Goal: Task Accomplishment & Management: Manage account settings

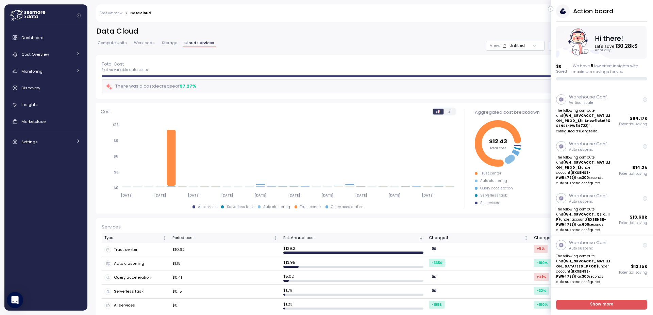
click at [550, 11] on icon "button" at bounding box center [550, 9] width 3 height 8
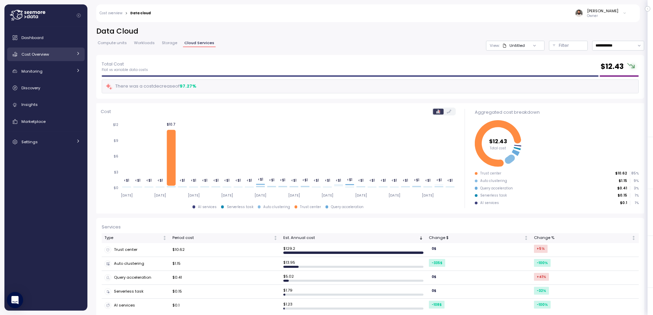
click at [39, 60] on link "Cost Overview" at bounding box center [46, 55] width 78 height 14
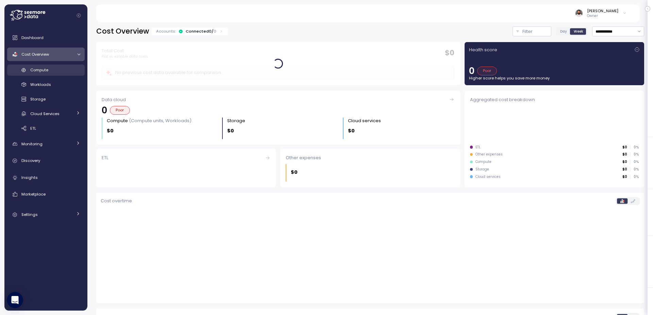
click at [60, 70] on div "Compute" at bounding box center [55, 70] width 50 height 7
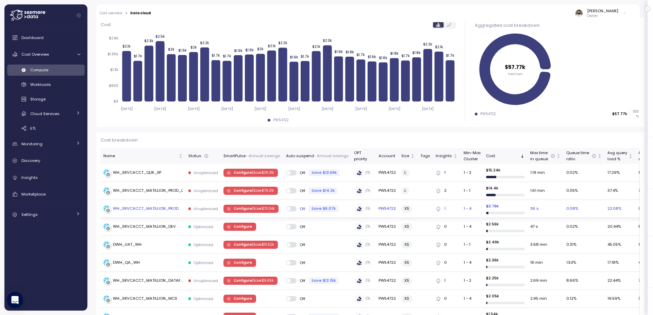
scroll to position [90, 0]
click at [269, 211] on span "Configure | Save $ 73.04k" at bounding box center [254, 209] width 41 height 7
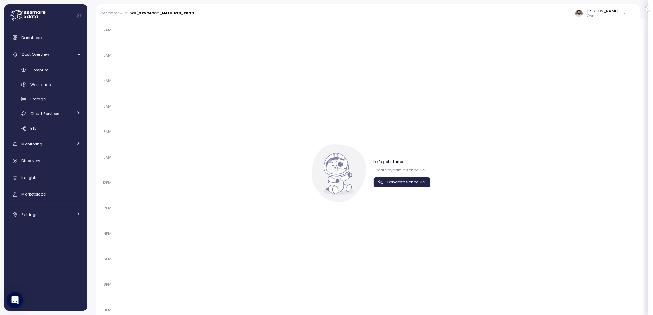
scroll to position [452, 0]
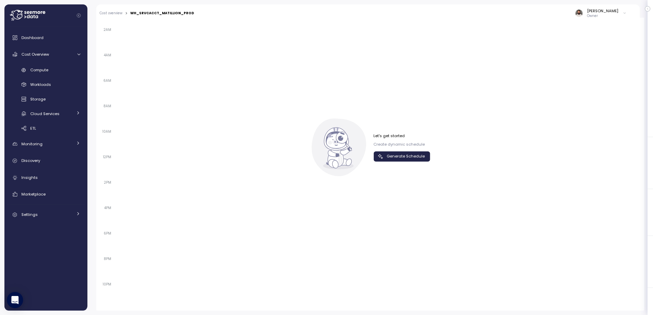
click at [418, 156] on span "Generate Schedule" at bounding box center [406, 156] width 38 height 9
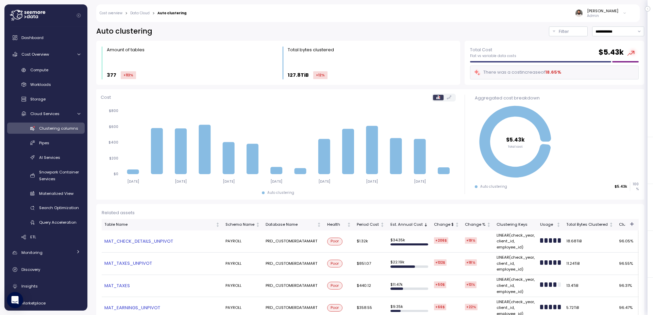
scroll to position [142, 0]
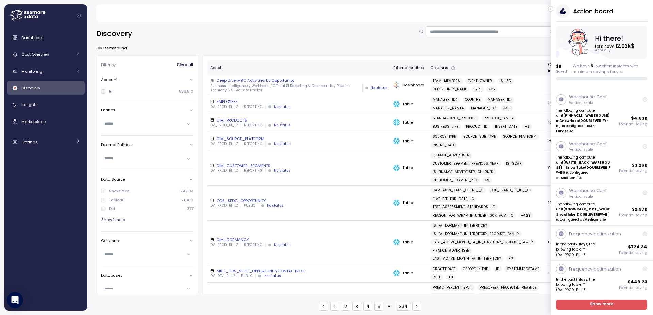
click at [552, 10] on button "button" at bounding box center [550, 8] width 5 height 5
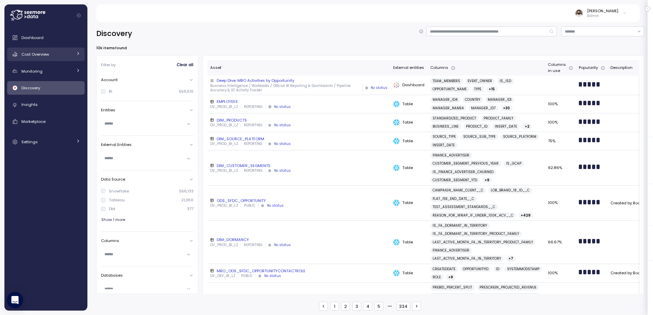
click at [33, 50] on link "Cost Overview" at bounding box center [46, 55] width 78 height 14
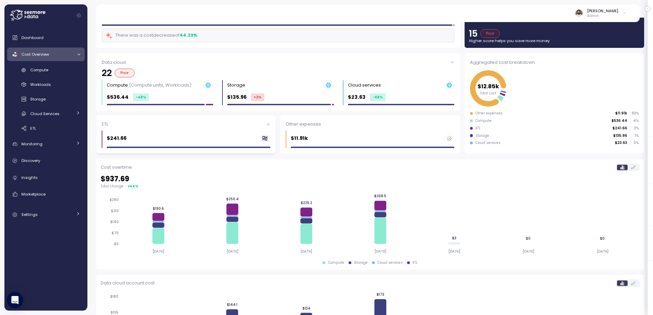
scroll to position [29, 0]
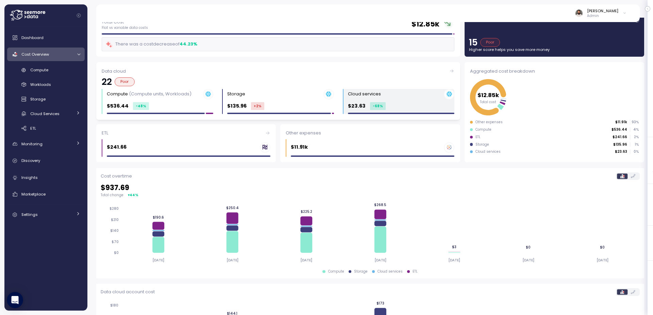
click at [362, 109] on p "$23.63" at bounding box center [357, 106] width 18 height 8
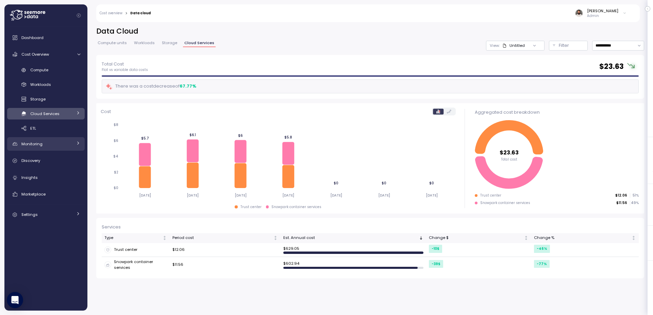
click at [65, 147] on div "Monitoring" at bounding box center [46, 144] width 51 height 7
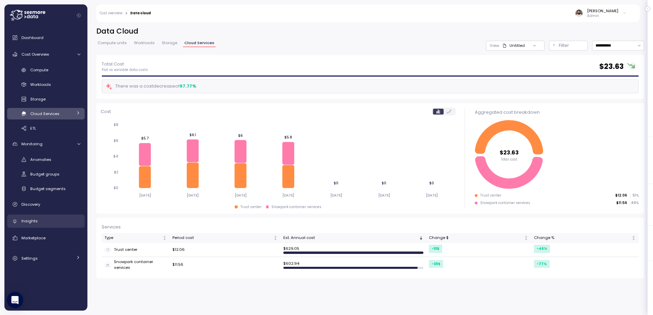
click at [66, 218] on div "Insights" at bounding box center [50, 221] width 59 height 7
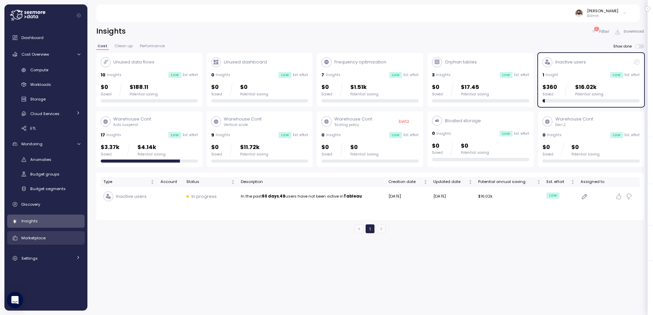
click at [57, 236] on div "Marketplace" at bounding box center [50, 238] width 59 height 7
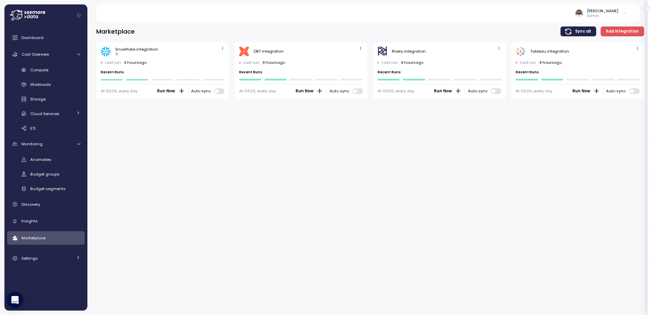
drag, startPoint x: 225, startPoint y: 48, endPoint x: 222, endPoint y: 52, distance: 4.9
click at [225, 48] on span "button" at bounding box center [222, 48] width 7 height 7
click at [221, 57] on button "Edit" at bounding box center [211, 62] width 25 height 10
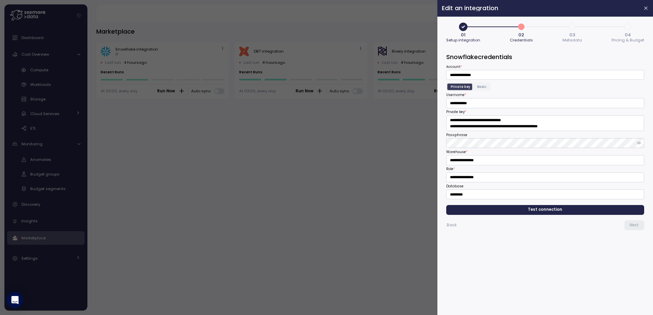
click at [563, 211] on span "Test connection" at bounding box center [544, 210] width 187 height 9
click at [629, 225] on button "Next" at bounding box center [634, 226] width 20 height 10
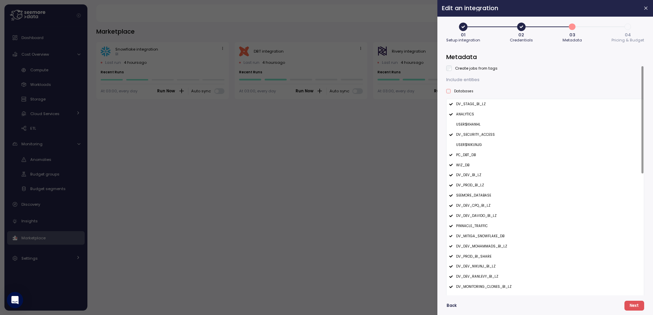
scroll to position [261, 0]
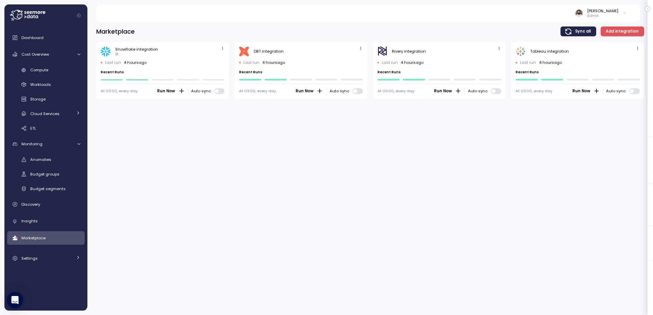
click at [359, 47] on icon "button" at bounding box center [360, 48] width 4 height 4
click at [354, 61] on div "Edit" at bounding box center [353, 61] width 12 height 6
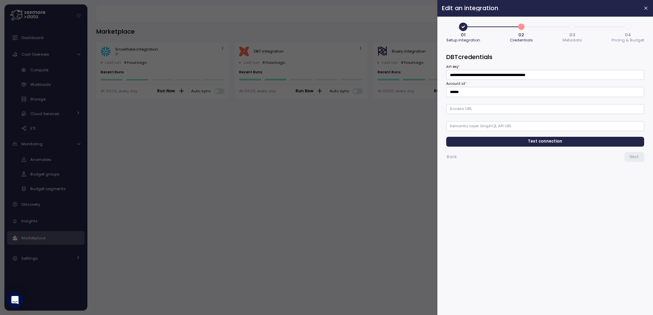
click at [553, 148] on div "Back Next" at bounding box center [545, 155] width 198 height 16
click at [554, 143] on span "Test connection" at bounding box center [545, 141] width 34 height 9
click at [637, 158] on span "Next" at bounding box center [633, 157] width 9 height 9
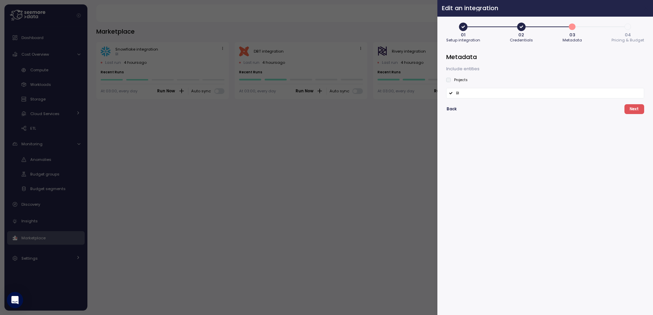
click at [645, 7] on icon "button" at bounding box center [645, 7] width 5 height 5
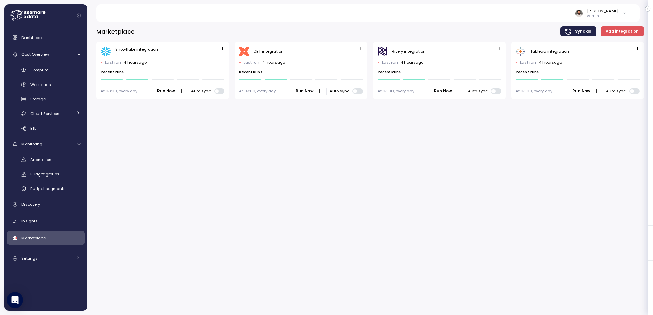
click at [502, 48] on button "button" at bounding box center [499, 49] width 8 height 8
click at [491, 58] on div "Edit" at bounding box center [492, 61] width 12 height 6
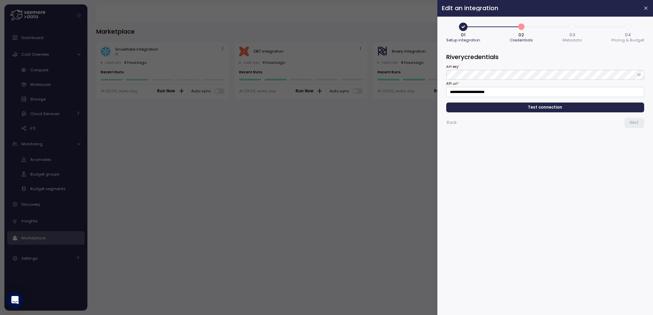
click at [628, 105] on span "Test connection" at bounding box center [544, 107] width 187 height 9
click at [636, 124] on span "Next" at bounding box center [633, 122] width 9 height 9
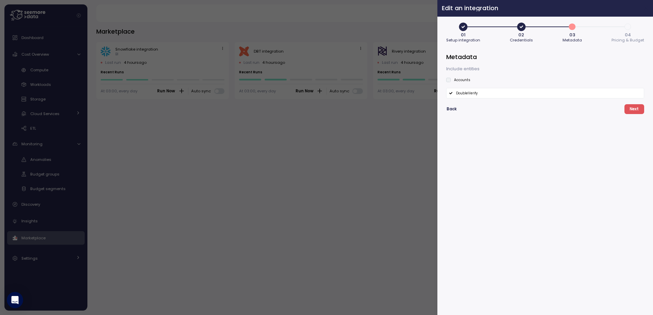
click at [648, 8] on icon "button" at bounding box center [645, 7] width 5 height 5
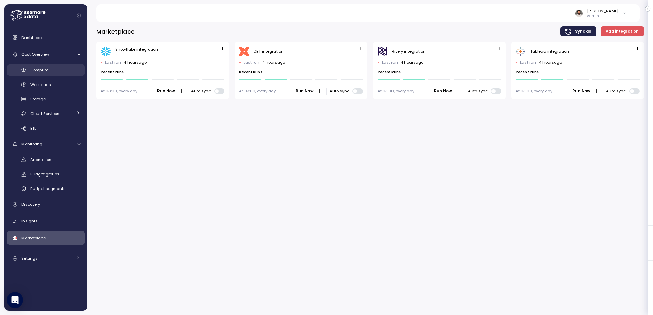
click at [45, 71] on span "Compute" at bounding box center [39, 69] width 18 height 5
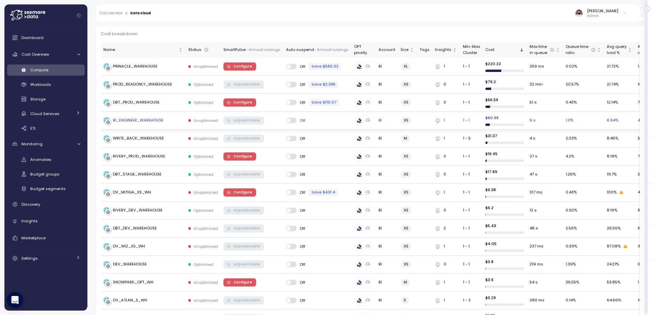
scroll to position [196, 0]
click at [54, 203] on div "Discovery" at bounding box center [50, 204] width 59 height 7
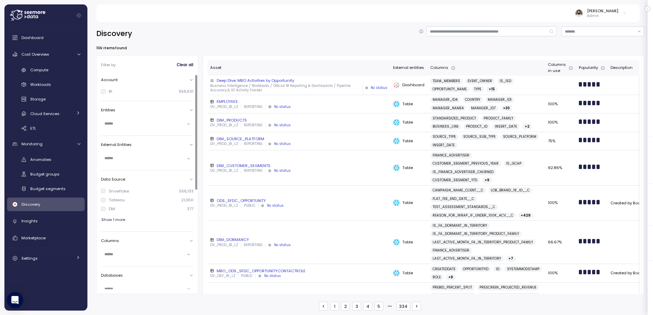
click at [165, 123] on input "text" at bounding box center [144, 124] width 80 height 6
click at [213, 27] on div "Discovery" at bounding box center [370, 34] width 548 height 14
click at [133, 121] on input "text" at bounding box center [144, 124] width 80 height 6
click at [52, 255] on div "Settings" at bounding box center [46, 258] width 51 height 7
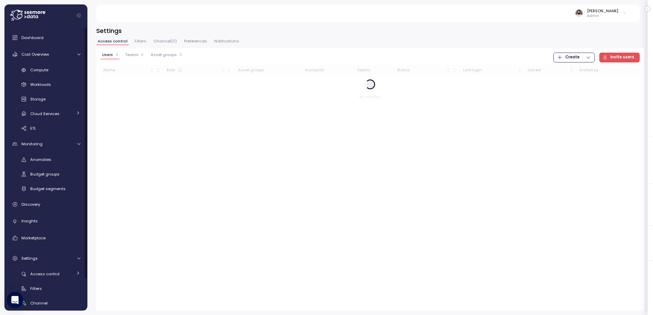
scroll to position [35, 0]
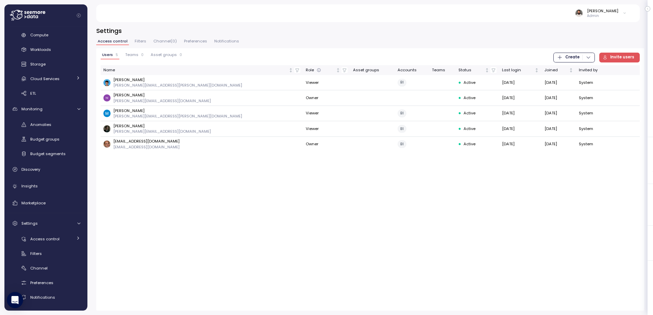
click at [221, 40] on span "Notifications" at bounding box center [226, 41] width 25 height 4
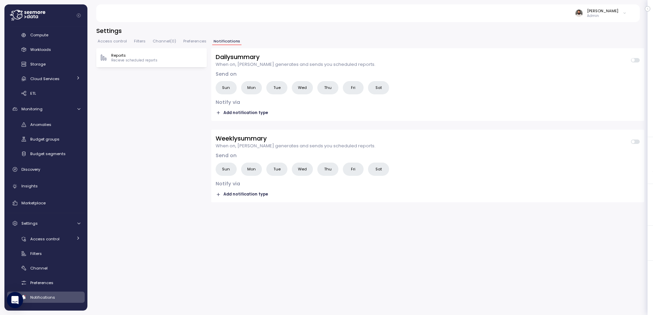
click at [197, 43] on span "Preferences" at bounding box center [194, 41] width 23 height 4
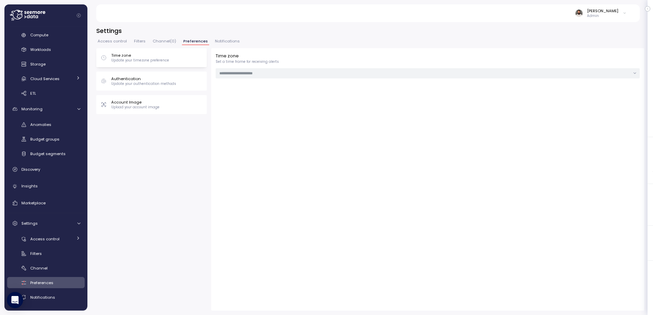
type input "******"
click at [163, 42] on span "Channel ( 0 )" at bounding box center [164, 41] width 23 height 4
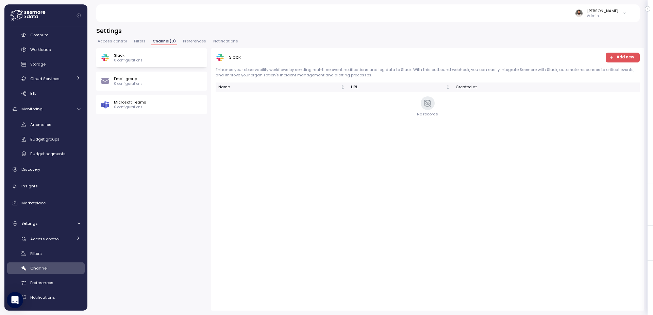
click at [141, 43] on span "Filters" at bounding box center [140, 41] width 12 height 4
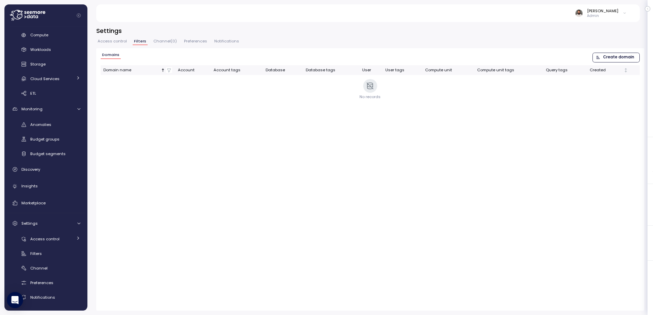
click at [115, 43] on span "Access control" at bounding box center [112, 41] width 29 height 4
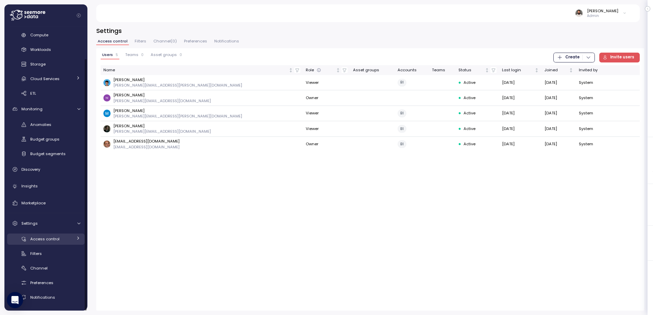
click at [64, 243] on link "Access control" at bounding box center [46, 239] width 78 height 11
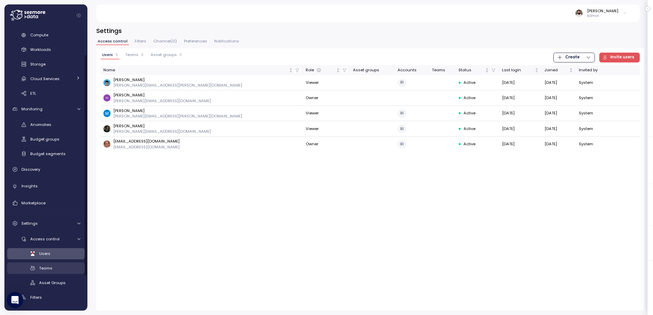
click at [65, 269] on div "Teams" at bounding box center [59, 268] width 41 height 7
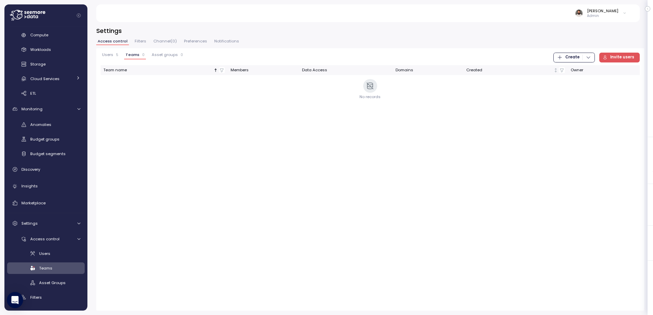
click at [116, 56] on p "5" at bounding box center [117, 55] width 2 height 5
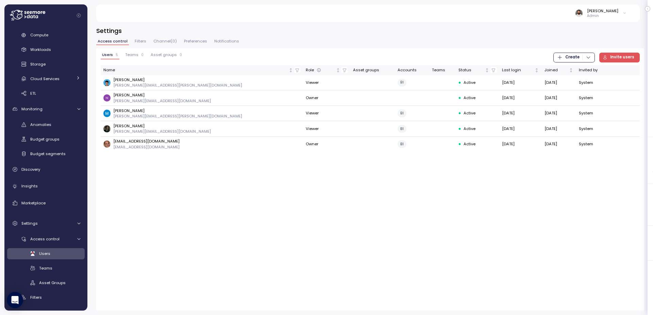
click at [138, 55] on div "Teams 0" at bounding box center [134, 55] width 18 height 5
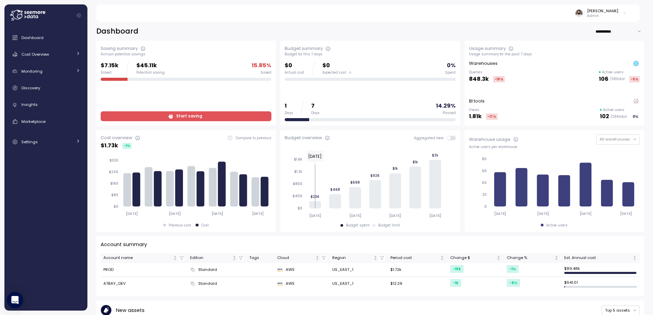
click at [56, 62] on div "Dashboard Cost Overview Compute Workloads Storage Cloud Services Clustering col…" at bounding box center [46, 90] width 78 height 118
click at [57, 56] on div "Cost Overview" at bounding box center [46, 54] width 51 height 7
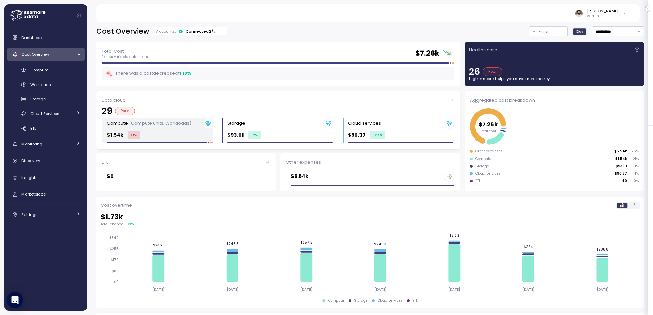
click at [169, 135] on div "$1.54k +1 %" at bounding box center [160, 136] width 106 height 8
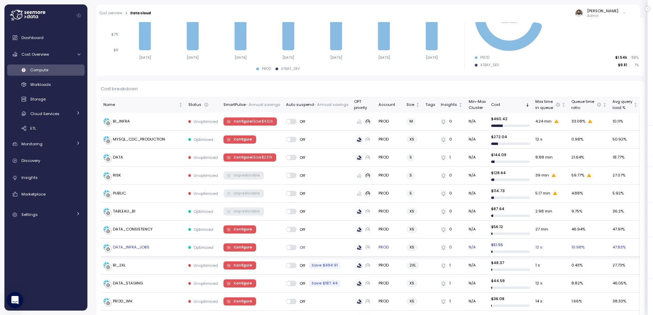
scroll to position [142, 0]
click at [169, 157] on div "DATA" at bounding box center [143, 157] width 80 height 7
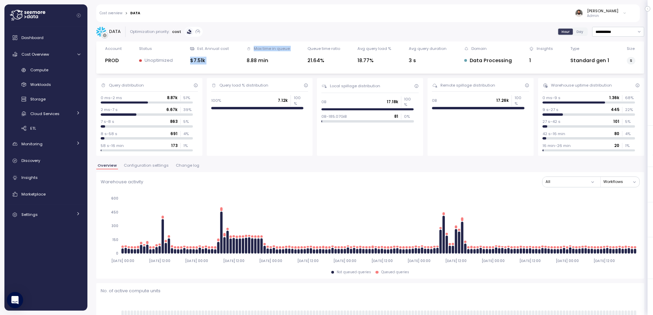
drag, startPoint x: 224, startPoint y: 54, endPoint x: 256, endPoint y: 55, distance: 32.0
click at [255, 55] on div "Account PROD Status Unoptimized Est. Annual cost $7.51k Max time in queue 8.88 …" at bounding box center [370, 57] width 539 height 23
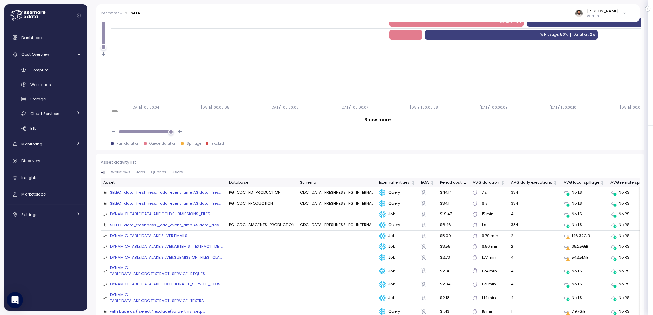
scroll to position [78, 0]
click at [46, 72] on span "Compute" at bounding box center [39, 69] width 18 height 5
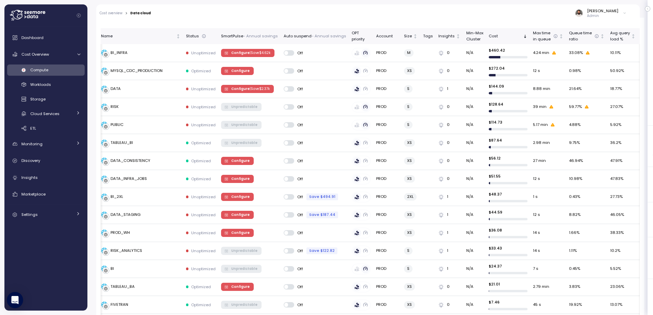
scroll to position [154, 0]
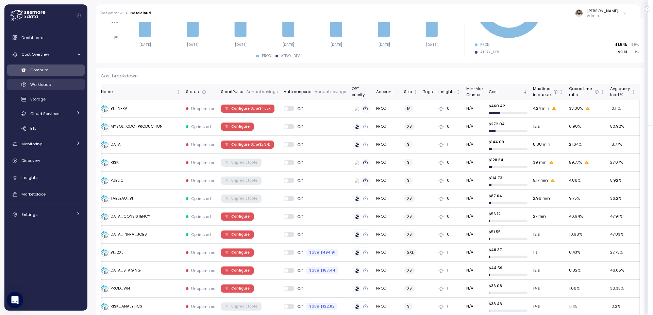
click at [59, 85] on div "Workloads" at bounding box center [55, 84] width 50 height 7
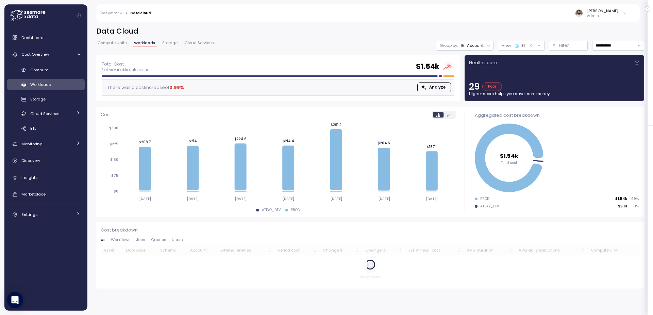
drag, startPoint x: 515, startPoint y: 69, endPoint x: 521, endPoint y: 75, distance: 7.9
click at [519, 73] on div "Health score 29 Poor Higher score helps you save more money" at bounding box center [554, 77] width 171 height 37
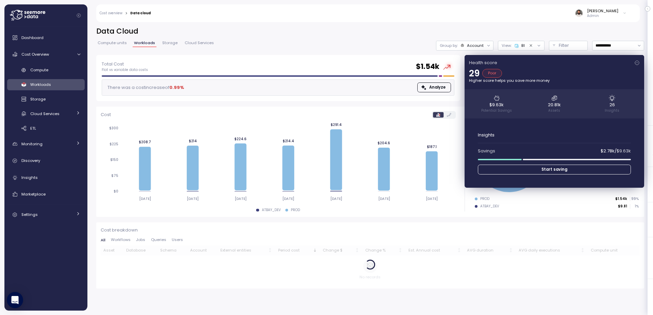
click at [534, 59] on div "Health score" at bounding box center [554, 62] width 171 height 7
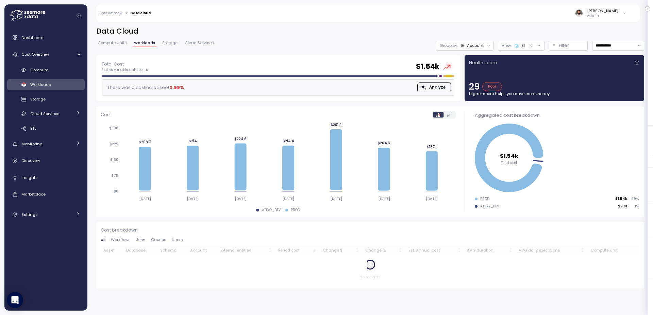
click at [514, 47] on icon at bounding box center [516, 46] width 4 height 4
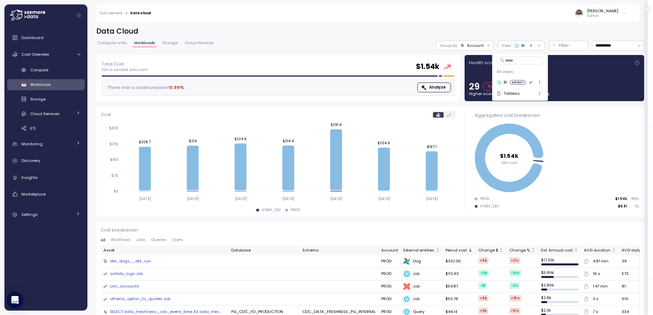
drag, startPoint x: 316, startPoint y: 28, endPoint x: 329, endPoint y: 43, distance: 19.5
click at [316, 28] on h2 "Data Cloud" at bounding box center [370, 32] width 548 height 10
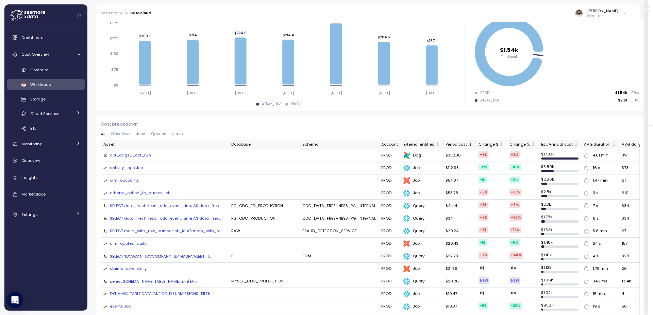
scroll to position [124, 0]
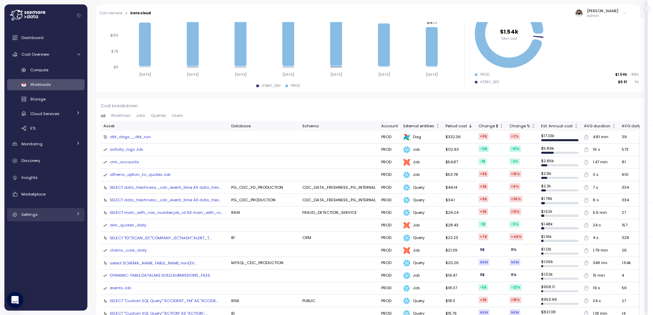
click at [48, 218] on div "Settings" at bounding box center [46, 214] width 51 height 7
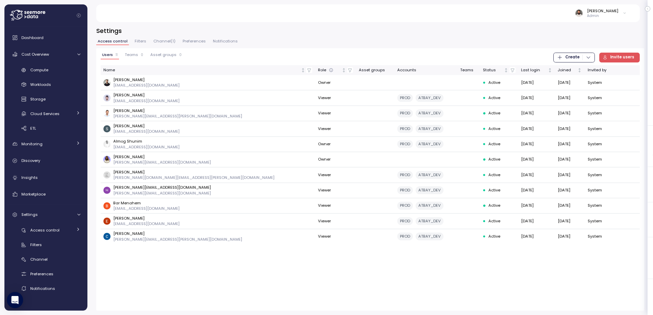
click at [237, 23] on div "Settings Access control Filters Channel ( 1 ) Preferences Notifications Users 1…" at bounding box center [369, 167] width 565 height 298
click at [58, 76] on div "Compute Workloads Storage Cloud Services Clustering columns Pipes AI Services S…" at bounding box center [46, 100] width 78 height 70
click at [63, 58] on link "Cost Overview" at bounding box center [46, 55] width 78 height 14
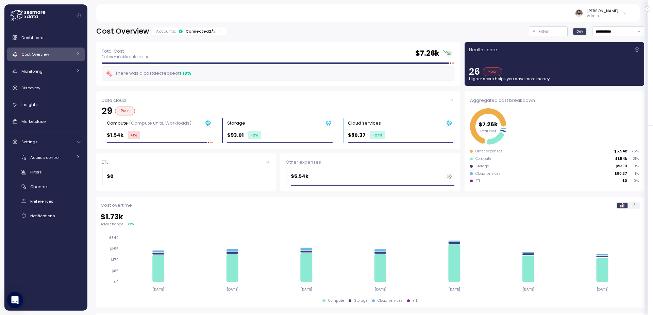
click at [63, 58] on link "Cost Overview" at bounding box center [46, 55] width 78 height 14
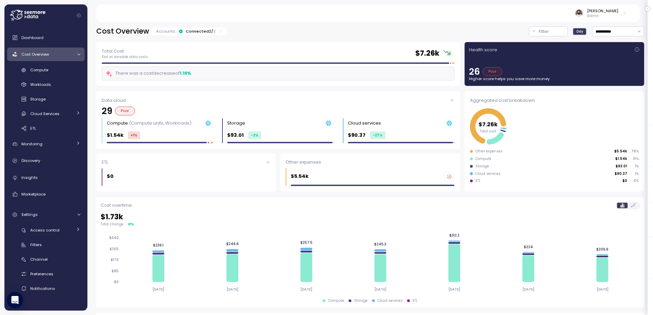
click at [208, 28] on div "Accounts: Connected 2 / 2" at bounding box center [189, 32] width 75 height 8
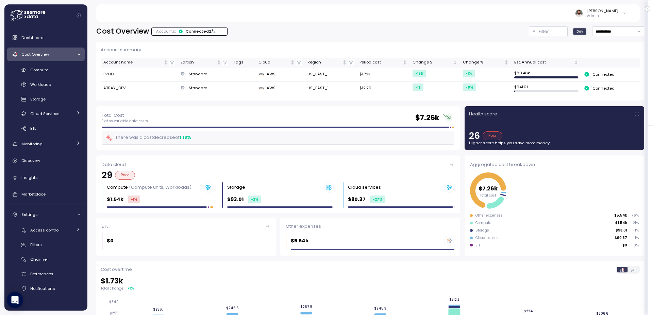
click at [208, 28] on div "Accounts: Connected 2 / 2" at bounding box center [189, 32] width 75 height 8
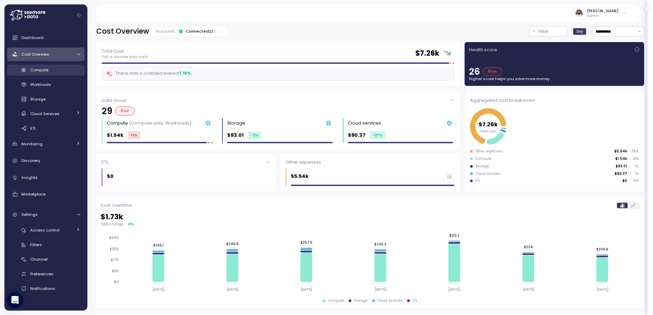
click at [58, 73] on div "Compute" at bounding box center [55, 70] width 50 height 7
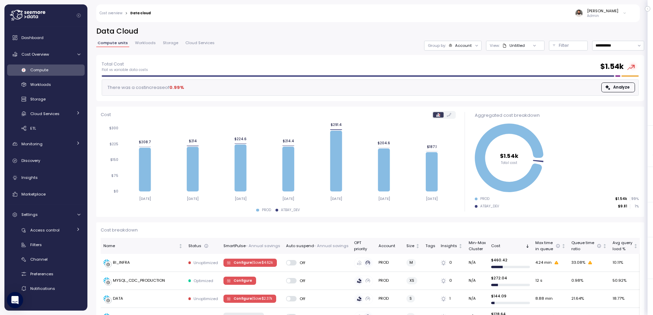
click at [443, 52] on div "**********" at bounding box center [370, 41] width 548 height 29
click at [445, 49] on div "Group by: Account" at bounding box center [452, 46] width 57 height 10
click at [606, 44] on input "**********" at bounding box center [618, 46] width 52 height 10
click at [611, 82] on div "Last 14 days" at bounding box center [618, 86] width 50 height 9
type input "**********"
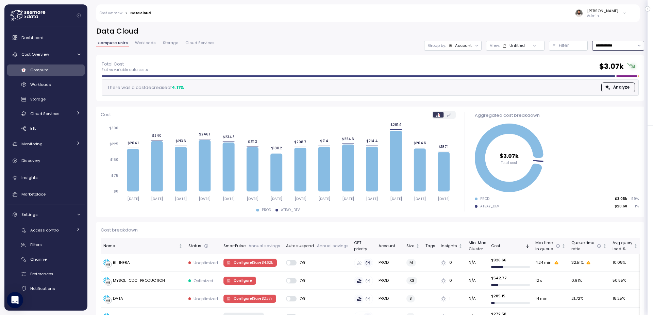
click at [468, 46] on div "Account" at bounding box center [463, 45] width 17 height 5
click at [474, 27] on h2 "Data Cloud" at bounding box center [370, 32] width 548 height 10
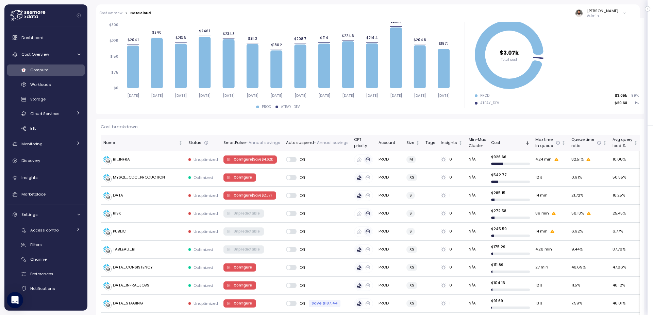
scroll to position [54, 0]
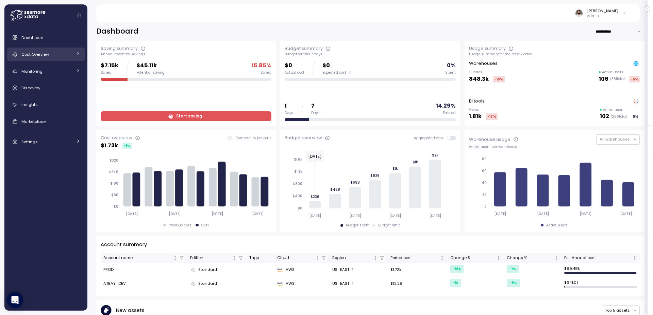
click at [39, 57] on span "Cost Overview" at bounding box center [35, 54] width 28 height 5
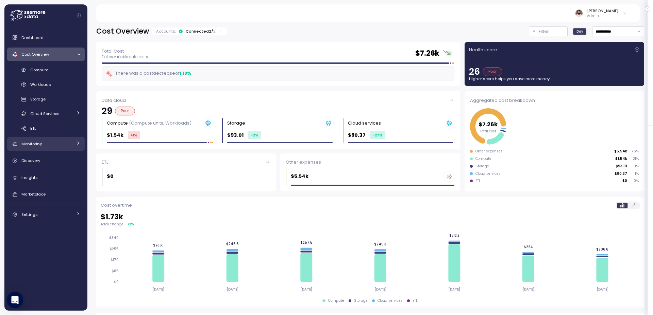
click at [70, 144] on div "Monitoring" at bounding box center [46, 144] width 51 height 7
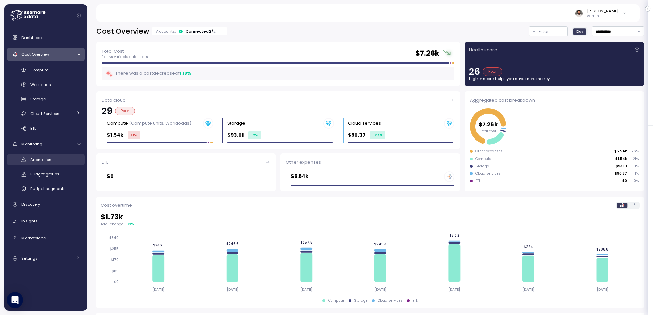
click at [78, 163] on div "Anomalies" at bounding box center [55, 159] width 50 height 7
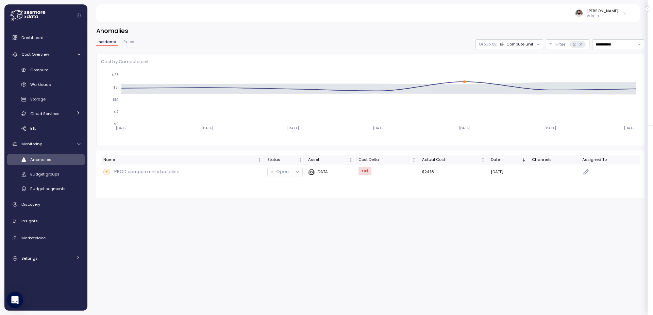
click at [520, 47] on div "Compute unit" at bounding box center [519, 43] width 27 height 5
drag, startPoint x: 522, startPoint y: 22, endPoint x: 525, endPoint y: 22, distance: 3.4
click at [522, 22] on div "**********" at bounding box center [369, 167] width 565 height 298
click at [612, 38] on div "**********" at bounding box center [370, 113] width 548 height 172
click at [612, 45] on input "**********" at bounding box center [618, 44] width 52 height 10
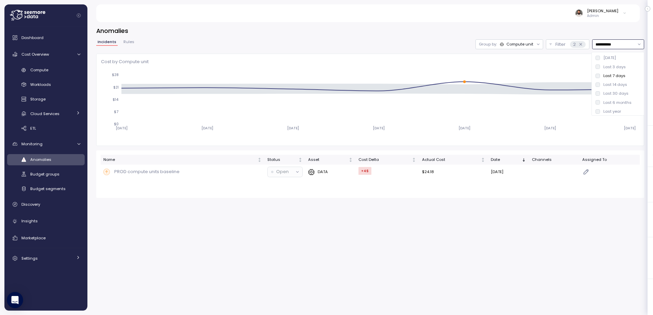
click at [609, 84] on div "Last 14 days" at bounding box center [615, 84] width 24 height 5
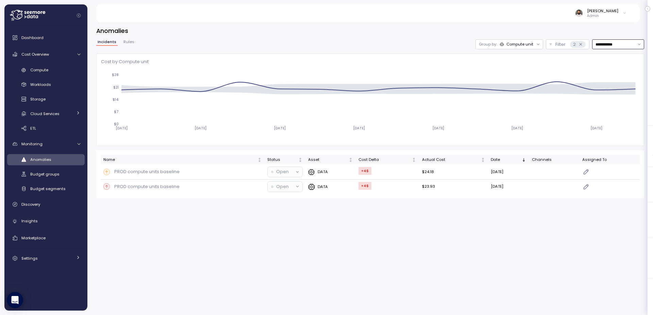
click at [614, 48] on input "**********" at bounding box center [618, 44] width 52 height 10
click at [611, 91] on div "Last 30 days" at bounding box center [615, 93] width 25 height 5
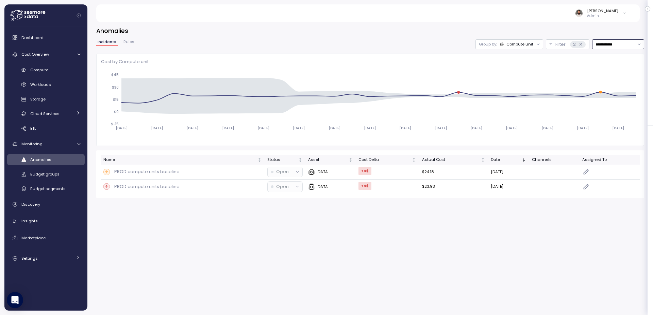
click at [515, 47] on div "Compute unit" at bounding box center [519, 43] width 27 height 5
click at [516, 59] on p "Account" at bounding box center [509, 58] width 17 height 5
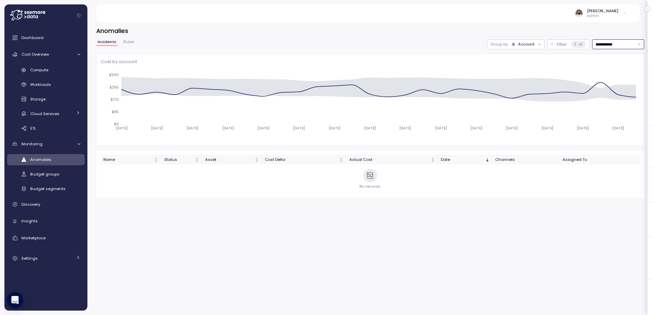
click at [529, 46] on div "Account" at bounding box center [526, 43] width 17 height 5
click at [528, 68] on p "Compute unit" at bounding box center [521, 70] width 27 height 5
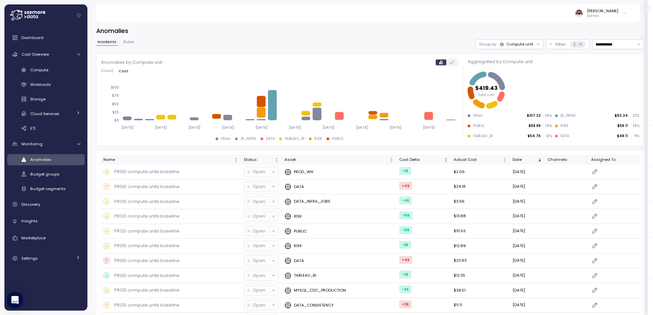
click at [418, 161] on div "Cost Delta" at bounding box center [420, 160] width 43 height 6
click at [555, 45] on p "Filter" at bounding box center [560, 44] width 10 height 7
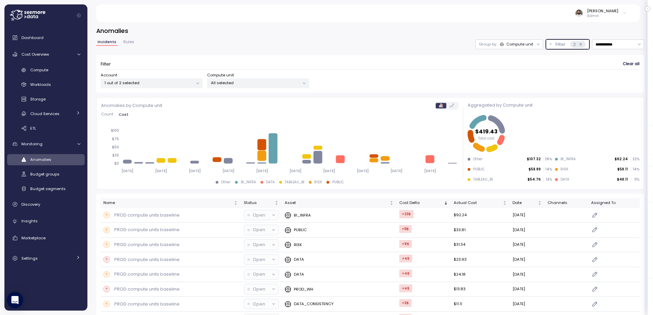
click at [530, 44] on div "Compute unit" at bounding box center [519, 43] width 27 height 5
click at [529, 29] on h3 "Anomalies" at bounding box center [370, 31] width 548 height 8
click at [610, 43] on input "**********" at bounding box center [618, 44] width 52 height 10
click at [617, 76] on div "Last 7 days" at bounding box center [614, 75] width 22 height 5
type input "**********"
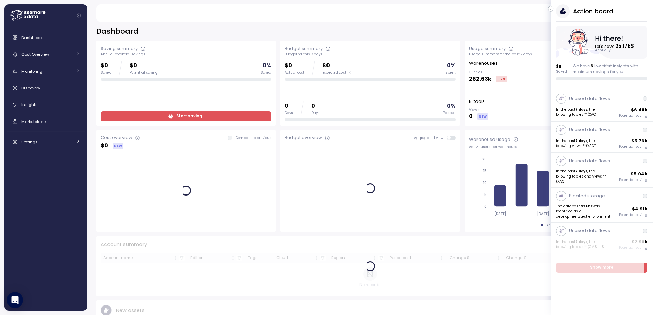
click at [550, 8] on icon "button" at bounding box center [550, 9] width 3 height 8
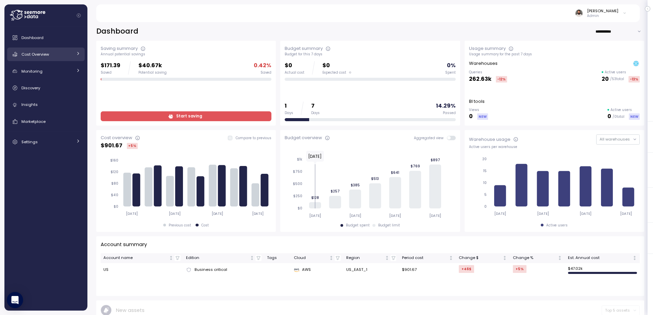
click at [66, 56] on div "Cost Overview" at bounding box center [46, 54] width 51 height 7
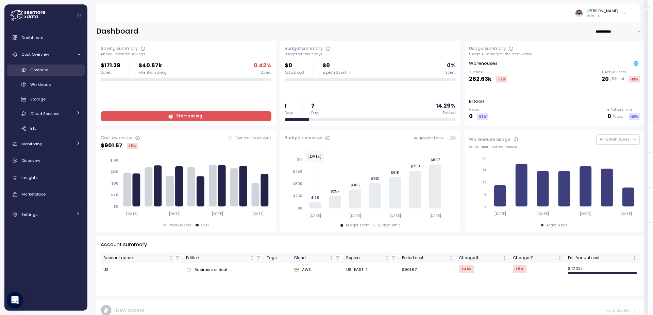
click at [63, 67] on div "Compute" at bounding box center [55, 70] width 50 height 7
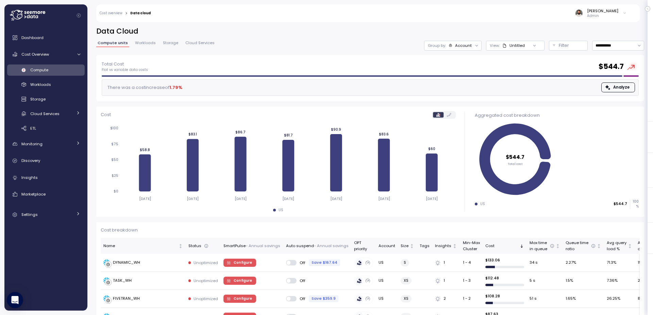
drag, startPoint x: 441, startPoint y: 48, endPoint x: 441, endPoint y: 52, distance: 4.1
click at [441, 48] on div "Group by: Account" at bounding box center [452, 46] width 57 height 10
click at [447, 80] on div "Compute unit" at bounding box center [452, 83] width 47 height 8
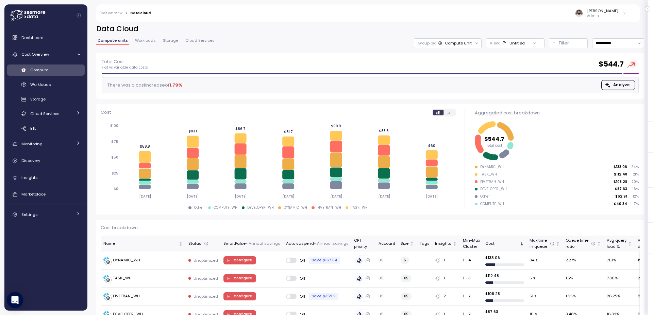
scroll to position [2, 0]
click at [609, 46] on input "**********" at bounding box center [618, 44] width 52 height 10
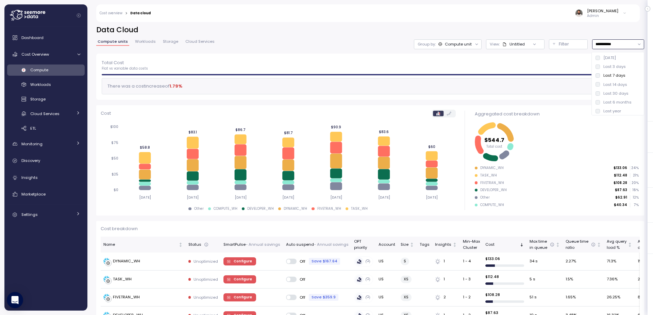
click at [612, 88] on div "Last 14 days" at bounding box center [618, 84] width 50 height 9
type input "**********"
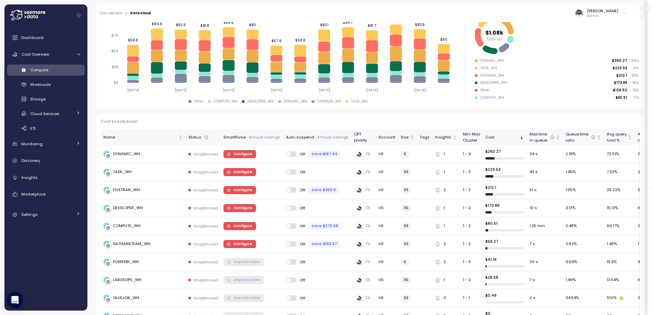
scroll to position [116, 0]
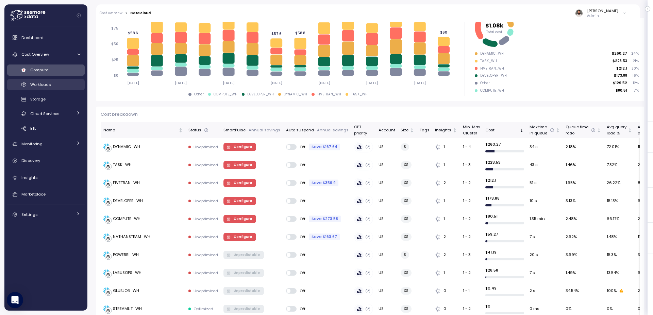
click at [62, 90] on div "Compute Workloads Storage Cloud Services Clustering columns Pipes AI Services S…" at bounding box center [46, 100] width 78 height 70
click at [63, 89] on link "Workloads" at bounding box center [46, 84] width 78 height 11
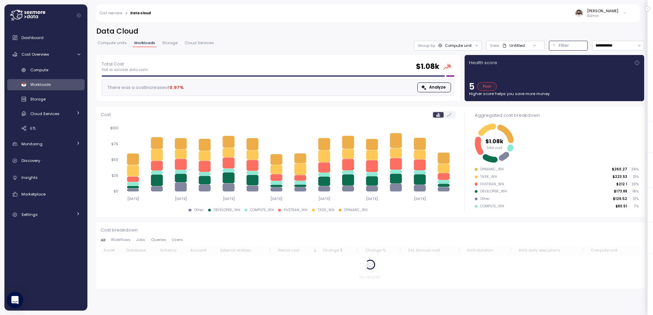
click at [571, 46] on div "Filter" at bounding box center [571, 45] width 25 height 7
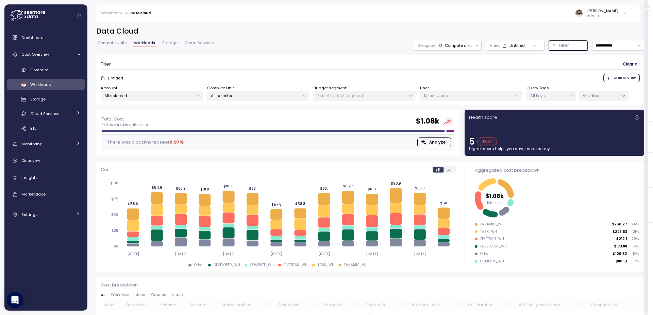
click at [580, 93] on div "All values" at bounding box center [604, 96] width 50 height 10
drag, startPoint x: 481, startPoint y: 80, endPoint x: 488, endPoint y: 78, distance: 7.1
click at [484, 79] on div "Untitled Create View" at bounding box center [370, 78] width 539 height 8
click at [612, 50] on div "**********" at bounding box center [370, 68] width 548 height 83
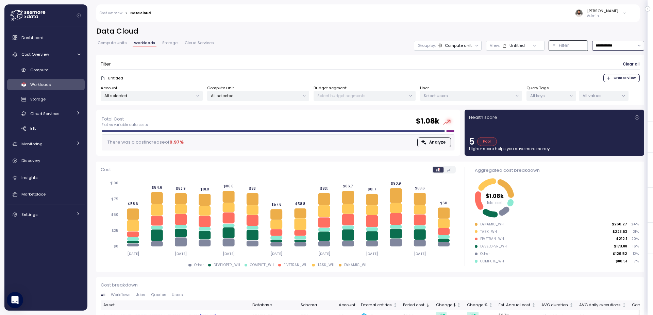
click at [612, 47] on input "**********" at bounding box center [618, 46] width 52 height 10
click at [609, 91] on div "Last 30 days" at bounding box center [618, 94] width 50 height 9
type input "**********"
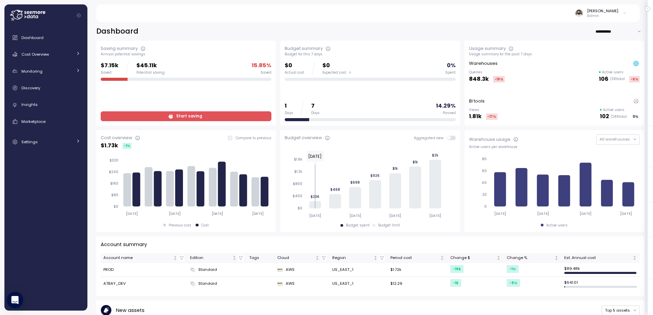
click at [37, 47] on div "Dashboard Cost Overview Compute Workloads Storage Cloud Services Clustering col…" at bounding box center [46, 90] width 78 height 118
click at [39, 58] on link "Cost Overview" at bounding box center [46, 55] width 78 height 14
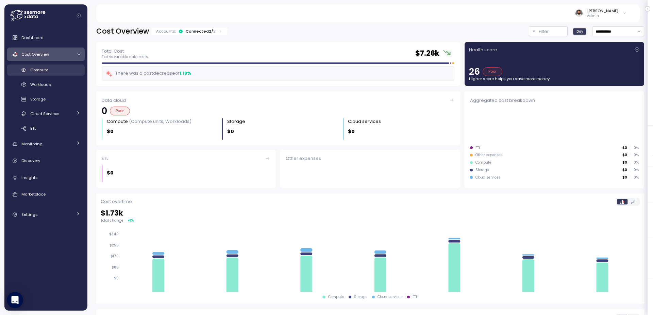
drag, startPoint x: 52, startPoint y: 69, endPoint x: 70, endPoint y: 70, distance: 18.0
click at [52, 69] on div "Compute" at bounding box center [55, 70] width 50 height 7
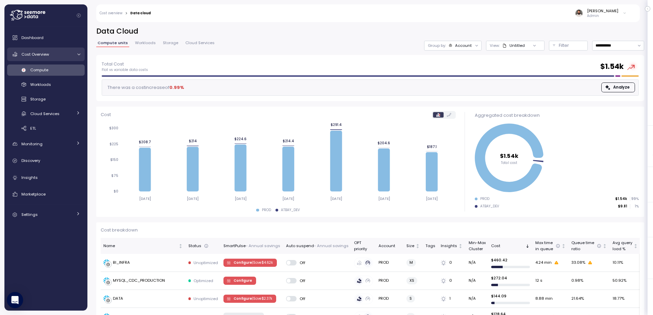
click at [78, 53] on icon at bounding box center [78, 54] width 4 height 4
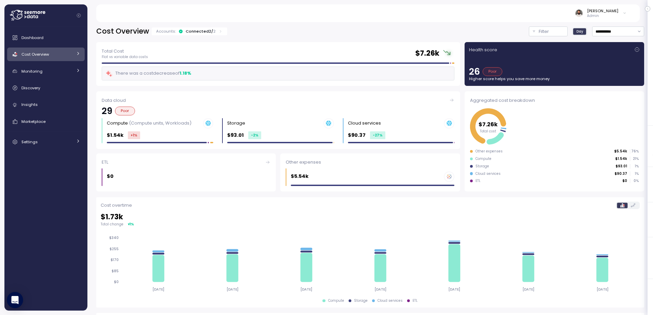
drag, startPoint x: 206, startPoint y: 39, endPoint x: 208, endPoint y: 33, distance: 6.4
click at [207, 36] on div "**********" at bounding box center [370, 225] width 548 height 397
click at [208, 33] on div "Connected 2 / 2" at bounding box center [201, 31] width 30 height 5
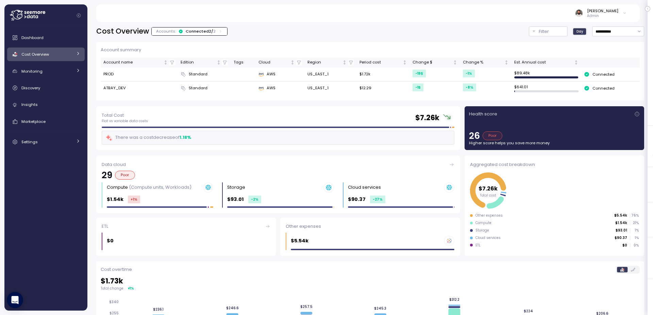
click at [208, 33] on div "Connected 2 / 2" at bounding box center [201, 31] width 30 height 5
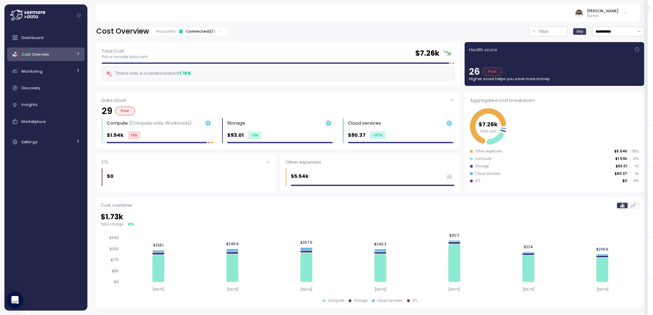
click at [208, 33] on div "Connected 2 / 2" at bounding box center [201, 31] width 30 height 5
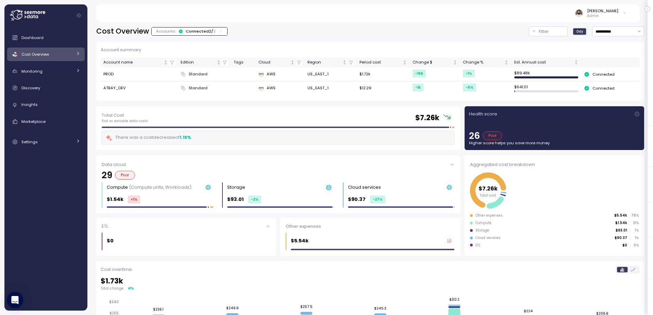
drag, startPoint x: 529, startPoint y: 74, endPoint x: 558, endPoint y: 75, distance: 28.2
click at [556, 75] on td "$ 89.48k" at bounding box center [546, 75] width 70 height 14
drag, startPoint x: 521, startPoint y: 74, endPoint x: 540, endPoint y: 74, distance: 18.4
click at [540, 74] on td "$ 89.48k" at bounding box center [546, 75] width 70 height 14
click at [36, 53] on span "Cost Overview" at bounding box center [35, 54] width 28 height 5
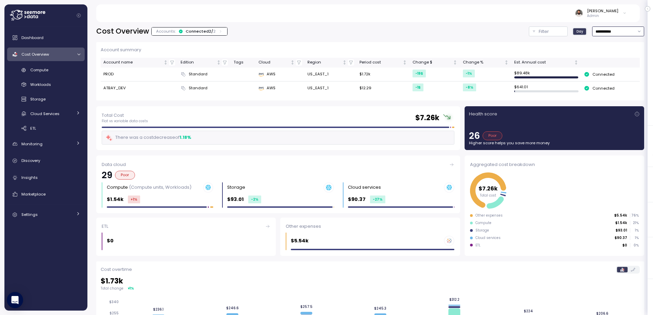
click at [631, 31] on input "**********" at bounding box center [618, 32] width 52 height 10
click at [621, 96] on div "Last year" at bounding box center [618, 98] width 50 height 9
type input "*********"
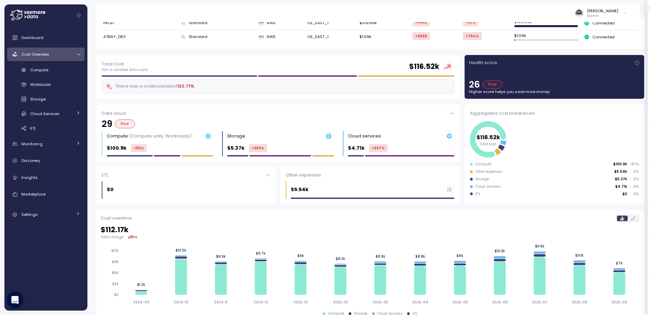
scroll to position [27, 0]
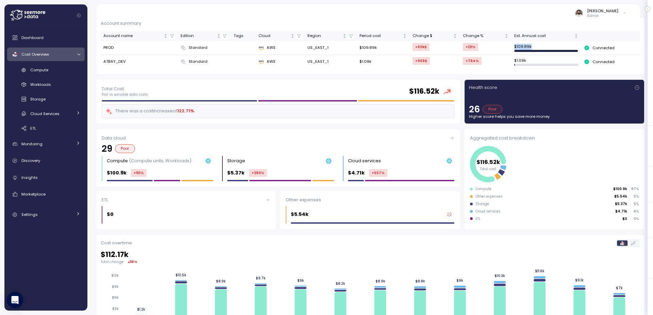
drag, startPoint x: 550, startPoint y: 48, endPoint x: 555, endPoint y: 48, distance: 5.8
click at [555, 48] on td "$ 109.89k" at bounding box center [546, 48] width 70 height 14
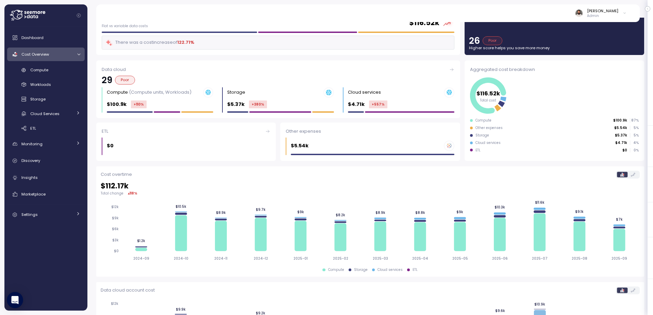
scroll to position [74, 0]
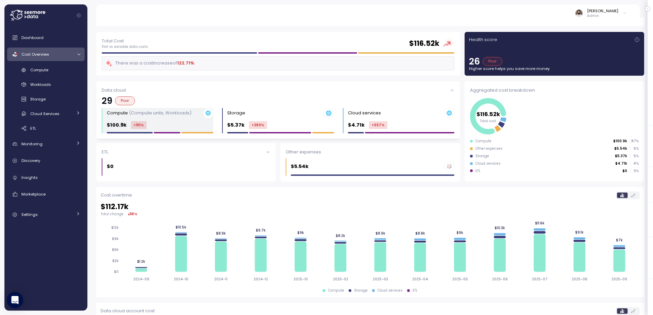
click at [171, 114] on p "(Compute units, Workloads)" at bounding box center [160, 113] width 63 height 6
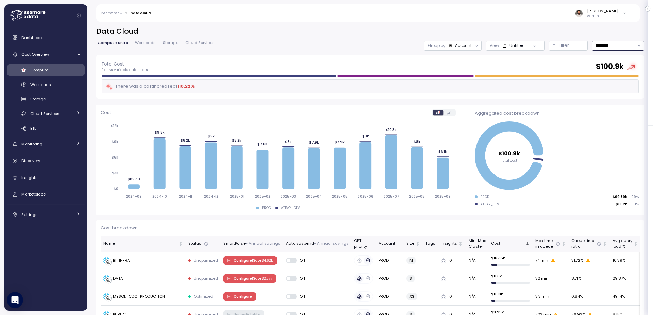
click at [613, 44] on input "*********" at bounding box center [618, 46] width 52 height 10
click at [613, 84] on div "Last 14 days" at bounding box center [615, 84] width 24 height 5
type input "**********"
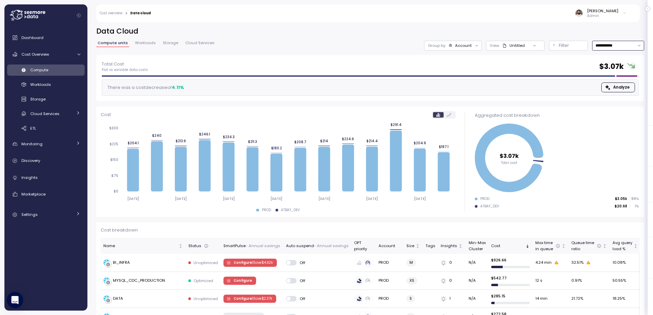
click at [442, 49] on div "Group by: Account" at bounding box center [452, 46] width 57 height 10
click at [458, 72] on p "Budget segment" at bounding box center [459, 71] width 33 height 5
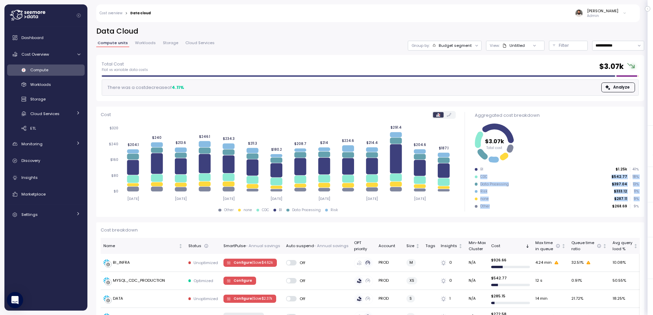
drag, startPoint x: 488, startPoint y: 202, endPoint x: 479, endPoint y: 175, distance: 28.4
click at [479, 175] on ul "BI $1.25k 41 % CDC $542.77 18 % Data Processing $397.04 13 % Risk $333.12 11 % …" at bounding box center [557, 187] width 164 height 41
click at [479, 175] on div "CDC" at bounding box center [481, 177] width 13 height 5
click at [54, 146] on div "Monitoring" at bounding box center [46, 144] width 51 height 7
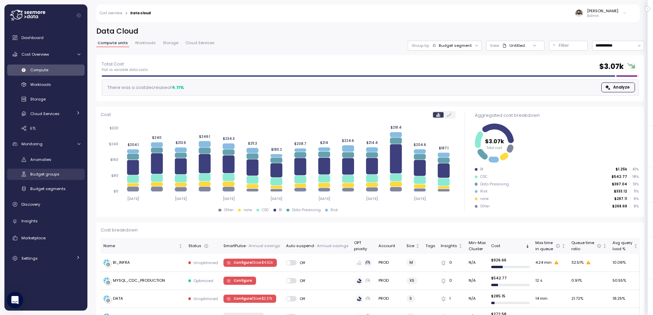
click at [58, 174] on span "Budget groups" at bounding box center [44, 174] width 29 height 5
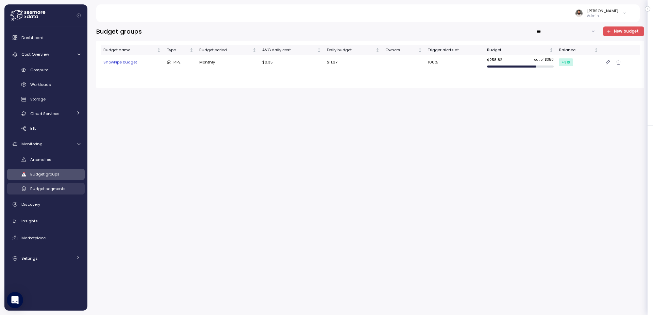
click at [58, 186] on span "Budget segments" at bounding box center [47, 188] width 35 height 5
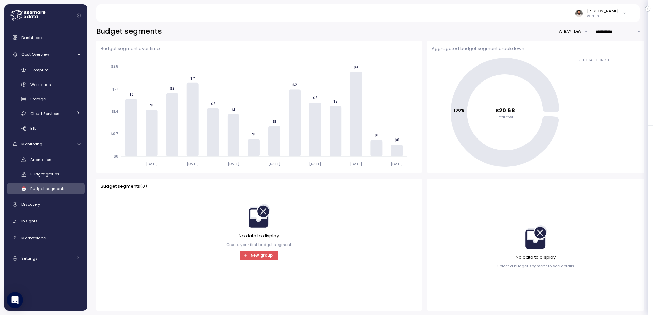
drag, startPoint x: 572, startPoint y: 31, endPoint x: 573, endPoint y: 35, distance: 3.8
click at [572, 31] on button "ATBAY_DEV" at bounding box center [575, 32] width 32 height 10
click at [579, 52] on div "PROD" at bounding box center [574, 53] width 30 height 5
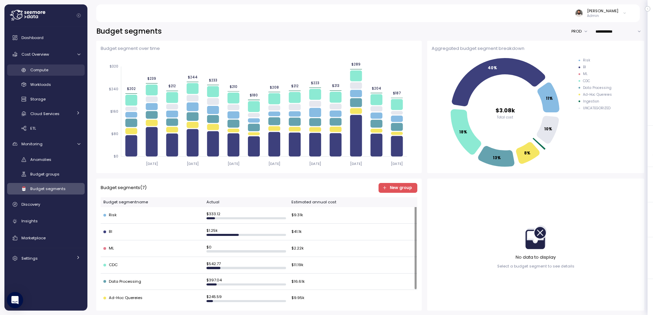
click at [38, 67] on span "Compute" at bounding box center [39, 69] width 18 height 5
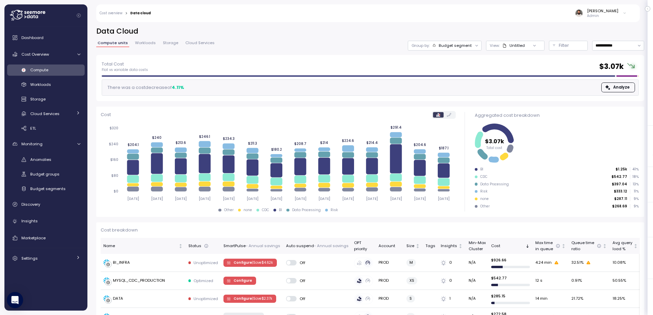
click at [461, 44] on div "Budget segment" at bounding box center [455, 45] width 33 height 5
drag, startPoint x: 463, startPoint y: 32, endPoint x: 456, endPoint y: 33, distance: 7.2
click at [461, 32] on h2 "Data Cloud" at bounding box center [370, 32] width 548 height 10
click at [71, 77] on div "Compute Workloads Storage Cloud Services Clustering columns Pipes AI Services S…" at bounding box center [46, 100] width 78 height 70
click at [70, 83] on div "Workloads" at bounding box center [55, 84] width 50 height 7
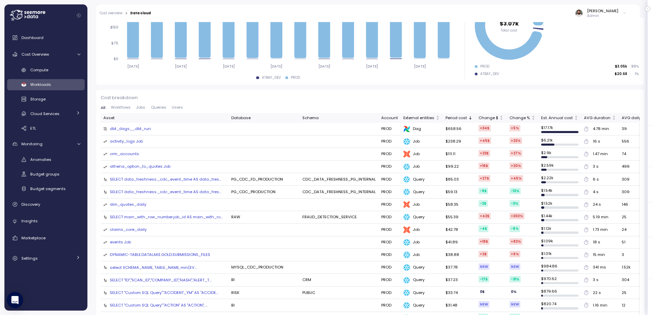
scroll to position [131, 0]
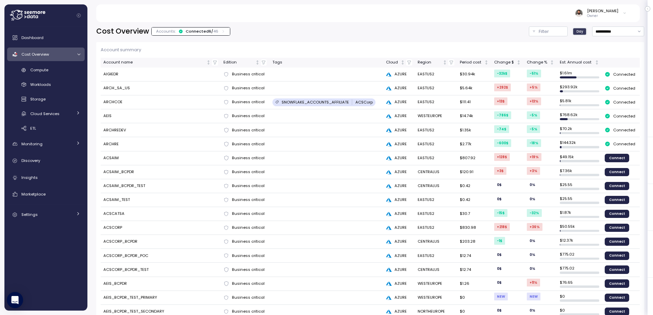
scroll to position [4, 0]
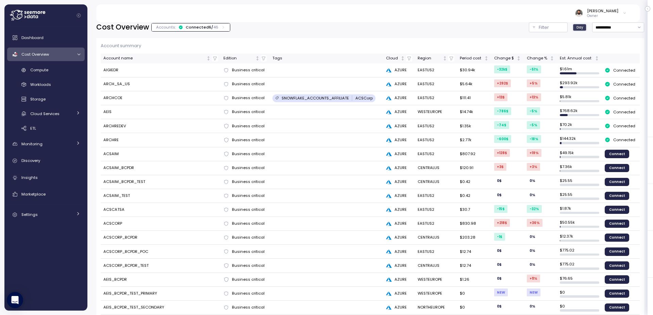
click at [195, 26] on div "Connected 6 / 46" at bounding box center [202, 26] width 33 height 5
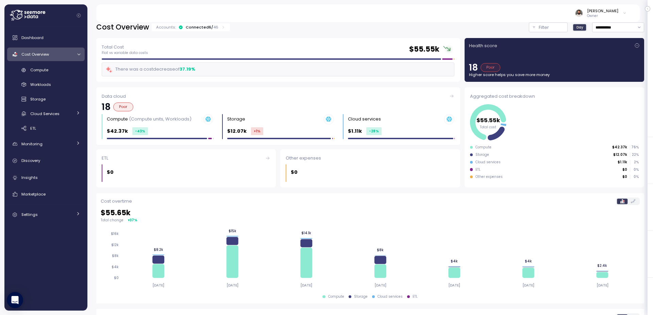
click at [195, 26] on div "Connected 6 / 46" at bounding box center [202, 26] width 33 height 5
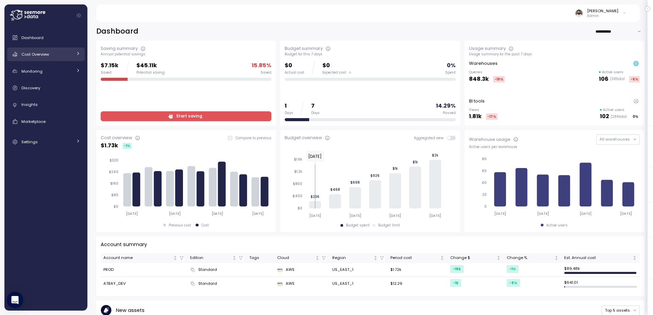
click at [66, 61] on link "Cost Overview" at bounding box center [46, 55] width 78 height 14
click at [67, 57] on div "Cost Overview" at bounding box center [46, 54] width 51 height 7
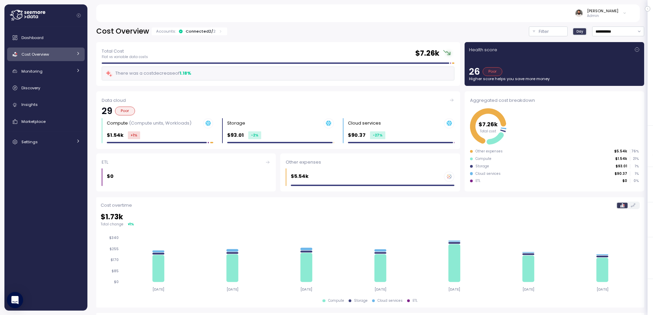
click at [67, 57] on div "Cost Overview" at bounding box center [46, 54] width 51 height 7
click at [187, 35] on div "Cost Overview Accounts: Connected 2 / 2" at bounding box center [161, 32] width 131 height 10
click at [190, 32] on div "Connected 2 / 2" at bounding box center [201, 31] width 30 height 5
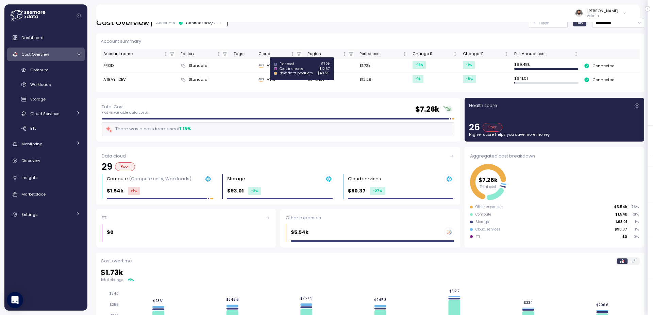
scroll to position [7, 0]
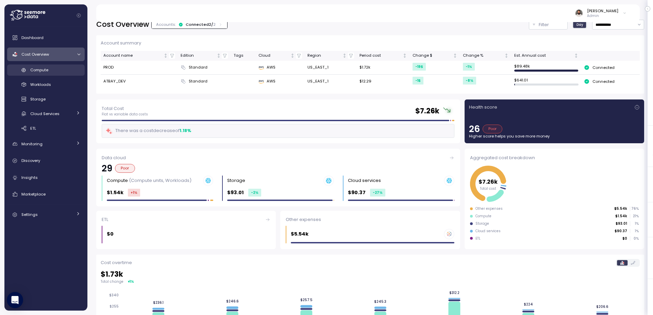
click at [64, 73] on div "Compute" at bounding box center [55, 70] width 50 height 7
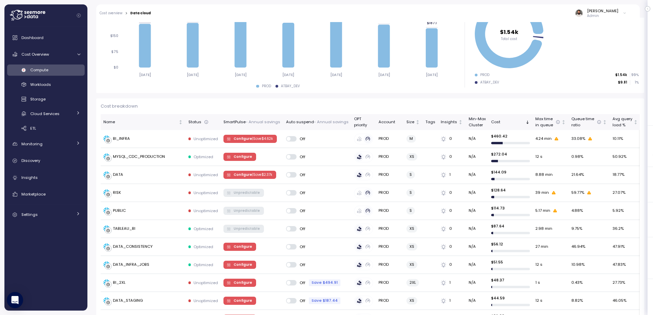
scroll to position [125, 0]
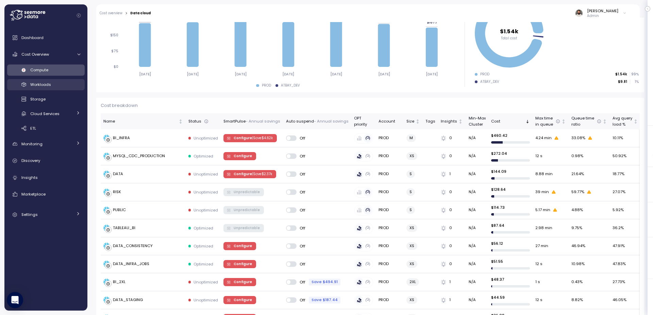
click at [71, 88] on div "Workloads" at bounding box center [55, 84] width 50 height 7
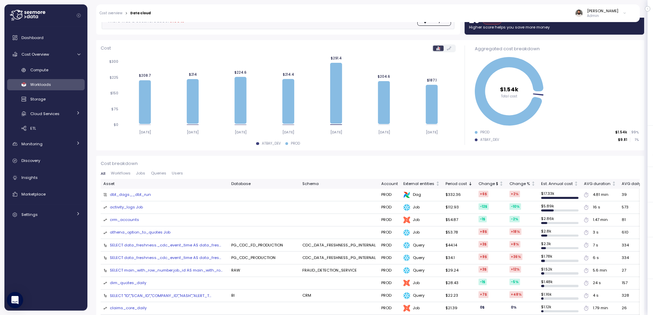
scroll to position [77, 0]
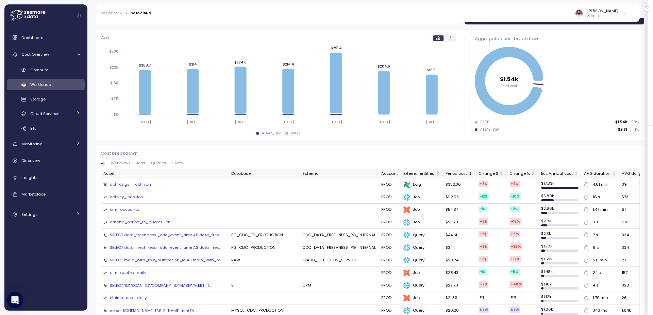
click at [142, 165] on span "Jobs" at bounding box center [140, 163] width 9 height 4
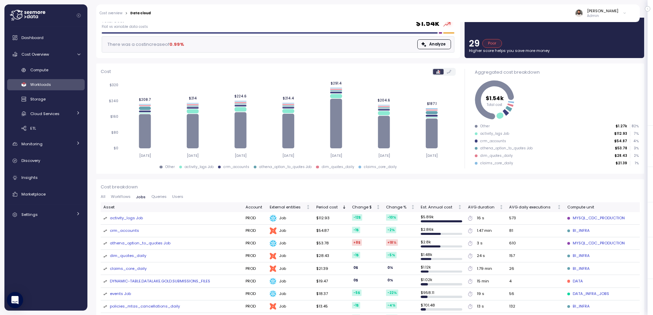
scroll to position [41, 0]
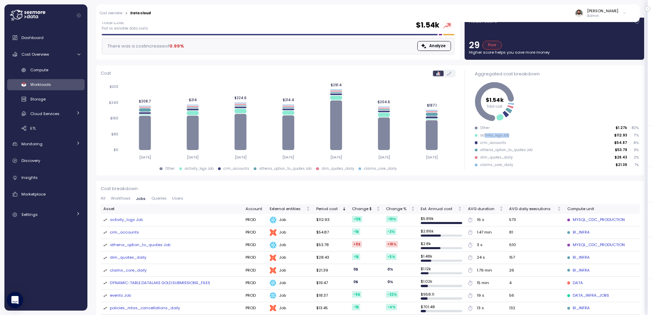
drag, startPoint x: 514, startPoint y: 136, endPoint x: 520, endPoint y: 136, distance: 6.1
click at [520, 136] on div "activity_logs Job $112.93 7 %" at bounding box center [557, 135] width 164 height 5
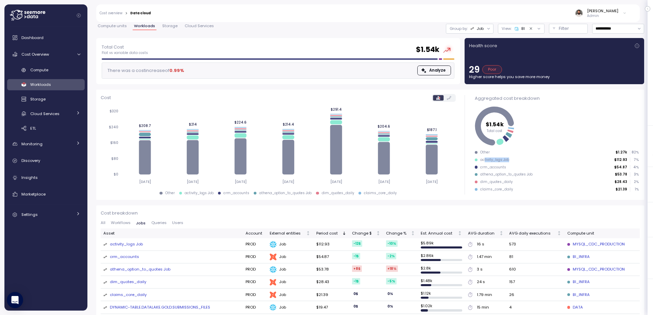
scroll to position [0, 0]
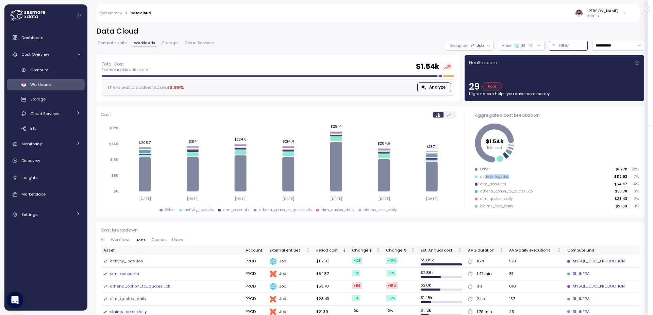
click at [569, 46] on div "Filter" at bounding box center [571, 45] width 25 height 7
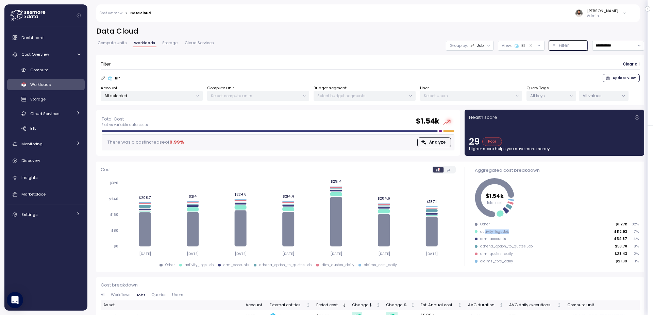
click at [590, 98] on p "All values" at bounding box center [600, 95] width 36 height 5
click at [530, 47] on icon "Clear value" at bounding box center [531, 46] width 4 height 4
click at [554, 98] on p "All keys" at bounding box center [548, 95] width 36 height 5
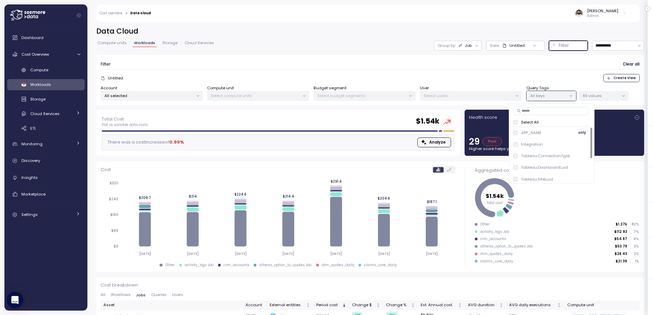
click at [581, 133] on span "only" at bounding box center [582, 132] width 8 height 7
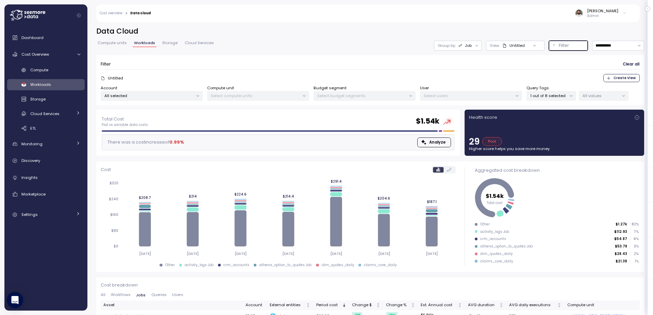
click at [597, 97] on p "All values" at bounding box center [600, 95] width 36 height 5
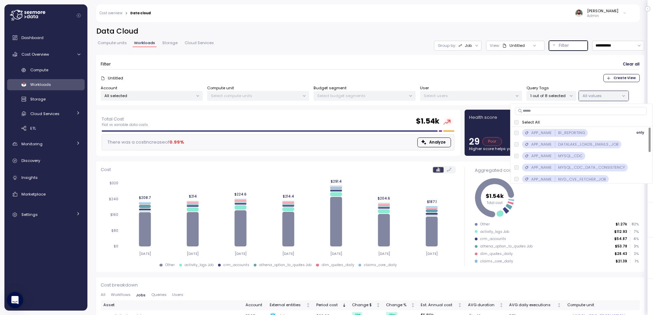
click at [595, 134] on div "APP_NAME BI_REPORTING only" at bounding box center [581, 133] width 134 height 8
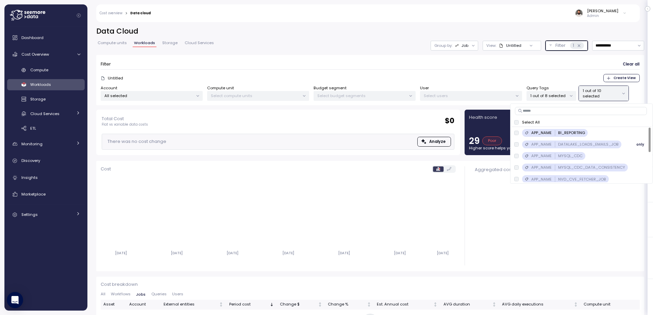
click at [530, 149] on div "APP_NAME DATALAKE_LOADS_EMAILS_JOB only" at bounding box center [581, 145] width 140 height 12
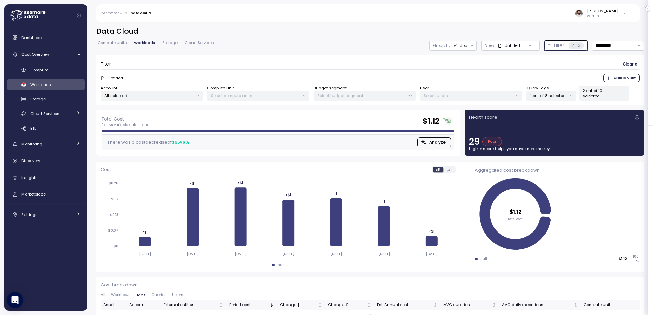
click at [460, 46] on div "Job" at bounding box center [463, 45] width 7 height 5
click at [502, 47] on div "Untitled" at bounding box center [508, 45] width 22 height 5
click at [456, 47] on div "Job" at bounding box center [460, 45] width 14 height 5
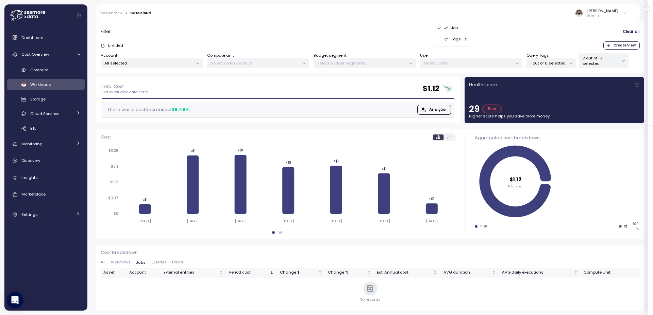
click at [100, 263] on div "Cost breakdown All Workflows Jobs Queries Users Asset Account External entities…" at bounding box center [370, 278] width 548 height 66
click at [102, 263] on span "All" at bounding box center [103, 263] width 5 height 4
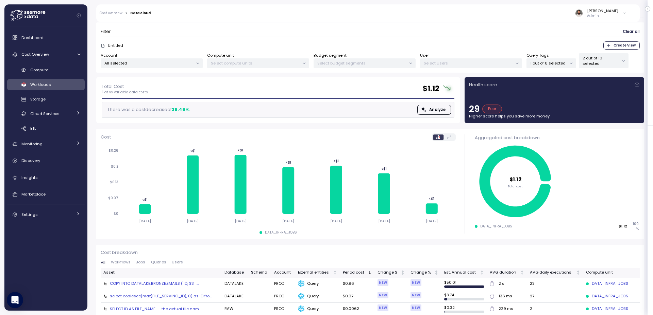
click at [619, 63] on div at bounding box center [623, 61] width 10 height 14
click at [614, 59] on p "2 out of 10 selected" at bounding box center [600, 60] width 36 height 11
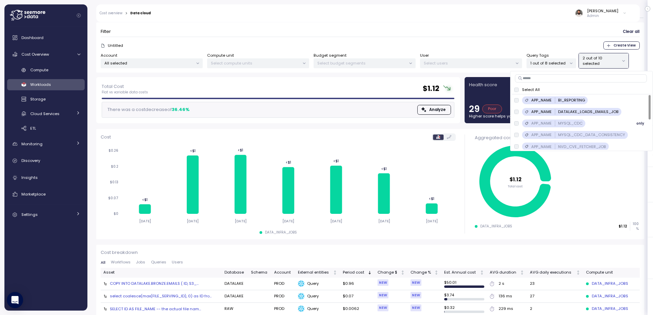
click at [593, 124] on div "APP_NAME MYSQL_CDC only" at bounding box center [581, 123] width 134 height 8
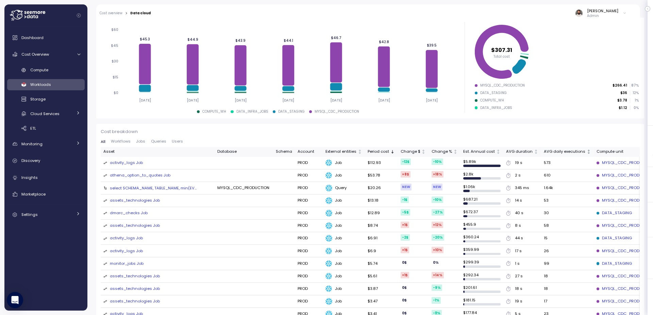
scroll to position [152, 0]
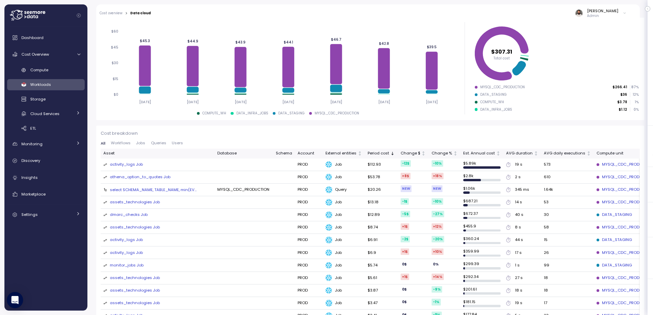
click at [156, 179] on div "athena_option_to_quotes Job" at bounding box center [140, 177] width 61 height 6
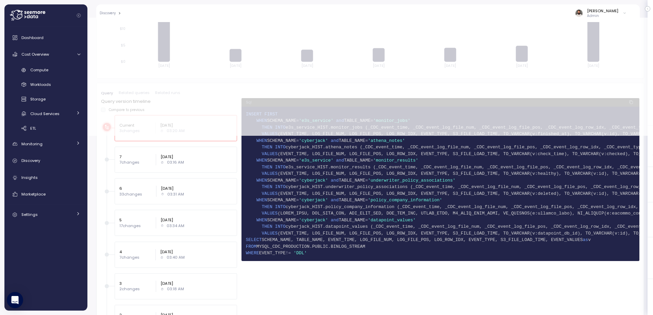
scroll to position [169, 0]
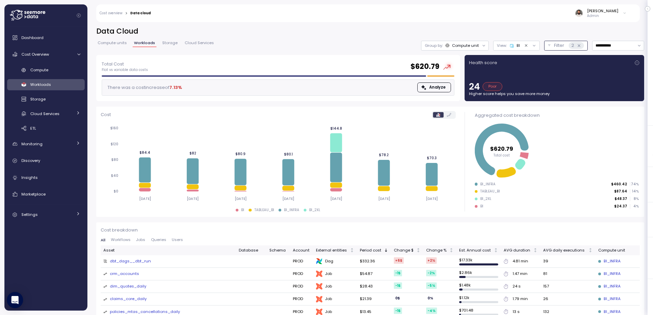
click at [554, 48] on p "Filter" at bounding box center [559, 45] width 10 height 7
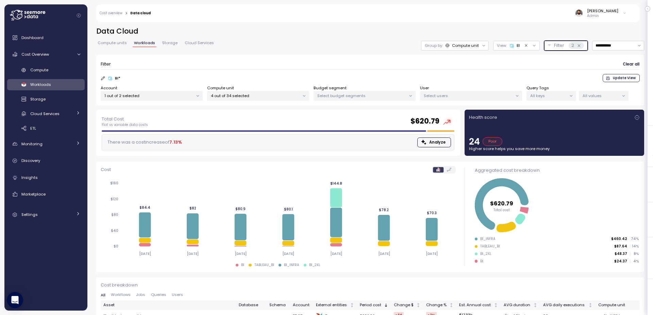
click at [554, 95] on p "All keys" at bounding box center [548, 95] width 36 height 5
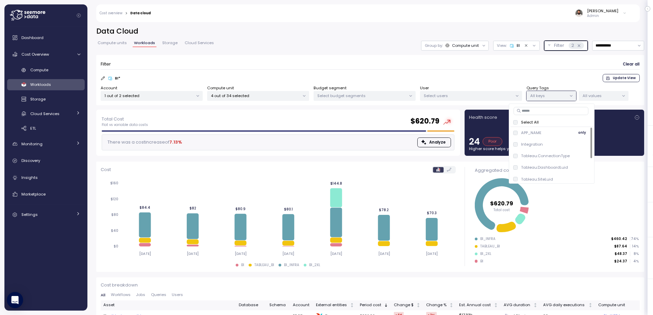
click at [547, 129] on div "APP_NAME only" at bounding box center [551, 133] width 77 height 8
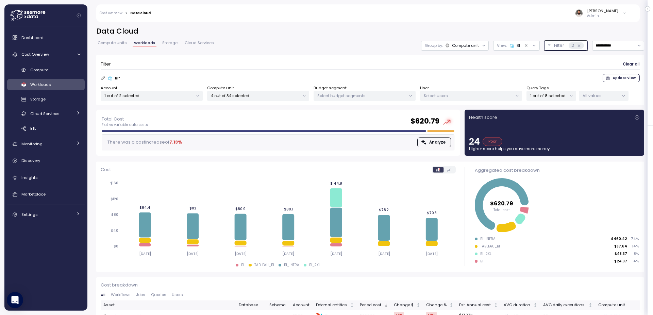
click at [591, 97] on p "All values" at bounding box center [600, 95] width 36 height 5
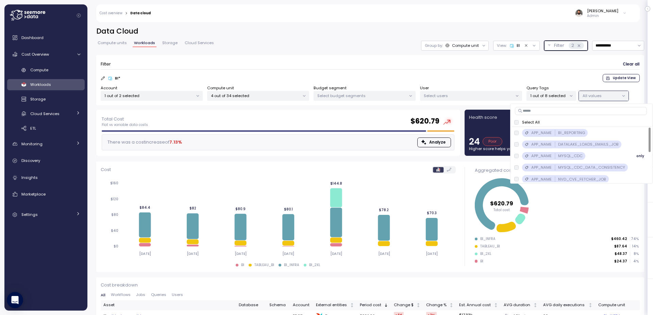
click at [590, 156] on div "APP_NAME MYSQL_CDC only" at bounding box center [581, 156] width 134 height 8
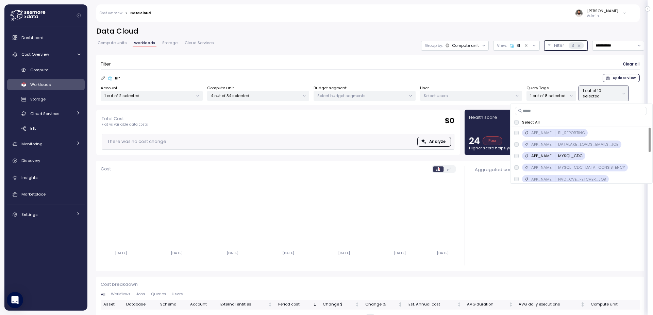
click at [525, 45] on icon "Clear value" at bounding box center [526, 46] width 4 height 4
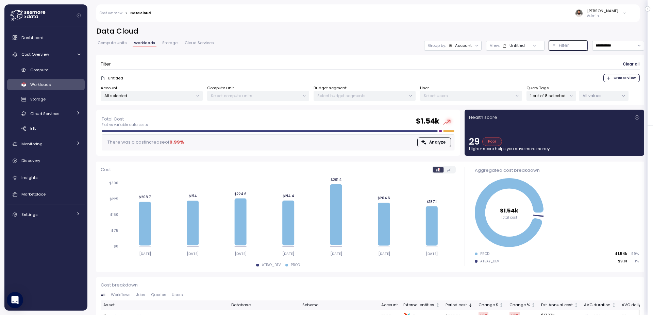
click at [587, 96] on p "All values" at bounding box center [600, 95] width 36 height 5
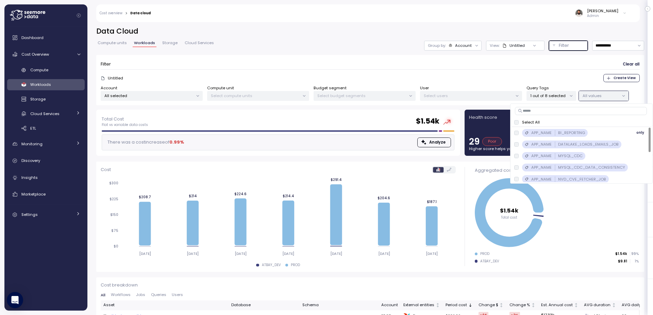
click at [581, 131] on p "BI_REPORTING" at bounding box center [571, 132] width 27 height 5
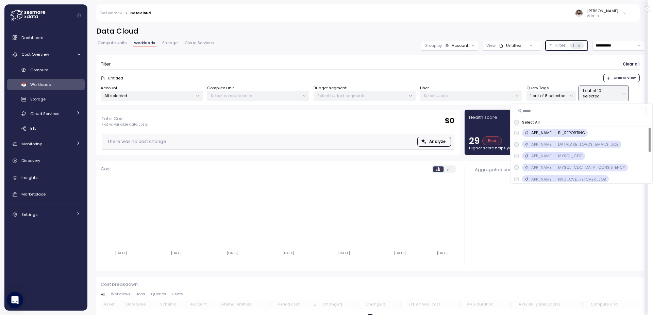
drag, startPoint x: 450, startPoint y: 41, endPoint x: 458, endPoint y: 56, distance: 16.6
click at [450, 42] on div "Group by: Account" at bounding box center [449, 46] width 57 height 10
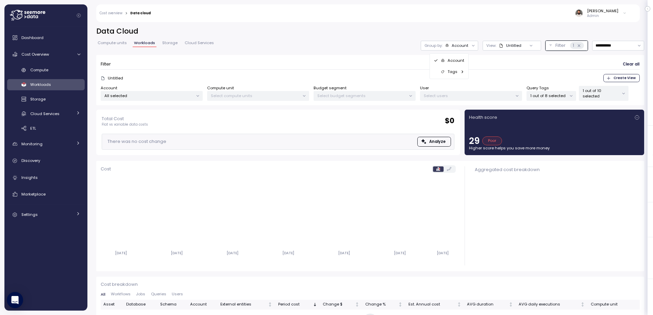
click at [498, 31] on h2 "Data Cloud" at bounding box center [370, 32] width 548 height 10
click at [168, 95] on p "All selected" at bounding box center [148, 95] width 89 height 5
click at [168, 142] on span "only" at bounding box center [169, 144] width 8 height 7
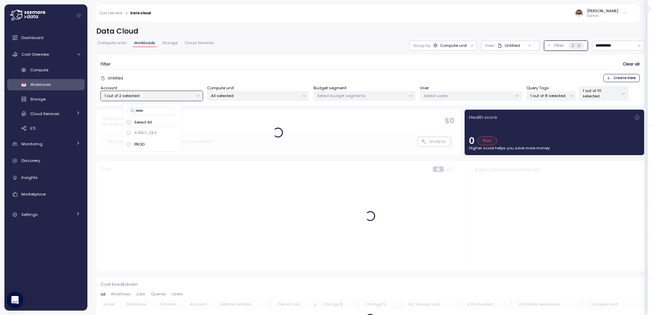
click at [275, 64] on div "Filter Clear all" at bounding box center [370, 64] width 539 height 10
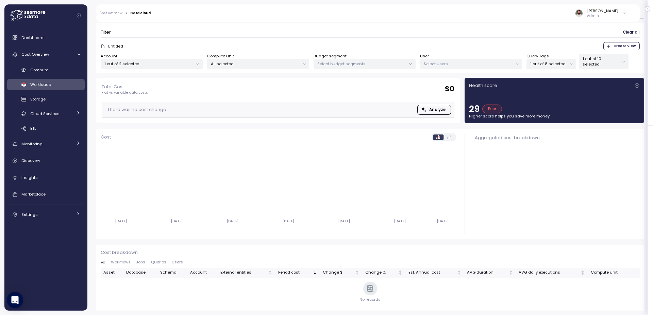
click at [551, 63] on p "1 out of 8 selected" at bounding box center [548, 63] width 36 height 5
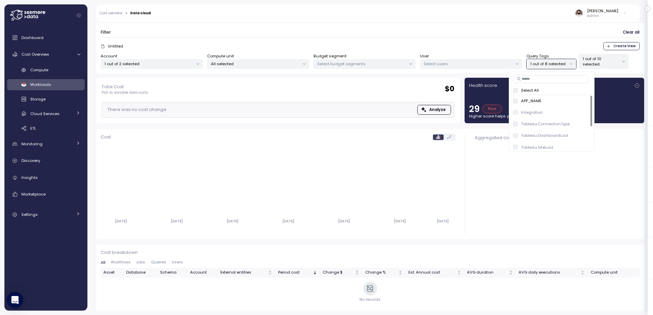
click at [599, 66] on p "1 out of 10 selected" at bounding box center [600, 61] width 36 height 11
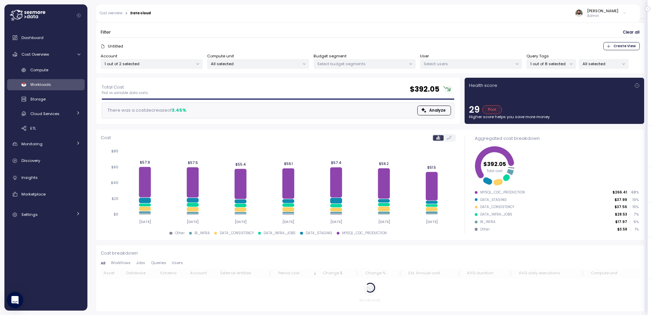
click at [542, 47] on div "Untitled Create View" at bounding box center [370, 46] width 539 height 8
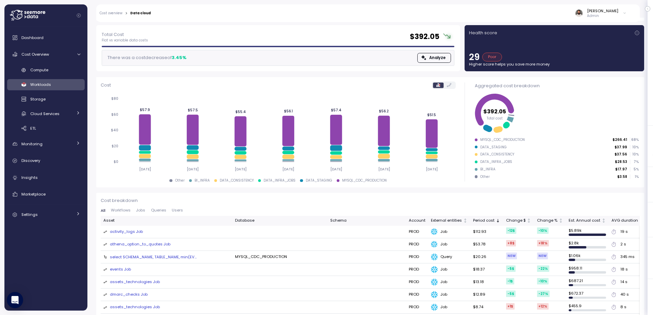
scroll to position [0, 0]
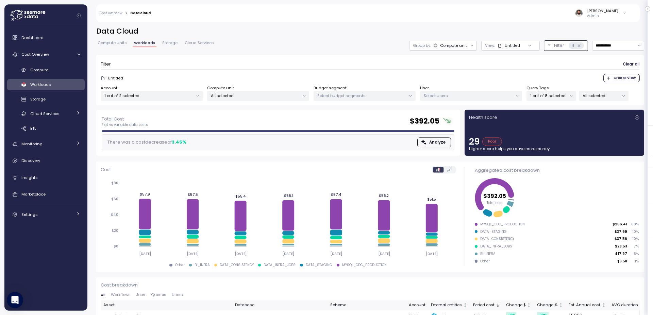
click at [460, 48] on div "Compute unit" at bounding box center [453, 45] width 27 height 5
drag, startPoint x: 459, startPoint y: 68, endPoint x: 466, endPoint y: 69, distance: 6.6
click at [459, 68] on div "Tags" at bounding box center [442, 72] width 41 height 8
type input "***"
click at [516, 82] on div "APP_NAME" at bounding box center [498, 87] width 52 height 14
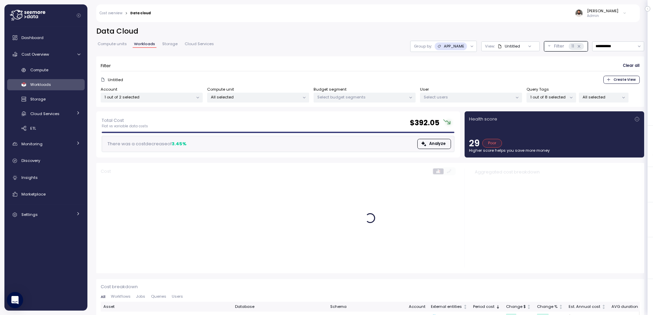
click at [426, 30] on h2 "Data Cloud" at bounding box center [370, 32] width 548 height 10
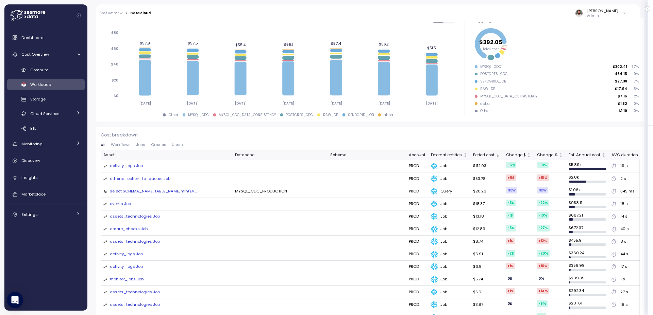
scroll to position [158, 0]
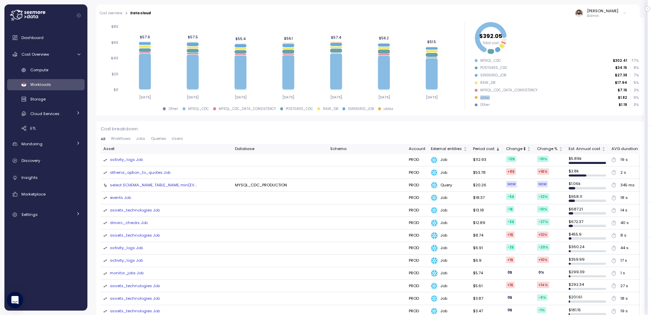
drag, startPoint x: 506, startPoint y: 99, endPoint x: 511, endPoint y: 99, distance: 5.8
click at [511, 99] on div "abba $1.82 0 %" at bounding box center [557, 98] width 164 height 5
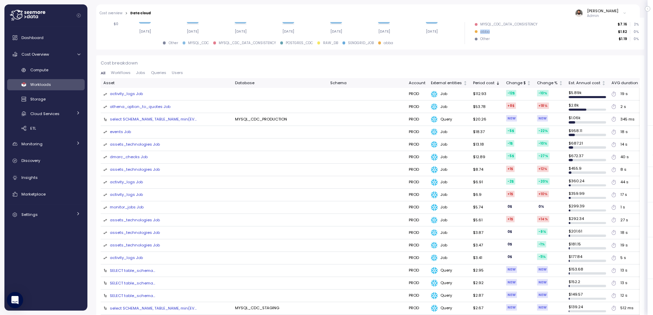
scroll to position [0, 0]
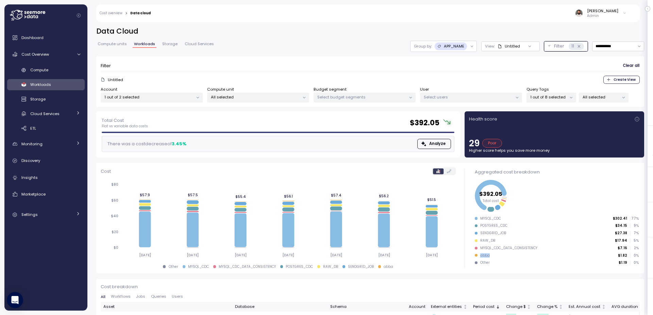
click at [595, 95] on p "All selected" at bounding box center [600, 97] width 36 height 5
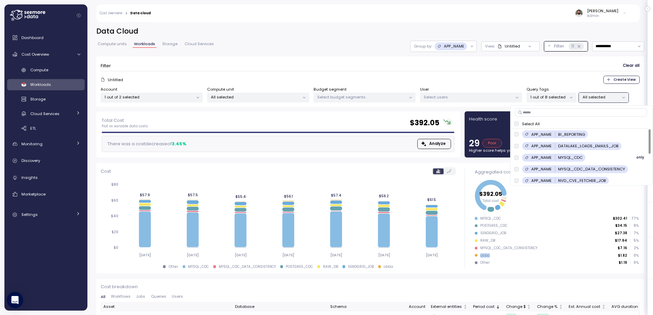
click at [638, 160] on span "only" at bounding box center [640, 157] width 8 height 7
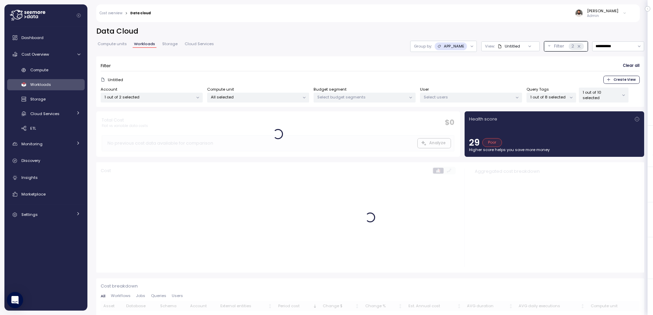
click at [563, 70] on div "Filter Clear all" at bounding box center [370, 66] width 539 height 10
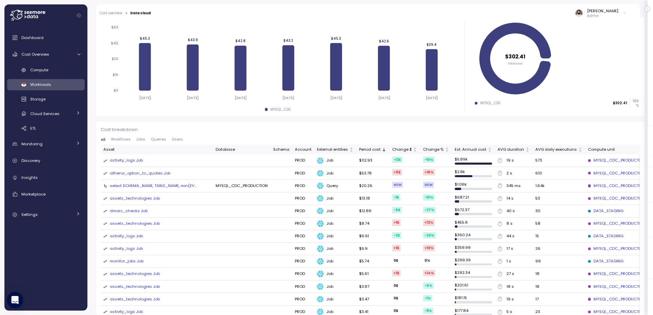
scroll to position [158, 0]
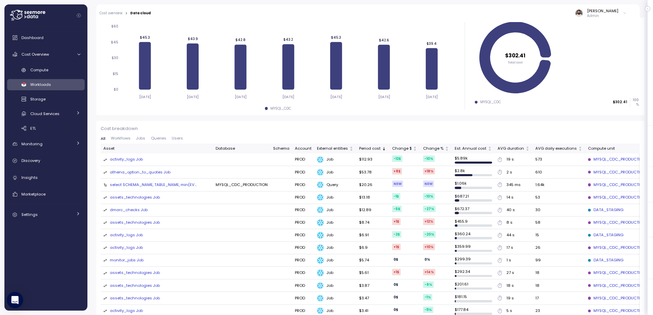
click at [187, 184] on div "select SCHEMA_NAME, TABLE_NAME, min(EV..." at bounding box center [153, 184] width 87 height 5
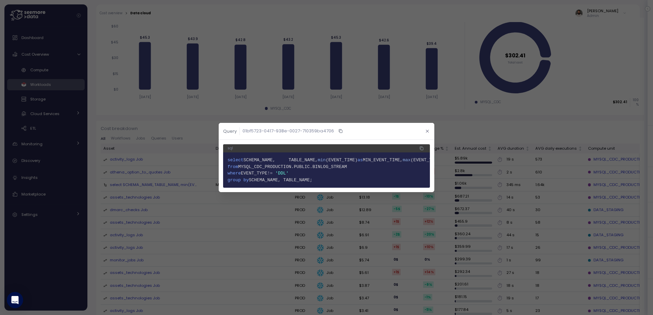
click at [429, 130] on button "button" at bounding box center [427, 131] width 8 height 8
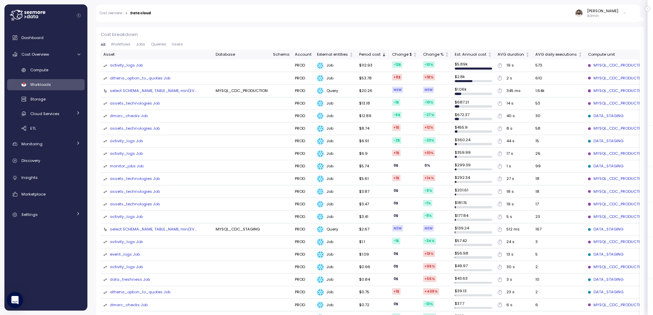
scroll to position [200, 0]
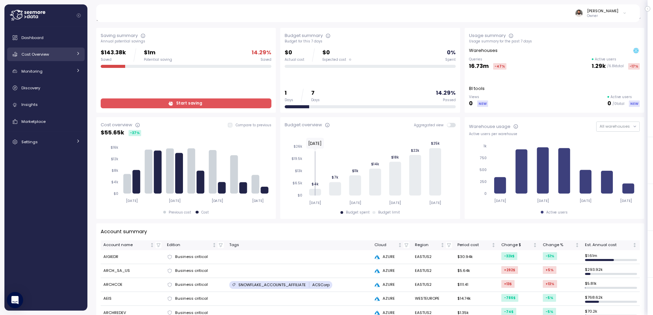
click at [65, 57] on div "Cost Overview" at bounding box center [46, 54] width 51 height 7
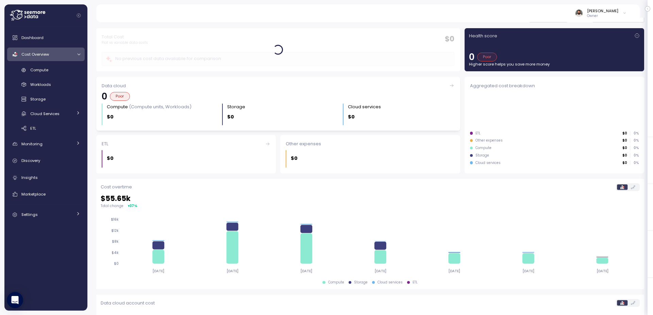
scroll to position [26, 0]
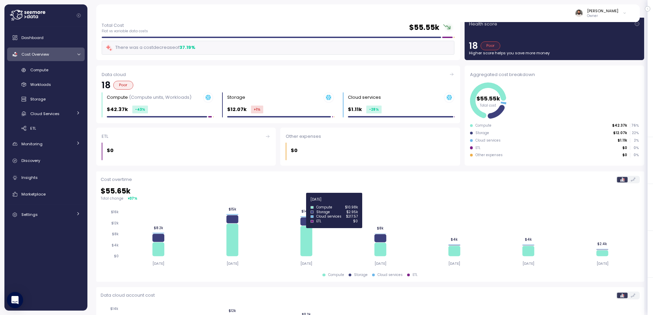
click at [308, 223] on icon at bounding box center [306, 222] width 12 height 8
click at [306, 223] on icon at bounding box center [306, 222] width 12 height 8
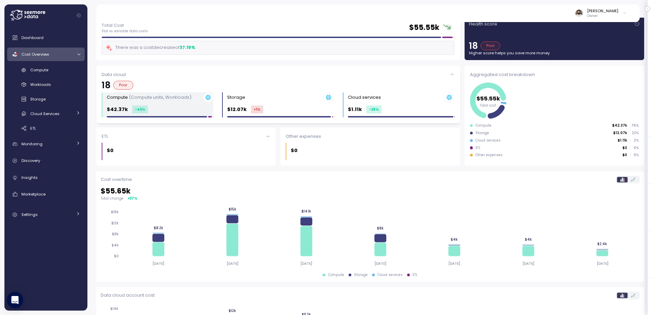
click at [195, 109] on div "$42.37k -43 %" at bounding box center [160, 110] width 106 height 8
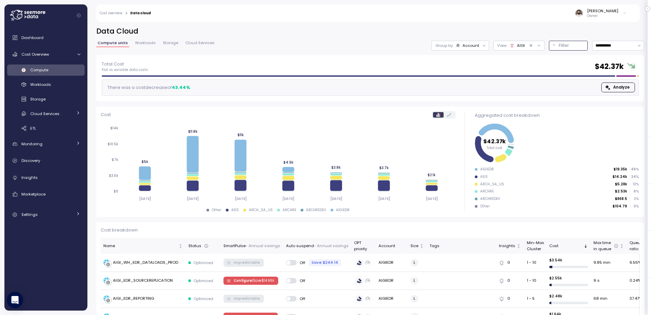
click at [559, 47] on p "Filter" at bounding box center [564, 45] width 10 height 7
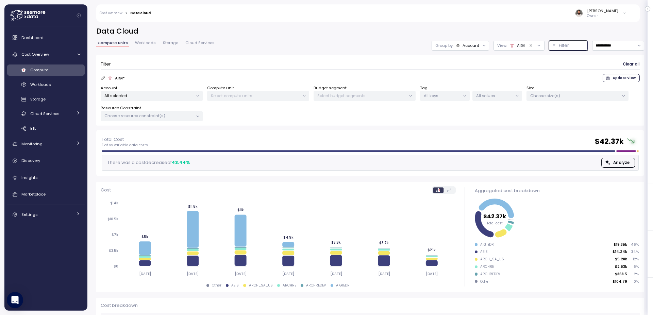
click at [246, 99] on div "Select compute units" at bounding box center [258, 96] width 102 height 10
click at [142, 96] on p "All selected" at bounding box center [148, 95] width 89 height 5
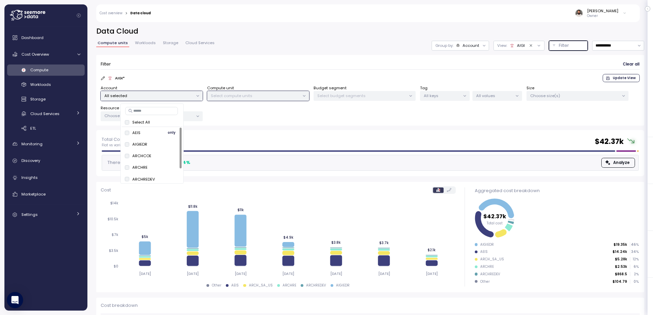
click at [170, 133] on span "only" at bounding box center [172, 132] width 8 height 7
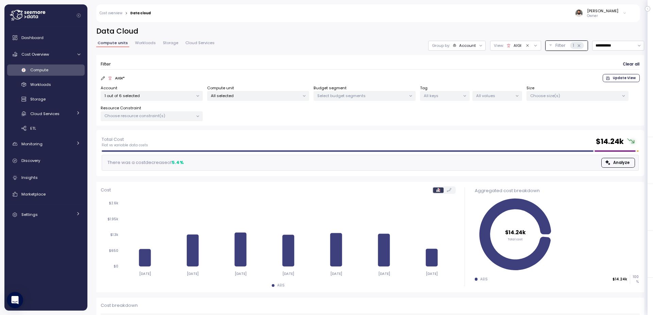
click at [320, 72] on form "Filter Clear all AIGI * Update View Account 1 out of 6 selected Compute unit Al…" at bounding box center [370, 90] width 539 height 62
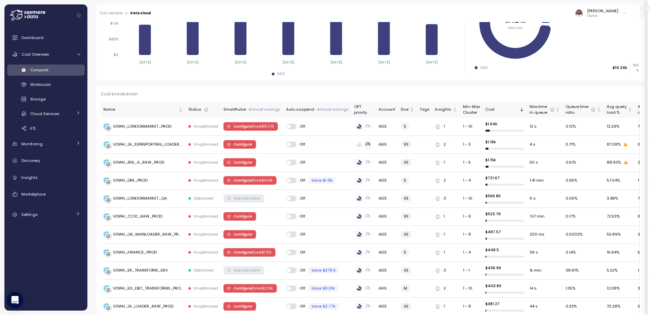
scroll to position [202, 0]
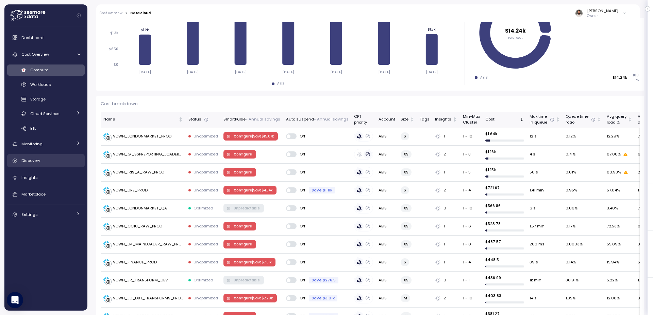
click at [42, 166] on link "Discovery" at bounding box center [46, 161] width 78 height 14
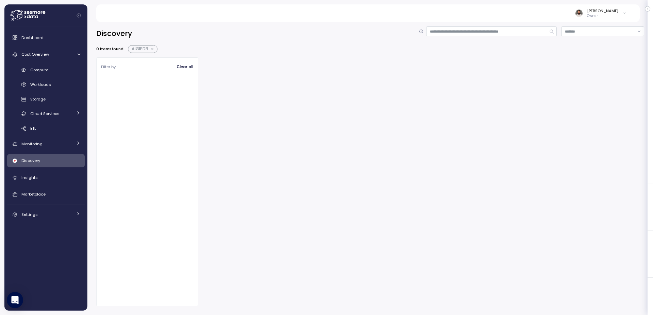
click at [151, 47] on button "button" at bounding box center [152, 49] width 9 height 5
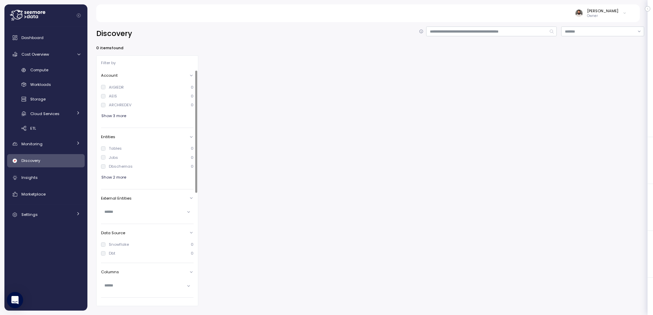
click at [110, 98] on div "AEIS" at bounding box center [113, 95] width 8 height 5
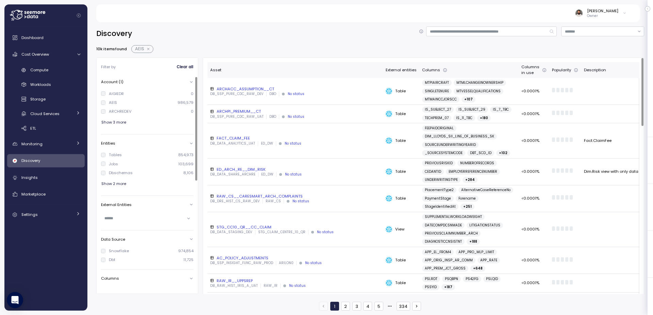
click at [310, 140] on div "FACT_CLAIM_FEE" at bounding box center [295, 138] width 170 height 5
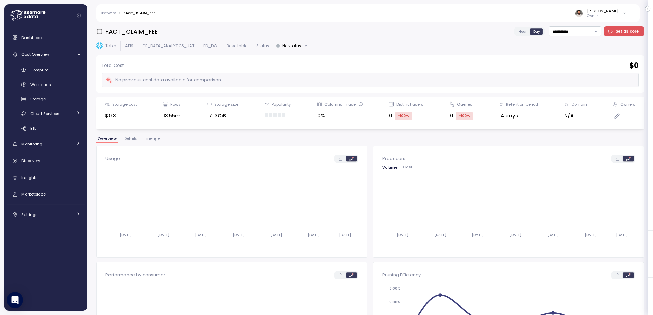
click div "**********"
click input "**********"
click div "Last 30 days"
type input "**********"
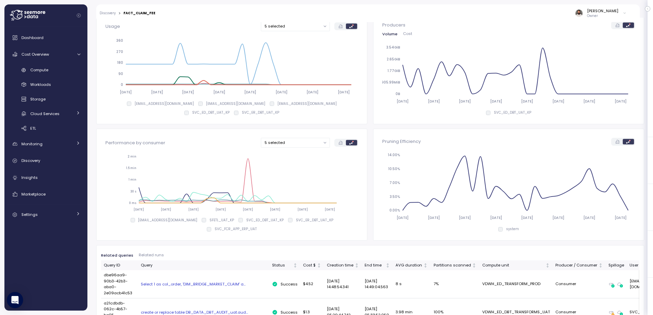
scroll to position [96, 0]
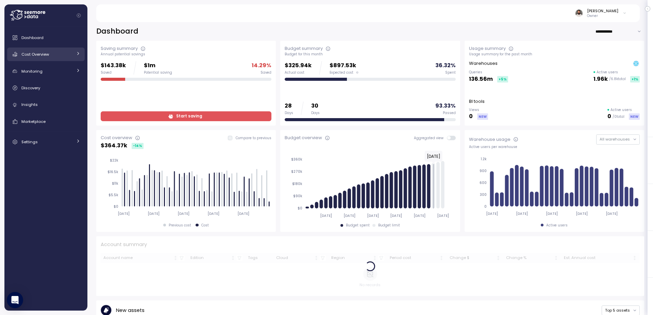
click at [69, 57] on div "Cost Overview" at bounding box center [46, 54] width 51 height 7
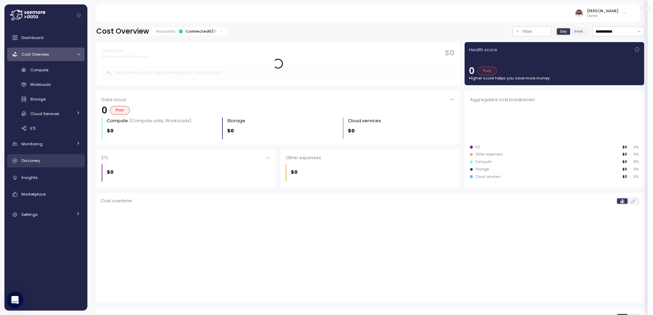
click at [76, 167] on link "Discovery" at bounding box center [46, 161] width 78 height 14
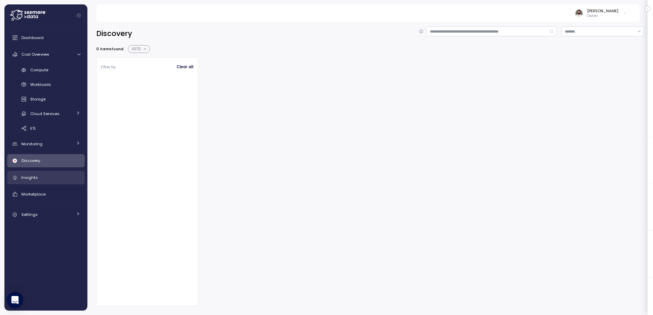
click at [74, 175] on div "Insights" at bounding box center [50, 177] width 59 height 7
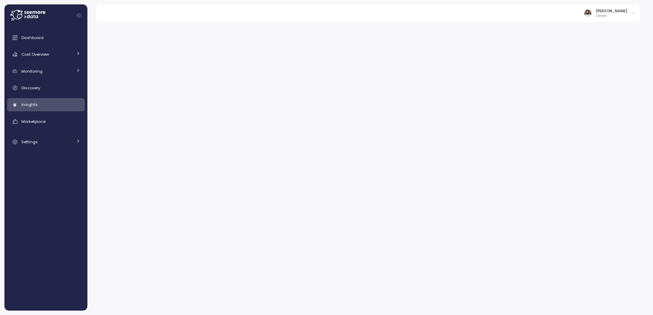
click at [41, 19] on icon at bounding box center [27, 15] width 35 height 11
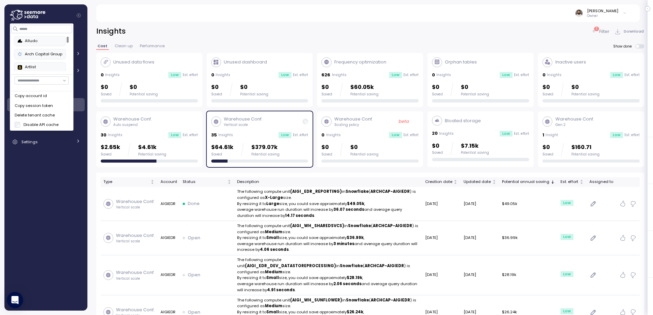
click at [306, 22] on div "[PERSON_NAME] Owner" at bounding box center [367, 13] width 527 height 18
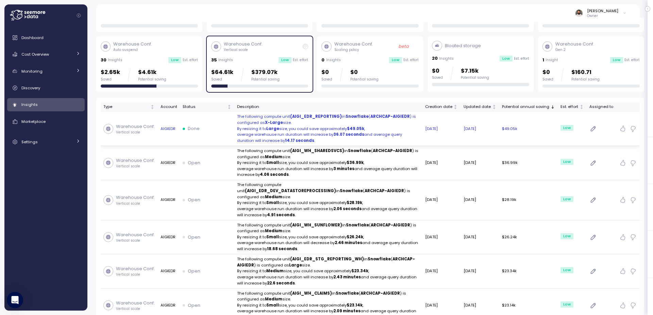
scroll to position [74, 0]
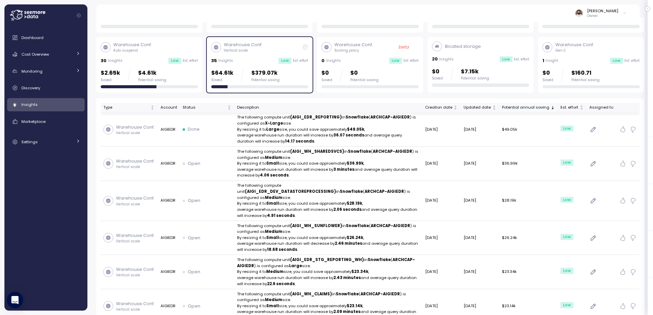
click at [530, 109] on div "Potential annual saving" at bounding box center [525, 108] width 47 height 6
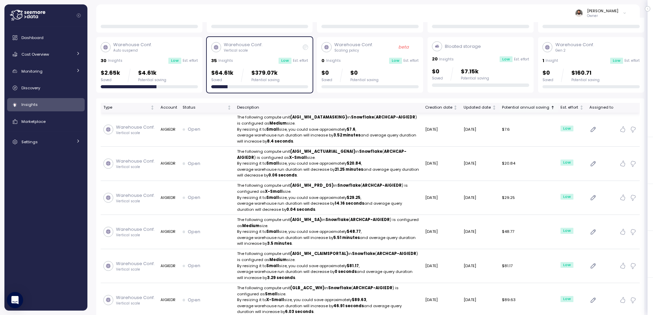
click at [530, 109] on div "Potential annual saving" at bounding box center [525, 108] width 47 height 6
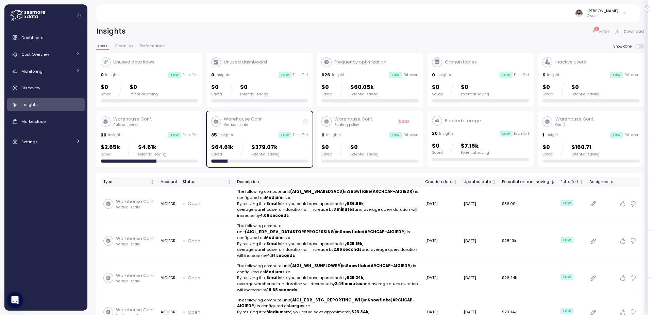
click at [644, 47] on span at bounding box center [641, 46] width 5 height 4
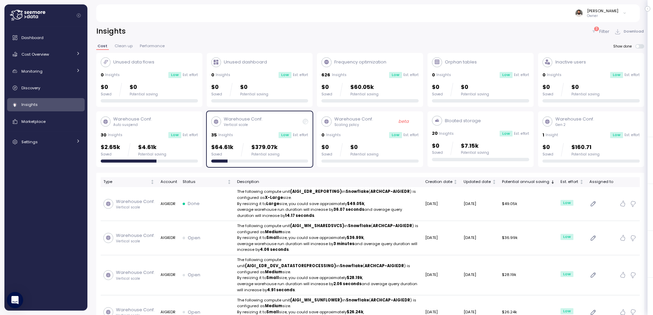
click at [194, 139] on div "Warehouse Conf. Auto suspend 30 Insights Low Est. effort $2.65k Saved $4.61k Po…" at bounding box center [149, 139] width 97 height 47
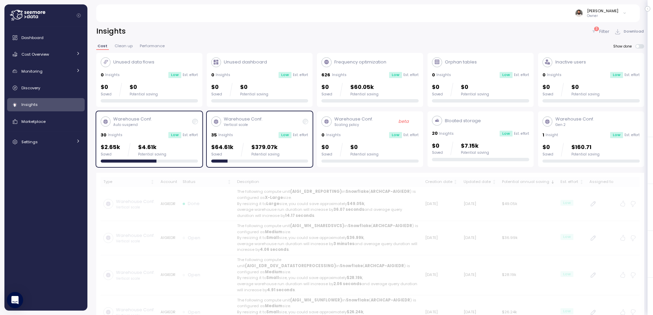
click at [225, 141] on div "Warehouse Conf. Vertical scale 35 Insights Low Est. effort $64.61k Saved $379.0…" at bounding box center [259, 139] width 97 height 47
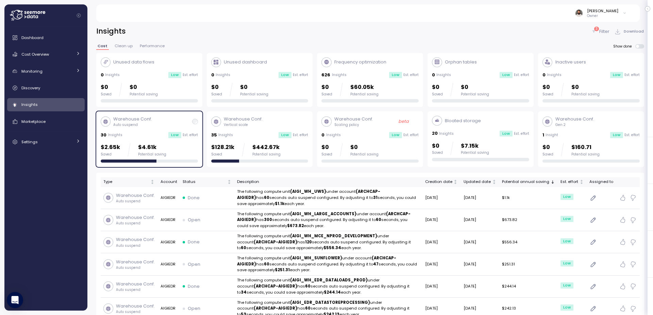
click at [184, 140] on div "Warehouse Conf. Auto suspend 30 Insights Low Est. effort $2.65k Saved $4.61k Po…" at bounding box center [149, 139] width 97 height 47
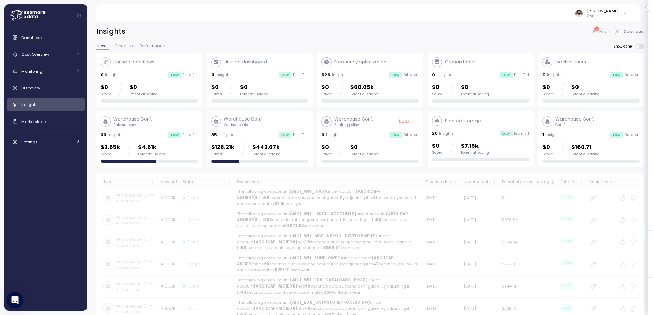
click at [241, 143] on div "$128.21k Saved $442.67k Potential saving" at bounding box center [245, 150] width 69 height 14
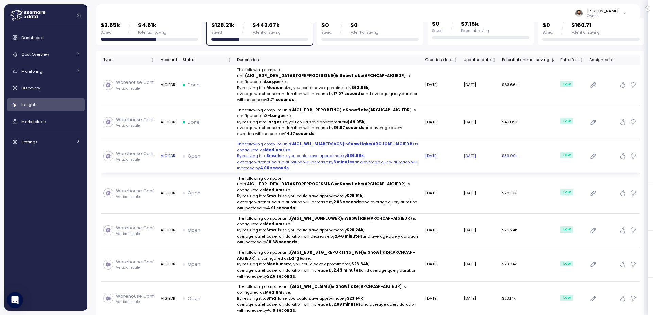
scroll to position [504, 0]
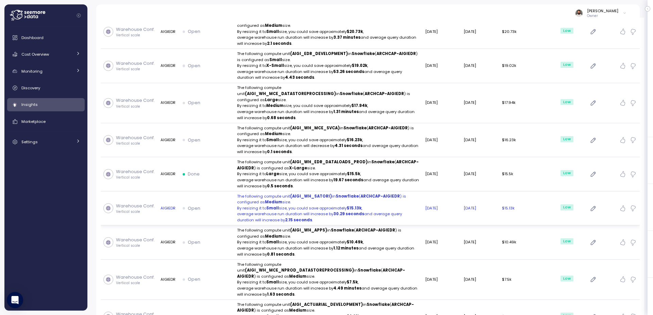
click at [305, 194] on p "The following compute unit (AIGI_WH_SATORI) in Snowflake ( ARCHCAP-AIGIEDR ) is…" at bounding box center [328, 200] width 183 height 12
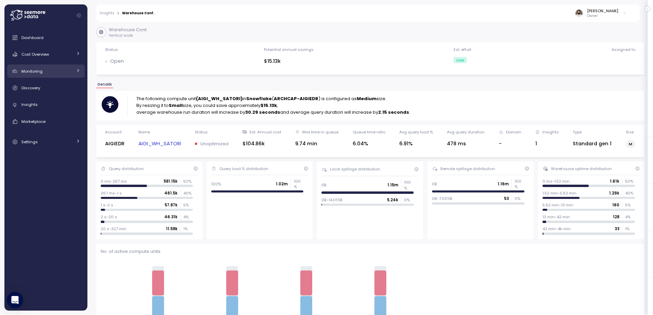
click at [60, 69] on div "Monitoring" at bounding box center [46, 71] width 51 height 7
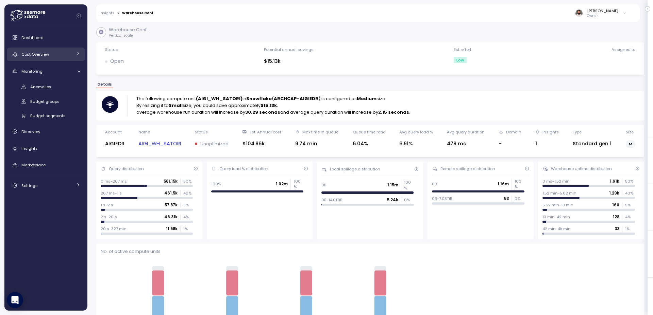
click at [66, 56] on div "Cost Overview" at bounding box center [46, 54] width 51 height 7
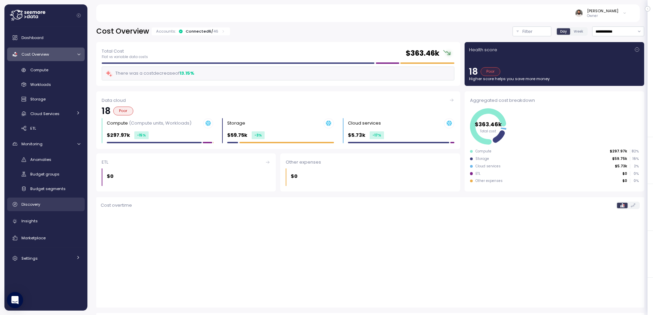
click at [56, 205] on div "Discovery" at bounding box center [50, 204] width 59 height 7
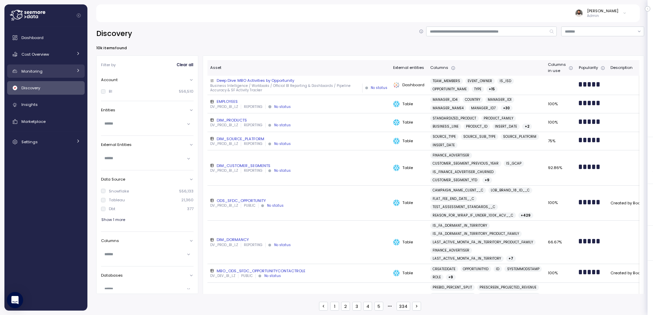
click at [67, 74] on div "Monitoring" at bounding box center [46, 71] width 51 height 7
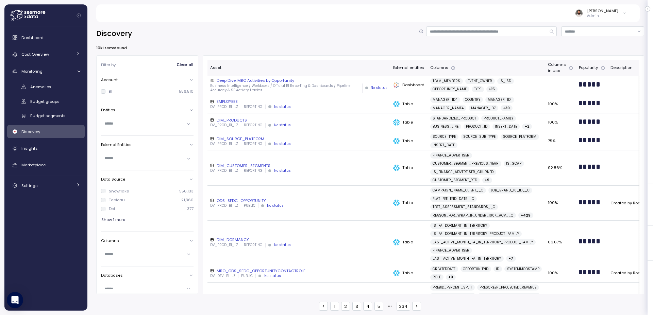
click at [58, 129] on div "Discovery" at bounding box center [50, 132] width 59 height 7
click at [49, 55] on div "Cost Overview" at bounding box center [46, 54] width 51 height 7
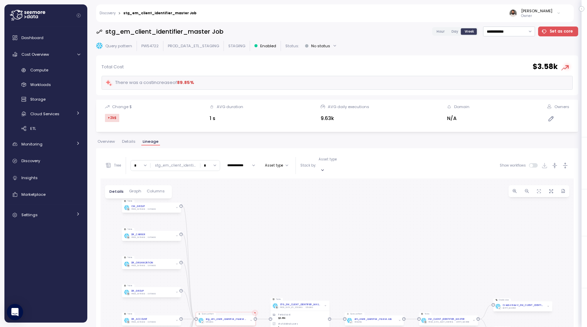
scroll to position [131, 0]
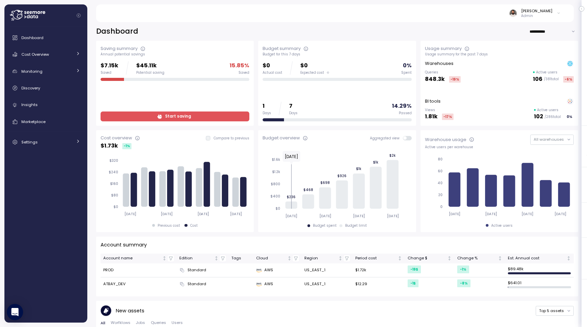
click at [176, 115] on span "Start saving" at bounding box center [178, 116] width 26 height 9
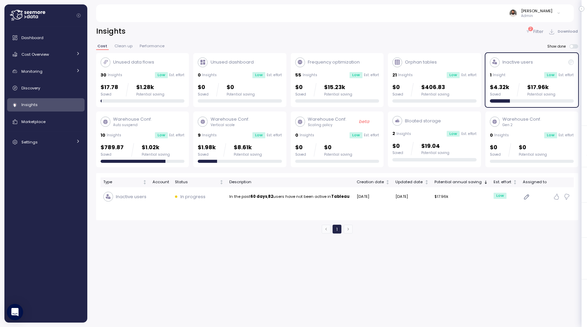
click at [341, 81] on div "Frequency optimization 55 Insights Low Est. effort $0 Saved $15.23k Potential s…" at bounding box center [337, 80] width 84 height 46
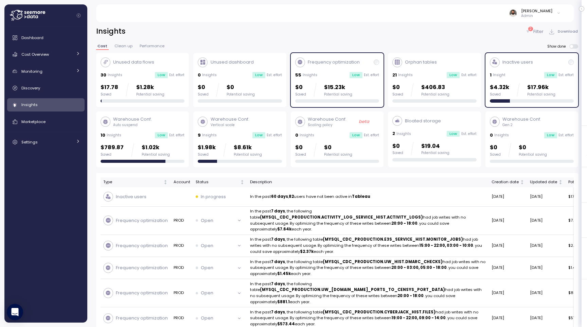
click at [509, 82] on div "Inactive users 1 Insight Low Est. effort $4.32k Saved $17.96k Potential saving" at bounding box center [532, 80] width 84 height 46
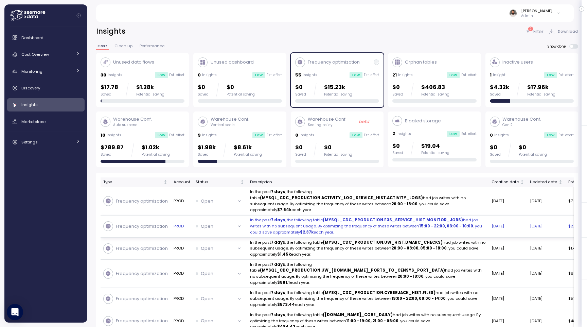
click at [432, 229] on p "In the past 7 days , the following table (MYSQL_CDC_PRODUCTION.E3S_SERVICE_HIST…" at bounding box center [368, 226] width 236 height 18
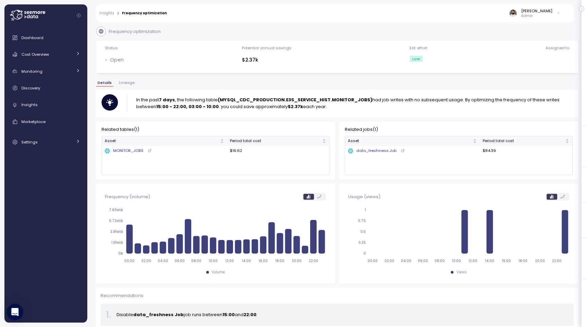
click at [111, 16] on div "Insights > Frequency optimization [PERSON_NAME] Admin" at bounding box center [330, 13] width 469 height 18
click at [112, 14] on link "Insights" at bounding box center [107, 13] width 15 height 3
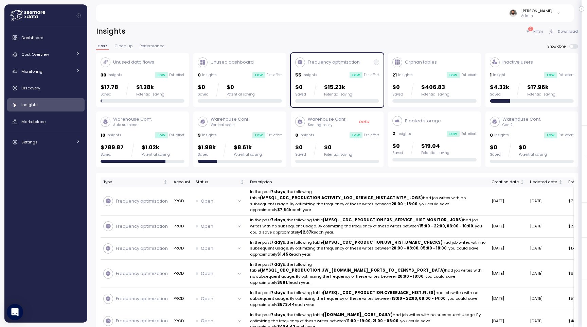
click at [159, 88] on p "$1.28k" at bounding box center [150, 87] width 28 height 9
click at [326, 86] on p "$15.23k" at bounding box center [338, 87] width 28 height 9
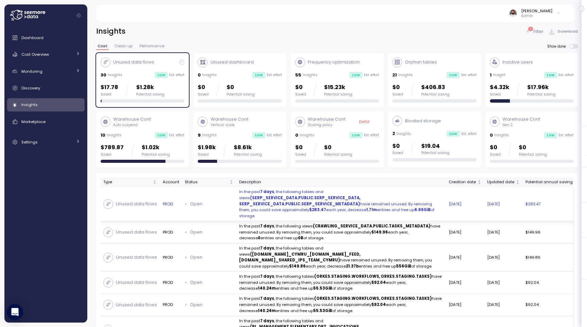
click at [298, 209] on p "In the past 7 days , the following tables and views (SERP_SERVICE_DATA.PUBLIC.S…" at bounding box center [341, 204] width 204 height 30
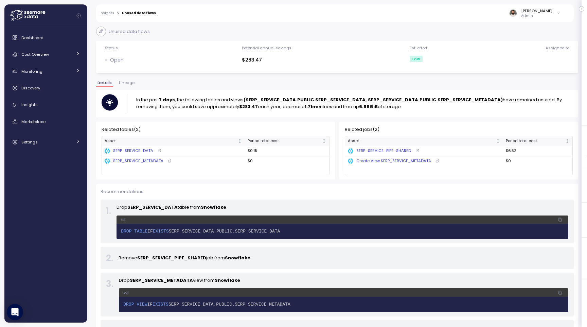
click at [128, 86] on button "Lineage" at bounding box center [127, 84] width 18 height 6
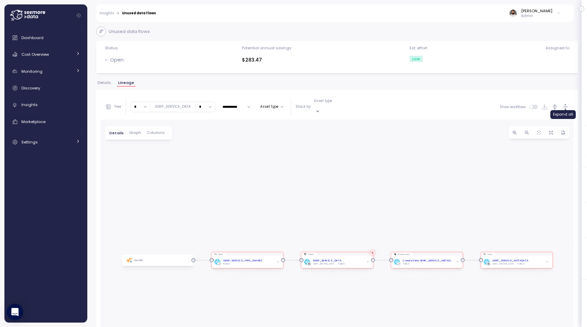
click at [565, 104] on icon "button" at bounding box center [565, 106] width 7 height 7
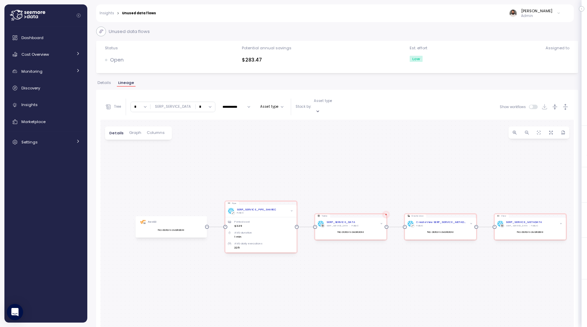
drag, startPoint x: 511, startPoint y: 226, endPoint x: 525, endPoint y: 175, distance: 52.4
click at [525, 175] on div "Pipe SERP_SERVICE_PIPE_SHARED PUBLIC Period cost $3.39 AVG duration 1 min AVG d…" at bounding box center [338, 257] width 474 height 275
click at [66, 59] on link "Cost Overview" at bounding box center [46, 55] width 78 height 14
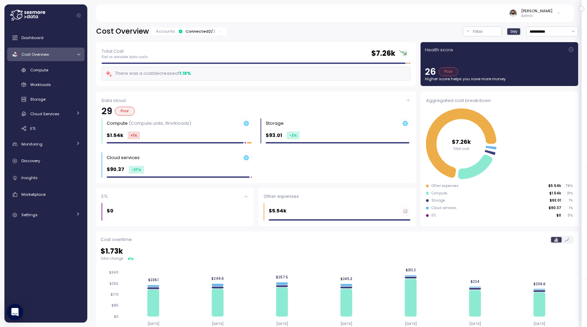
click at [213, 31] on p "2" at bounding box center [214, 31] width 2 height 5
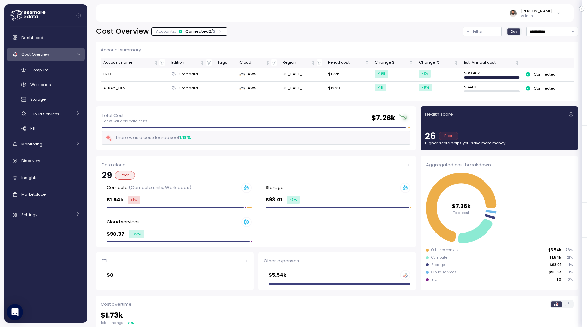
click at [213, 31] on p "2" at bounding box center [214, 31] width 2 height 5
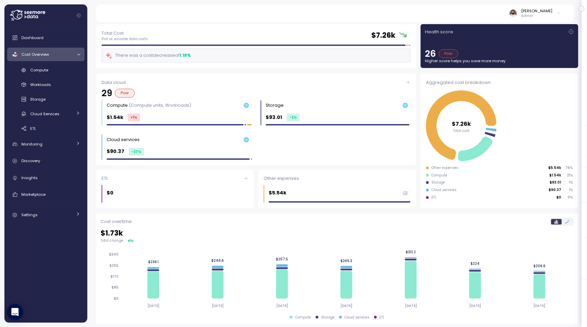
scroll to position [26, 0]
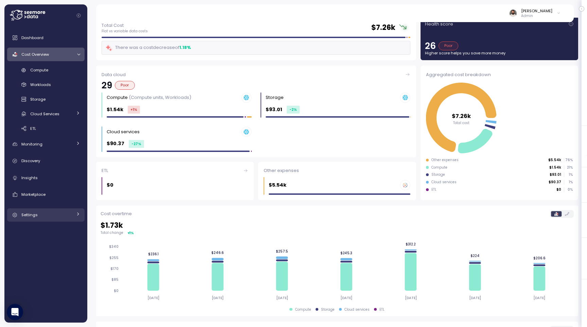
click at [64, 209] on link "Settings" at bounding box center [46, 215] width 78 height 14
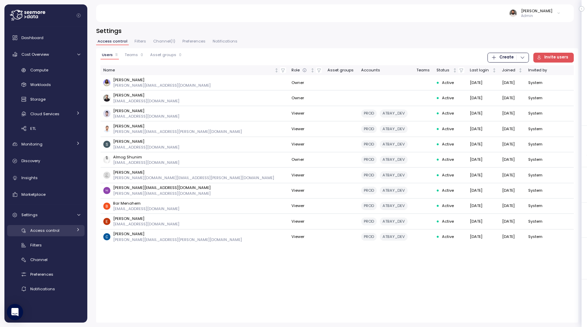
click at [68, 231] on div "Access control" at bounding box center [51, 230] width 42 height 7
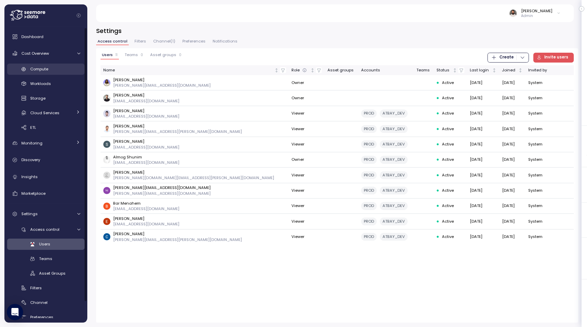
scroll to position [2, 0]
click at [37, 70] on span "Compute" at bounding box center [39, 67] width 18 height 5
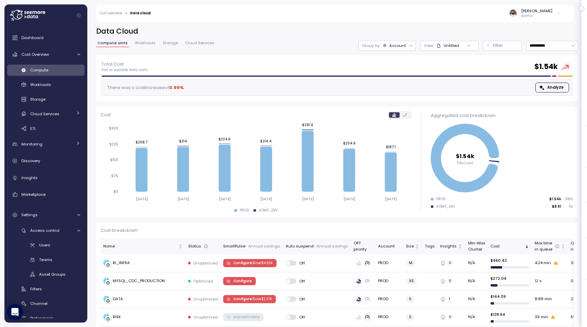
click at [377, 47] on p "Group by:" at bounding box center [371, 45] width 18 height 5
click at [149, 44] on span "Workloads" at bounding box center [145, 43] width 21 height 4
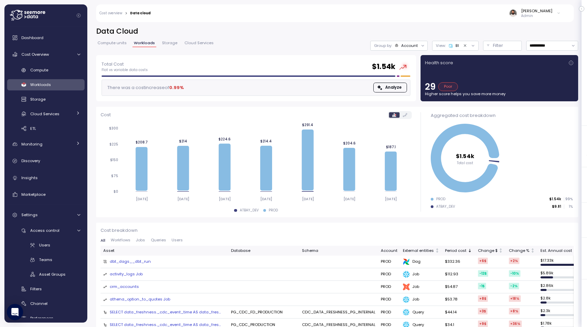
click at [406, 46] on div "Account" at bounding box center [409, 45] width 17 height 5
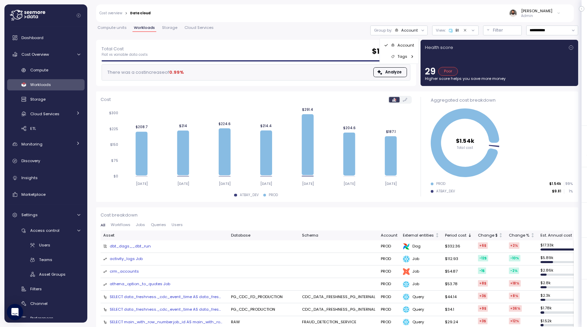
scroll to position [15, 0]
click at [465, 31] on icon "Clear value" at bounding box center [465, 31] width 4 height 4
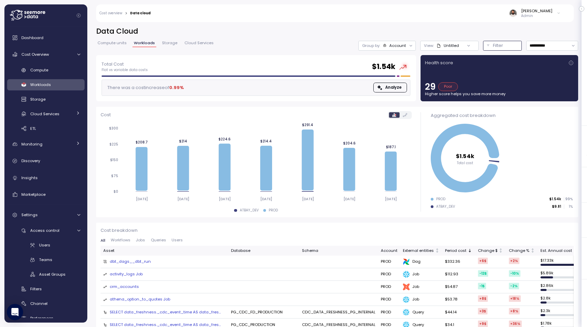
click at [495, 41] on button "Filter" at bounding box center [502, 46] width 39 height 10
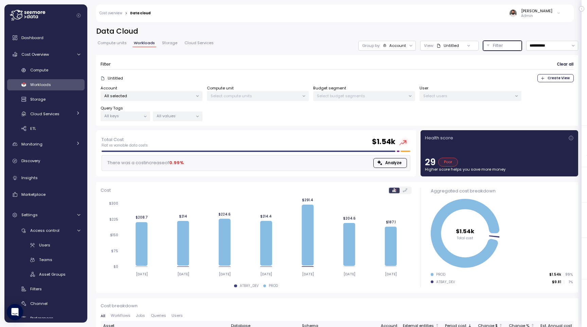
click at [140, 96] on p "All selected" at bounding box center [148, 95] width 89 height 5
click at [166, 142] on span "only" at bounding box center [170, 144] width 8 height 7
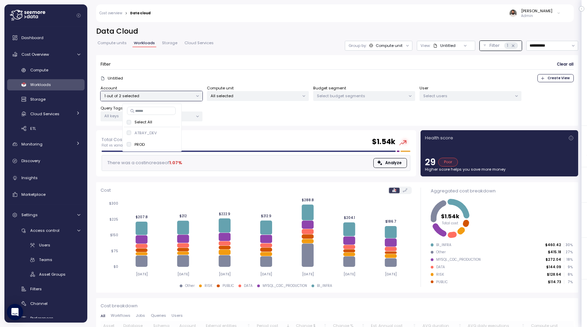
click at [175, 78] on div "Untitled Create View" at bounding box center [338, 78] width 474 height 8
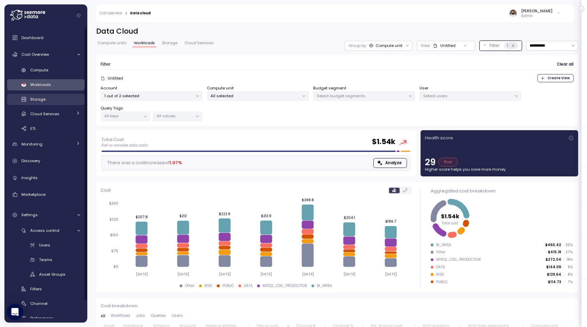
click at [52, 98] on div "Storage" at bounding box center [55, 99] width 50 height 7
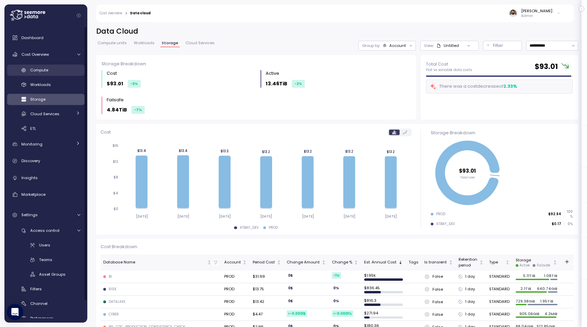
click at [68, 72] on div "Compute" at bounding box center [55, 70] width 50 height 7
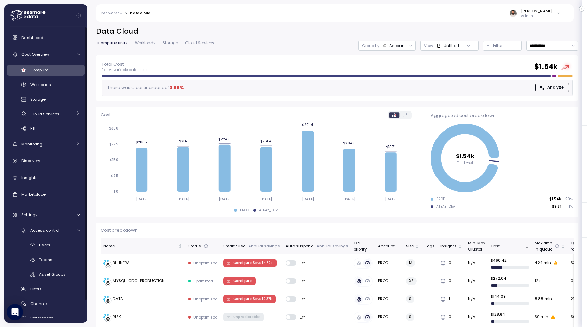
click at [385, 50] on div "Group by: Account" at bounding box center [387, 46] width 57 height 10
click at [453, 49] on div "View : Untitled" at bounding box center [450, 46] width 58 height 10
click at [495, 42] on p "Filter" at bounding box center [498, 45] width 10 height 7
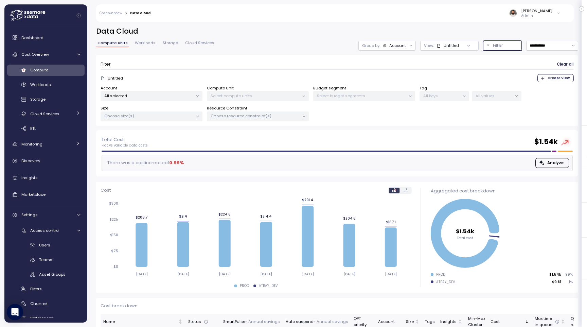
click at [157, 97] on p "All selected" at bounding box center [148, 95] width 89 height 5
click at [166, 144] on span "only" at bounding box center [170, 144] width 8 height 7
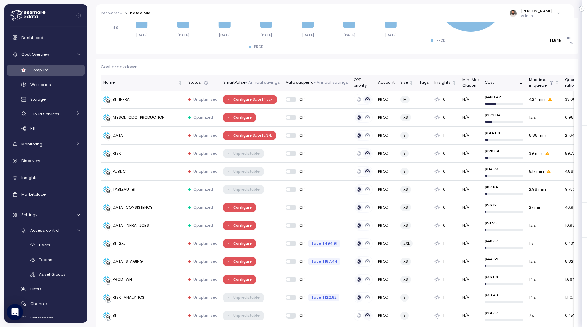
scroll to position [240, 0]
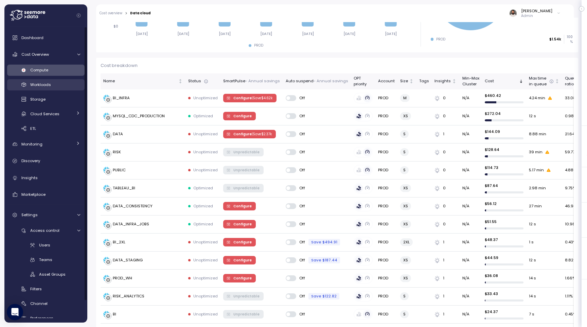
click at [68, 82] on div "Workloads" at bounding box center [55, 84] width 50 height 7
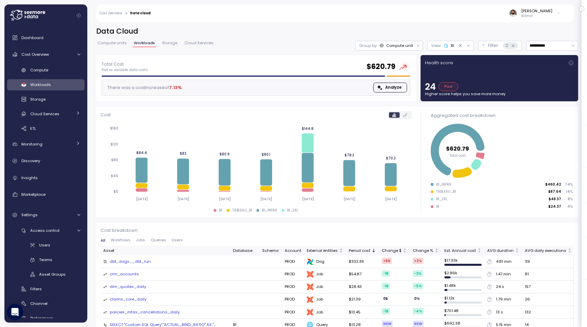
click at [461, 46] on icon "Clear value" at bounding box center [461, 46] width 4 height 4
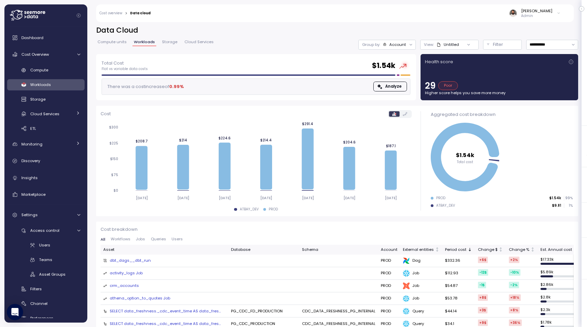
click at [399, 48] on div "Group by: Account" at bounding box center [387, 45] width 57 height 10
click at [440, 46] on div "View : Untitled" at bounding box center [450, 45] width 58 height 10
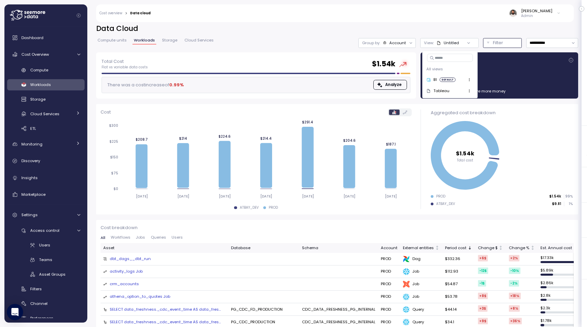
click at [506, 44] on div "Filter" at bounding box center [505, 42] width 25 height 7
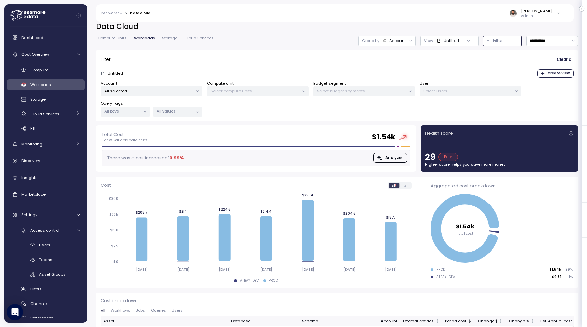
scroll to position [5, 0]
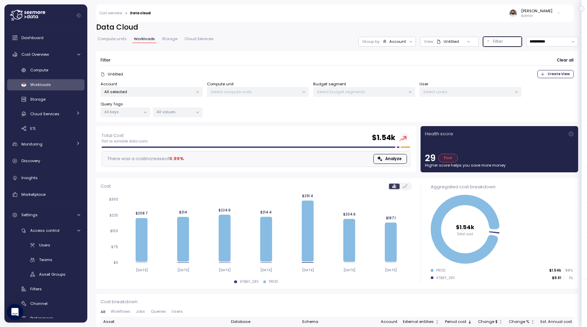
click at [187, 93] on p "All selected" at bounding box center [148, 91] width 89 height 5
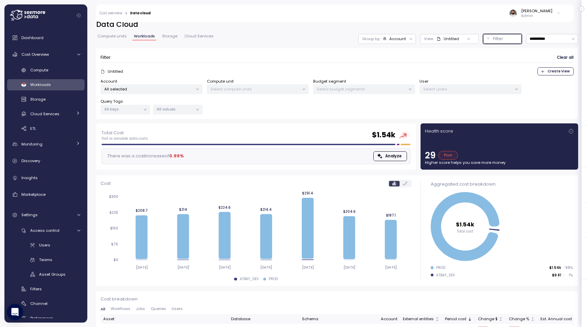
click at [229, 89] on p "Select compute units" at bounding box center [255, 88] width 89 height 5
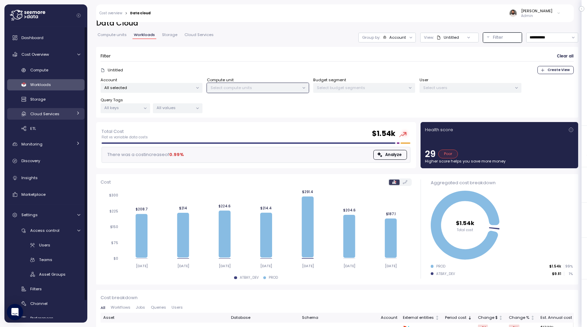
click at [56, 116] on span "Cloud Services" at bounding box center [44, 113] width 29 height 5
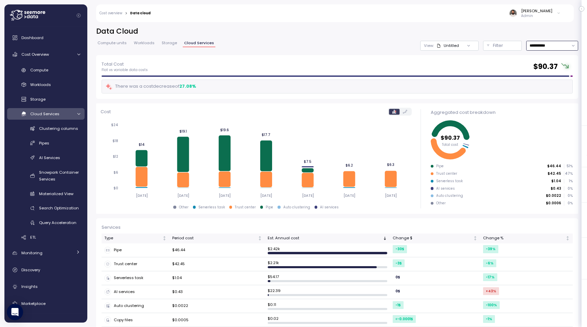
click at [535, 47] on input "**********" at bounding box center [553, 46] width 52 height 10
click at [541, 86] on div "Last 14 days" at bounding box center [550, 85] width 24 height 5
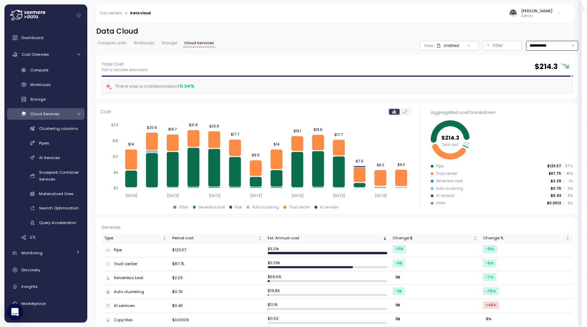
click at [543, 45] on input "**********" at bounding box center [553, 46] width 52 height 10
click at [547, 96] on div "Last 30 days" at bounding box center [550, 94] width 25 height 5
type input "**********"
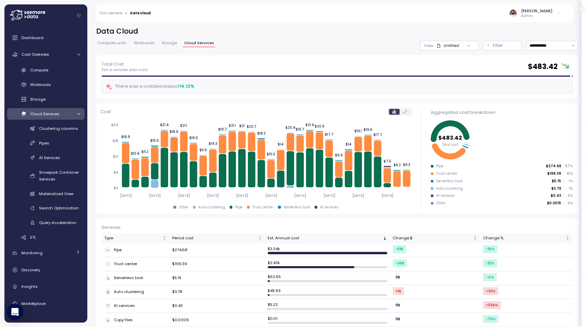
click at [178, 46] on div "Compute units Workloads Storage Cloud Services" at bounding box center [155, 45] width 119 height 9
click at [173, 46] on link "Storage" at bounding box center [169, 44] width 18 height 6
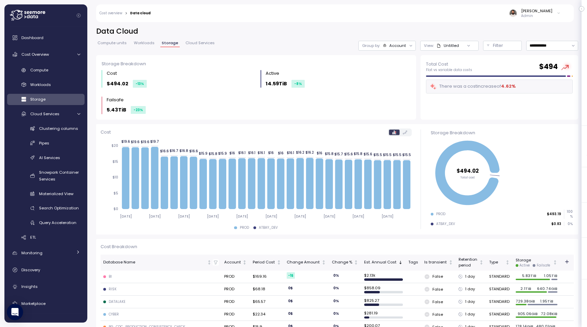
click at [145, 43] on span "Workloads" at bounding box center [144, 43] width 21 height 4
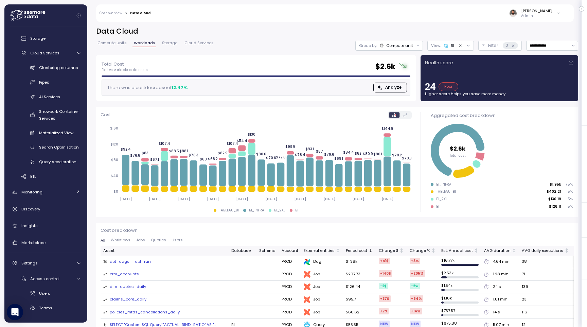
scroll to position [132, 0]
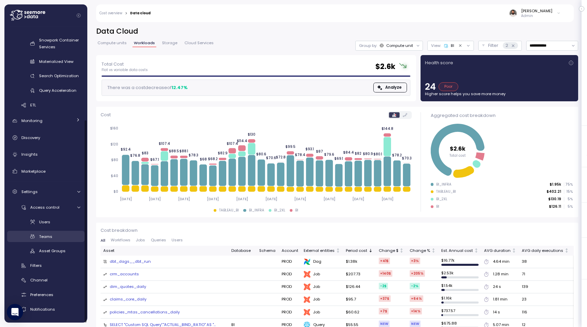
click at [61, 239] on div "Teams" at bounding box center [59, 236] width 41 height 7
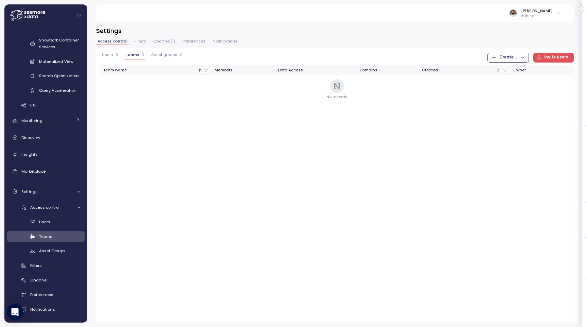
click at [109, 58] on button "Users 11" at bounding box center [110, 56] width 19 height 7
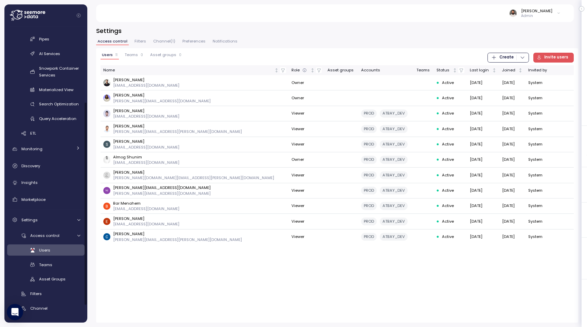
scroll to position [132, 0]
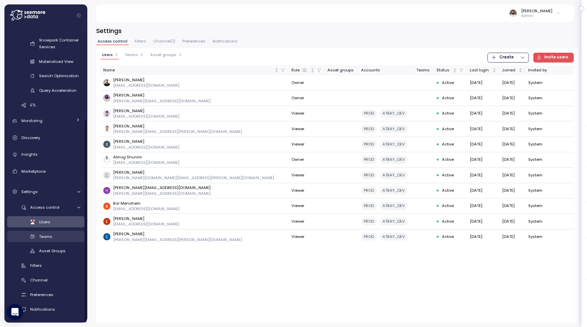
click at [51, 236] on span "Teams" at bounding box center [45, 236] width 13 height 5
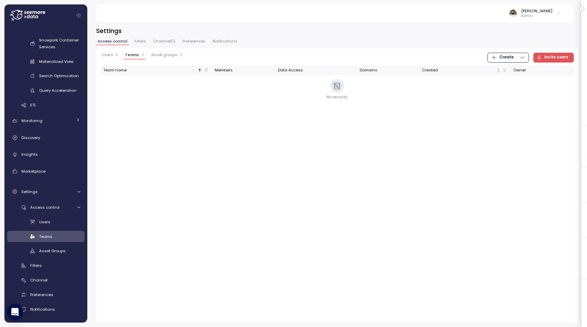
click at [512, 59] on span "Create" at bounding box center [507, 57] width 14 height 9
click at [514, 74] on div "Team" at bounding box center [515, 71] width 24 height 6
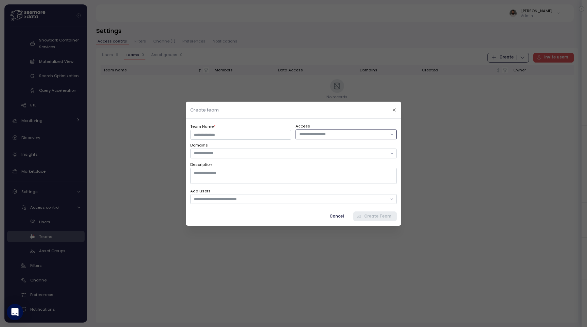
click at [332, 135] on input "text" at bounding box center [344, 134] width 88 height 6
click at [392, 109] on button "button" at bounding box center [395, 110] width 8 height 8
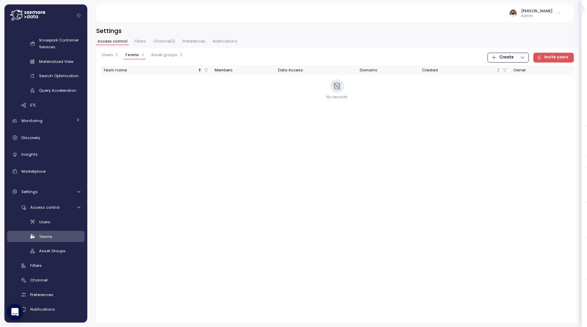
click at [110, 57] on span "Users" at bounding box center [107, 55] width 11 height 4
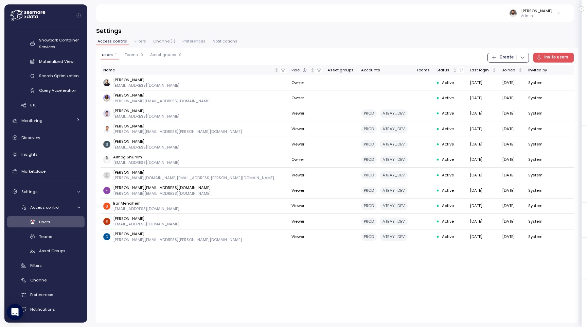
click at [136, 55] on span "Teams" at bounding box center [131, 55] width 13 height 4
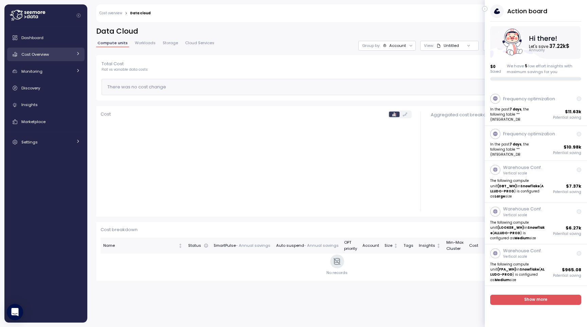
click at [59, 58] on link "Cost Overview" at bounding box center [46, 55] width 78 height 14
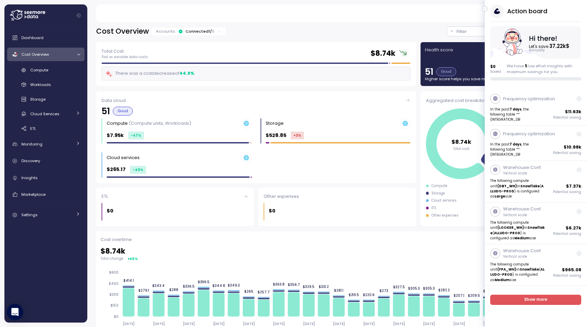
click at [488, 11] on div "Action board Let's save 37.22k $ Annually $ 0 Saved We have 5 low effort insigh…" at bounding box center [536, 42] width 102 height 76
click at [487, 10] on button "button" at bounding box center [484, 8] width 5 height 5
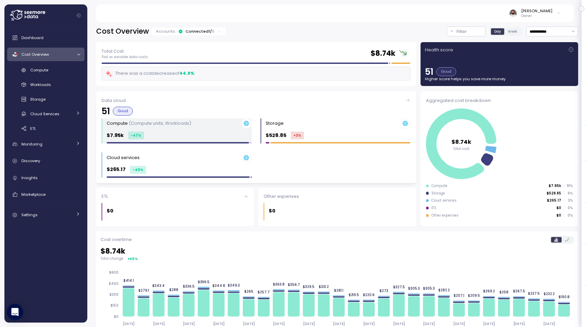
click at [193, 132] on div "$7.95k -47 %" at bounding box center [179, 136] width 145 height 8
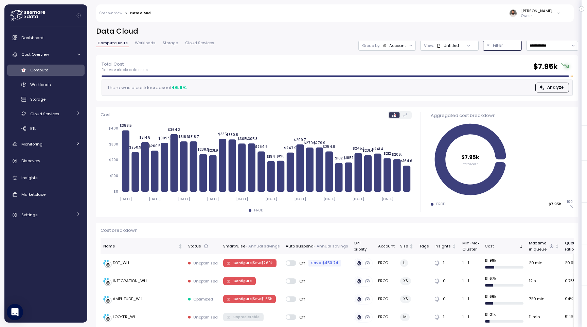
click at [494, 46] on p "Filter" at bounding box center [498, 45] width 10 height 7
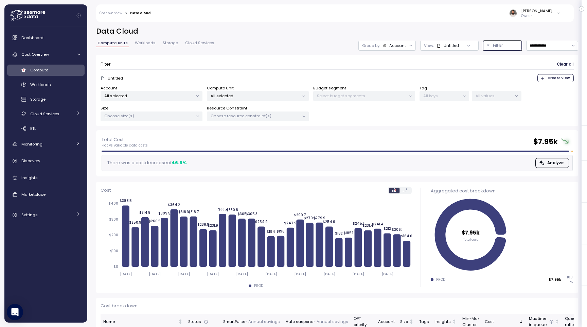
click at [400, 50] on div "Group by: Account" at bounding box center [387, 46] width 57 height 10
click at [399, 81] on p "Compute unit" at bounding box center [391, 83] width 27 height 5
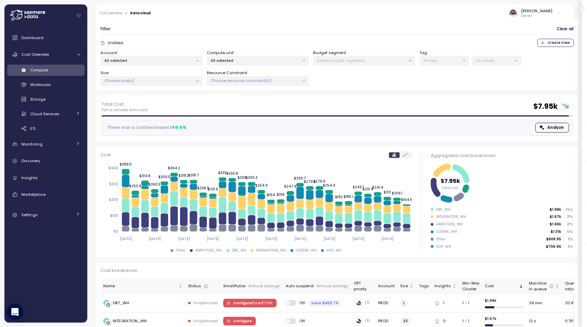
scroll to position [39, 0]
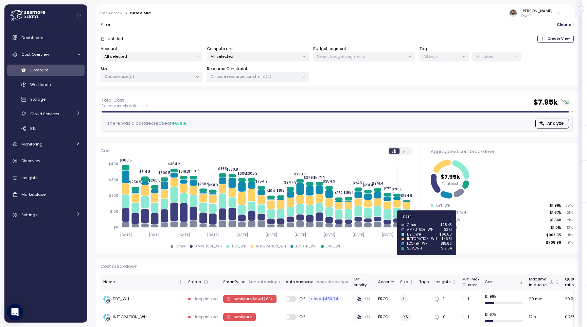
click at [399, 221] on icon at bounding box center [396, 221] width 7 height 4
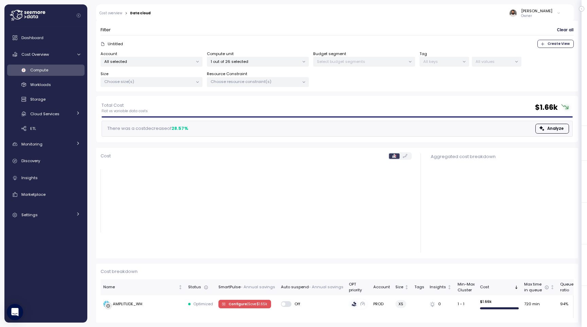
scroll to position [34, 0]
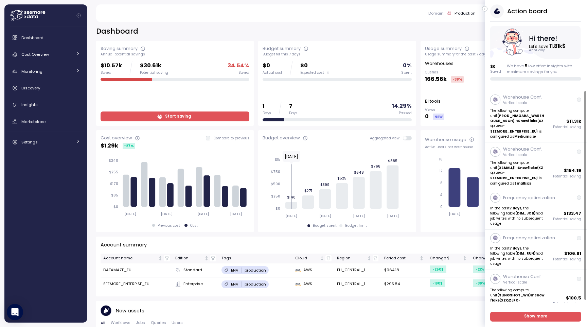
click at [484, 9] on icon "button" at bounding box center [485, 9] width 3 height 8
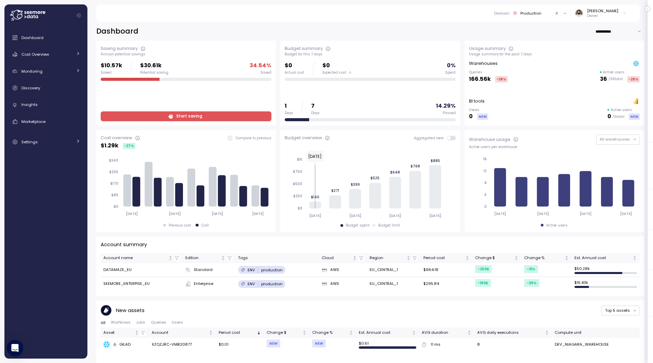
click at [425, 12] on div "Domain : Production All domains Staging Dev Production Production Application P…" at bounding box center [367, 13] width 527 height 18
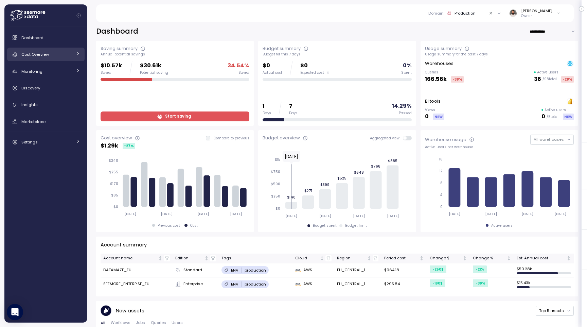
click at [63, 56] on div "Cost Overview" at bounding box center [46, 54] width 51 height 7
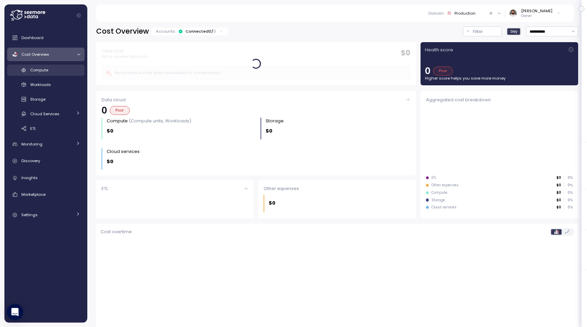
click at [64, 71] on div "Compute" at bounding box center [55, 70] width 50 height 7
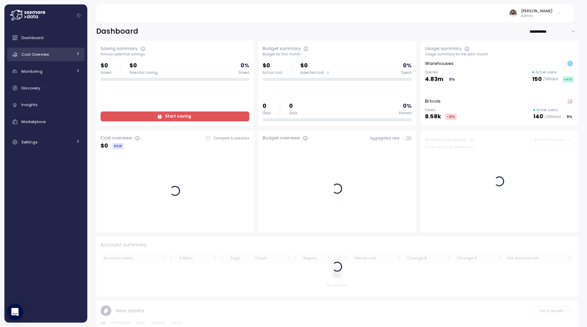
click at [60, 54] on div "Cost Overview" at bounding box center [46, 54] width 51 height 7
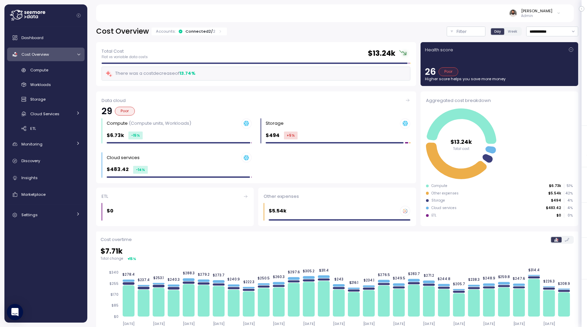
drag, startPoint x: 200, startPoint y: 31, endPoint x: 392, endPoint y: 7, distance: 193.5
click at [201, 31] on div "Connected 2 / 2" at bounding box center [201, 31] width 30 height 5
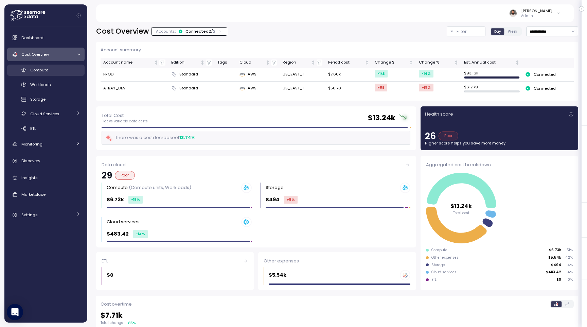
click at [66, 75] on link "Compute" at bounding box center [46, 70] width 78 height 11
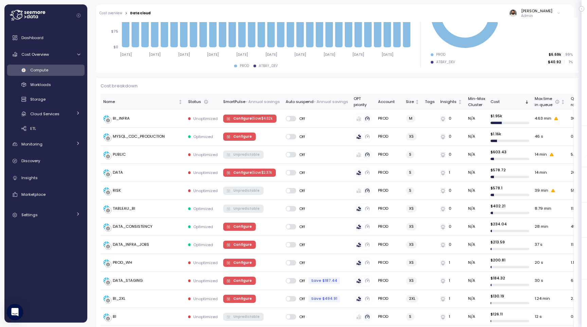
scroll to position [145, 0]
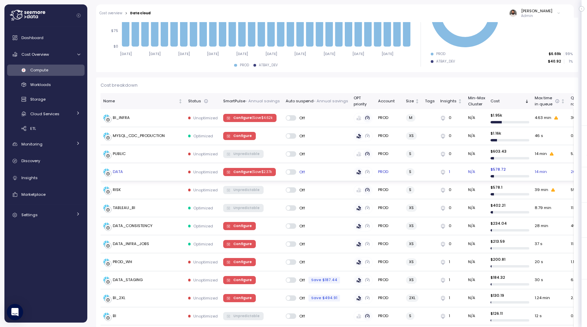
click at [158, 176] on td "DATA" at bounding box center [143, 172] width 85 height 18
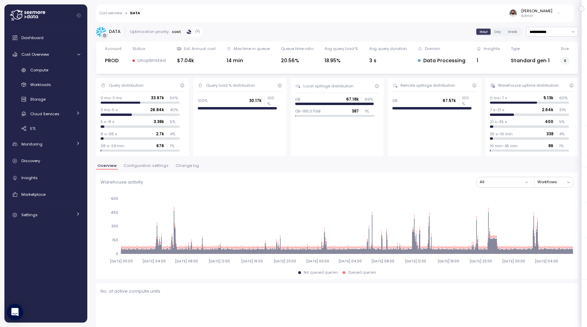
click at [180, 168] on span "Change log" at bounding box center [187, 166] width 23 height 4
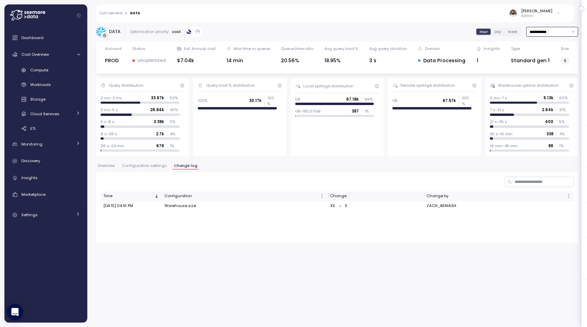
click at [560, 29] on input "**********" at bounding box center [553, 32] width 52 height 10
drag, startPoint x: 344, startPoint y: 209, endPoint x: 371, endPoint y: 209, distance: 27.2
click at [371, 209] on tr "[DATE] 04:16 PM Warehouse size XS S ZACH_BENIASH" at bounding box center [338, 206] width 474 height 10
drag, startPoint x: 431, startPoint y: 206, endPoint x: 455, endPoint y: 206, distance: 24.1
click at [455, 206] on td "ZACH_BENIASH" at bounding box center [499, 206] width 150 height 10
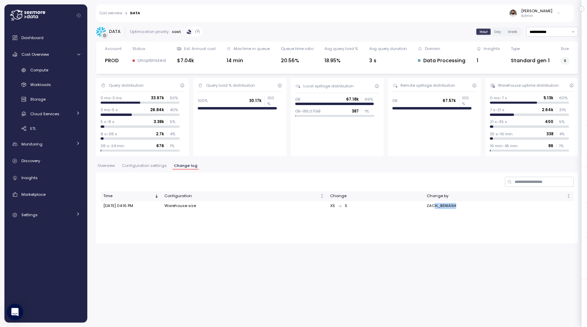
click at [154, 169] on button "Configuration settings" at bounding box center [145, 167] width 48 height 6
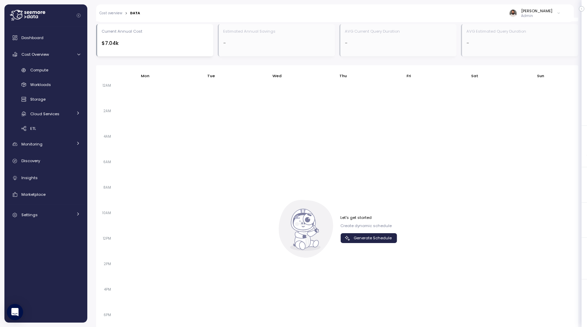
scroll to position [382, 0]
click at [386, 237] on span "Generate Schedule" at bounding box center [373, 237] width 38 height 9
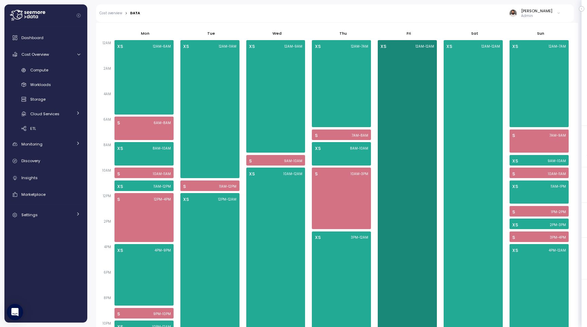
scroll to position [424, 0]
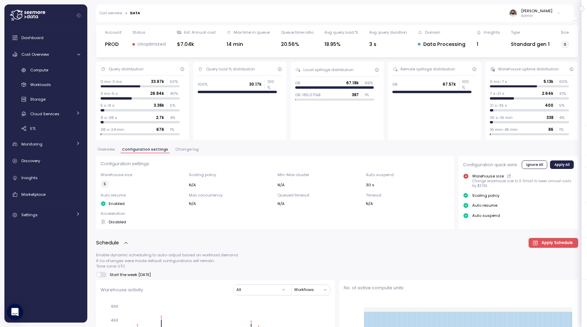
scroll to position [15, 0]
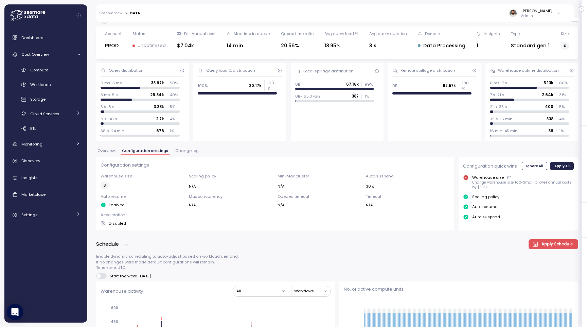
click at [185, 153] on span "Change log" at bounding box center [186, 151] width 23 height 4
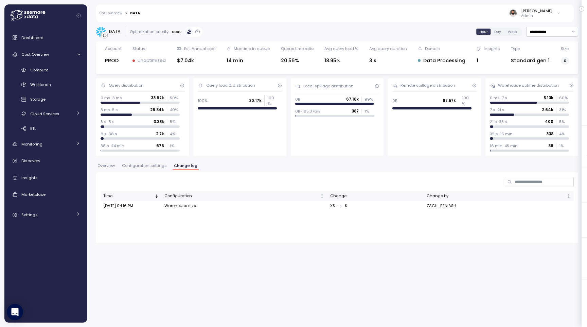
click at [155, 164] on span "Configuration settings" at bounding box center [144, 166] width 45 height 4
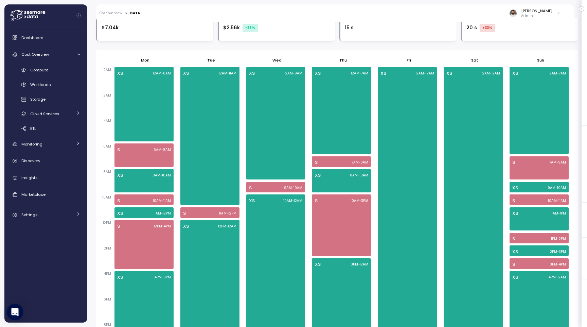
scroll to position [340, 0]
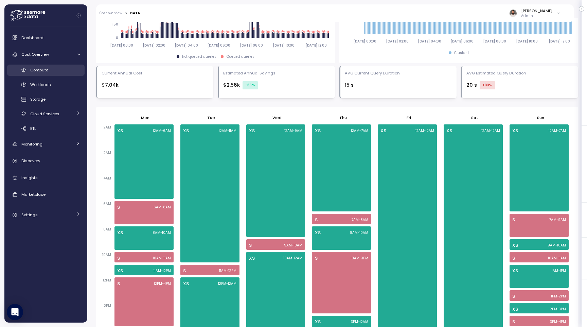
click at [46, 68] on span "Compute" at bounding box center [39, 69] width 18 height 5
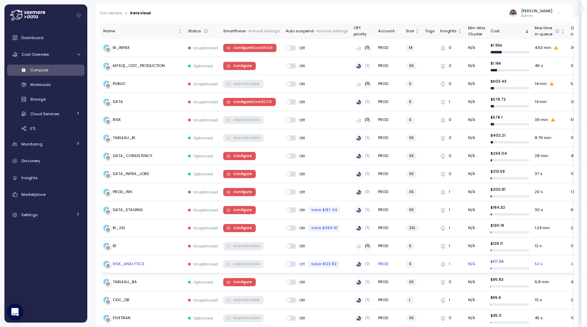
scroll to position [207, 0]
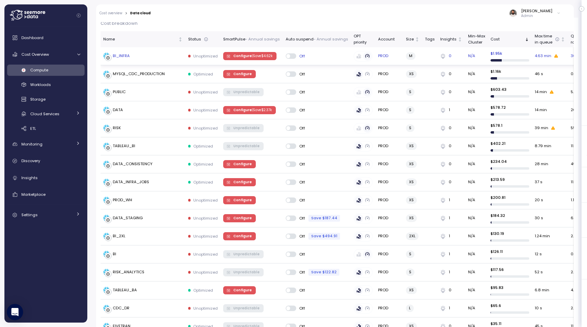
click at [252, 54] on p "| Save $ 4.62k" at bounding box center [262, 56] width 21 height 5
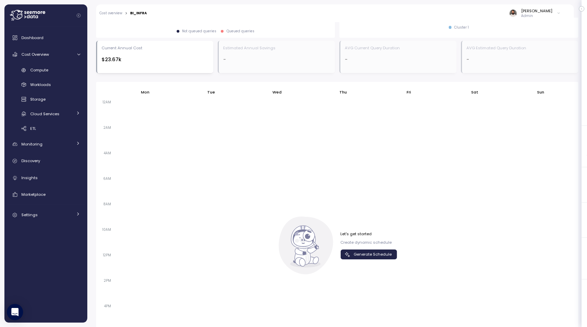
scroll to position [451, 0]
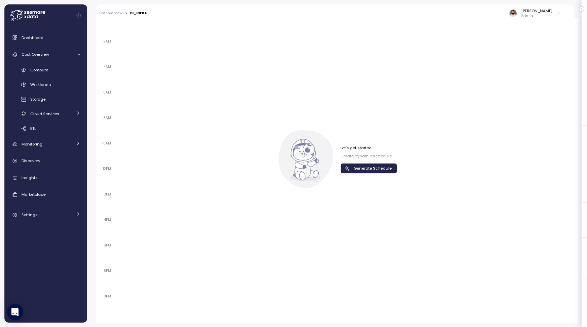
click at [375, 166] on span "Generate Schedule" at bounding box center [373, 168] width 38 height 9
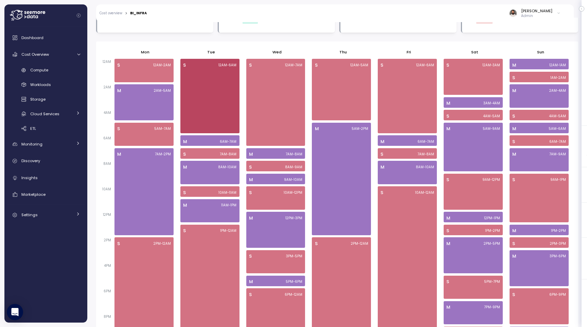
scroll to position [405, 0]
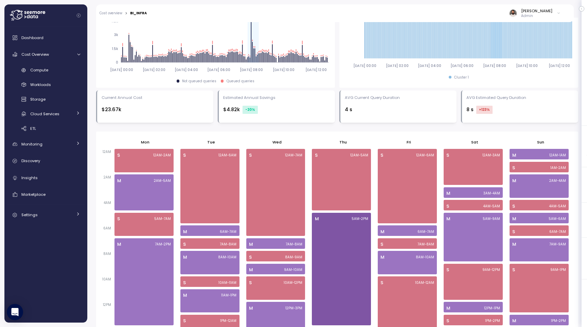
scroll to position [311, 0]
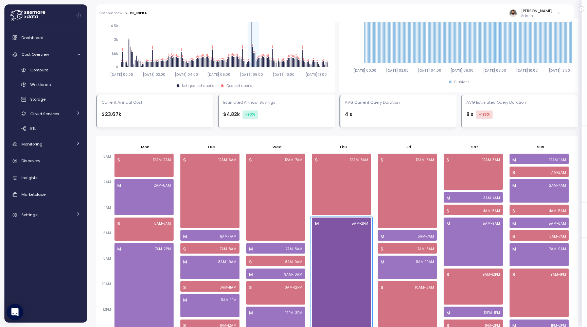
click at [319, 273] on div "M 5AM - 2PM" at bounding box center [341, 274] width 59 height 113
click at [330, 236] on div "M 5AM - 2PM" at bounding box center [341, 274] width 59 height 113
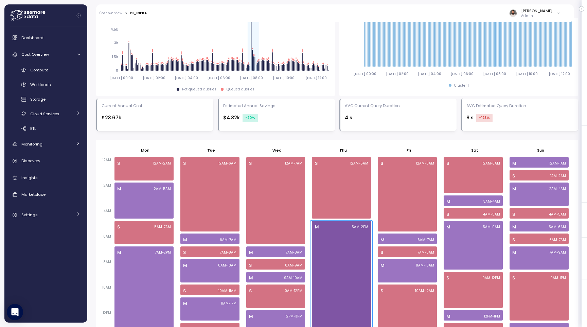
scroll to position [296, 0]
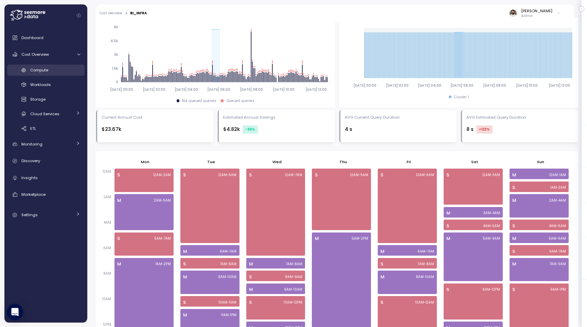
click at [55, 73] on div "Compute" at bounding box center [55, 70] width 50 height 7
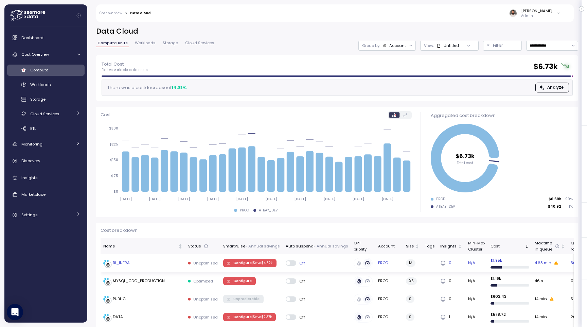
click at [170, 260] on div "BI_INFRA" at bounding box center [143, 263] width 80 height 7
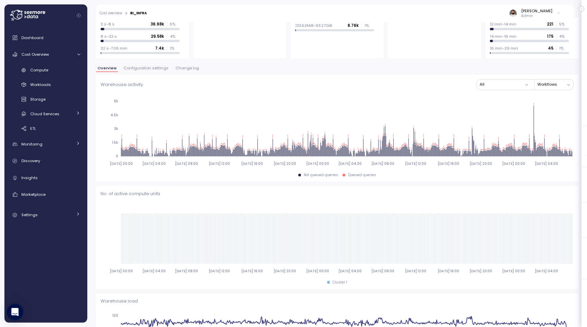
scroll to position [98, 0]
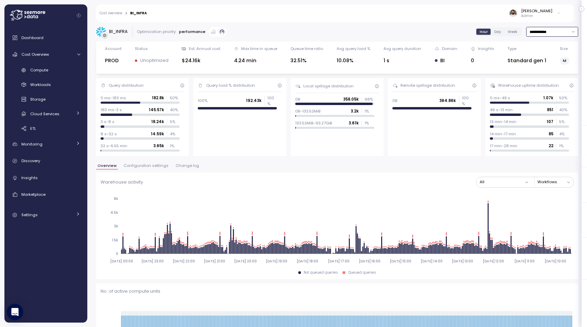
click at [553, 35] on input "**********" at bounding box center [553, 32] width 52 height 10
drag, startPoint x: 552, startPoint y: 78, endPoint x: 548, endPoint y: 148, distance: 69.8
click at [552, 78] on div "Last 30 days" at bounding box center [552, 80] width 50 height 9
type input "**********"
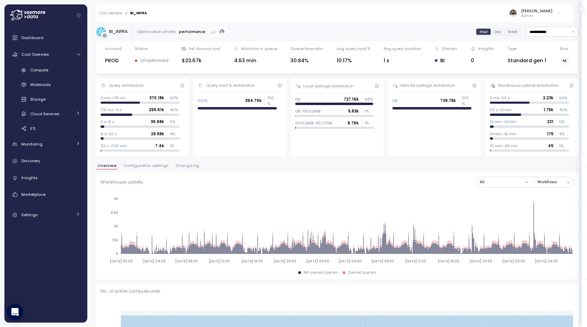
click at [146, 165] on span "Configuration settings" at bounding box center [146, 166] width 45 height 4
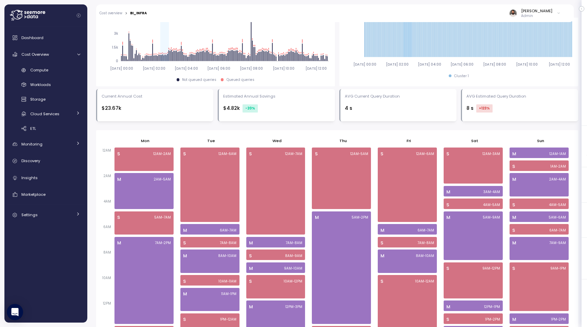
scroll to position [318, 0]
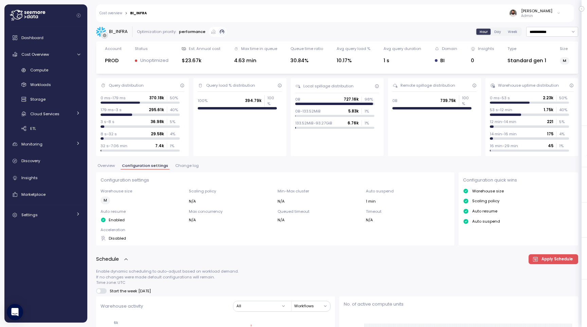
click at [111, 164] on span "Overview" at bounding box center [106, 166] width 17 height 4
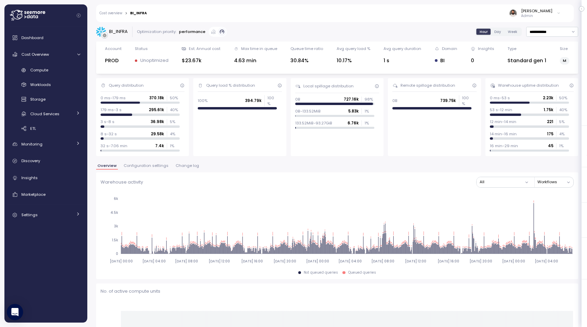
scroll to position [774, 0]
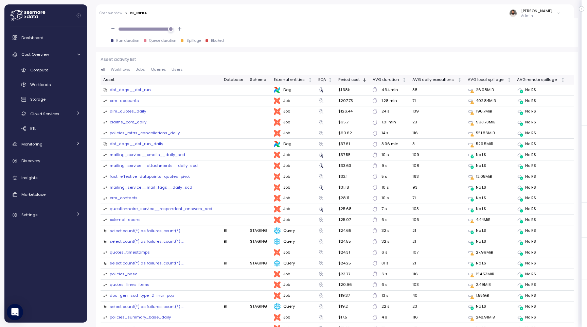
click at [126, 71] on span "Workflows" at bounding box center [121, 70] width 20 height 4
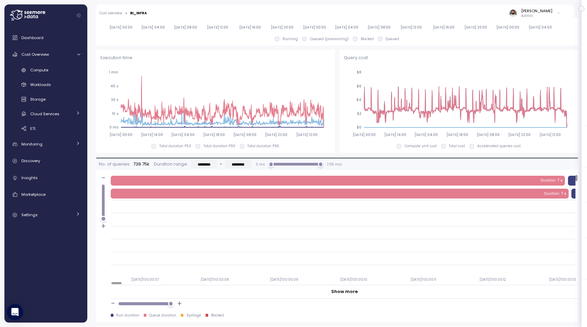
scroll to position [518, 0]
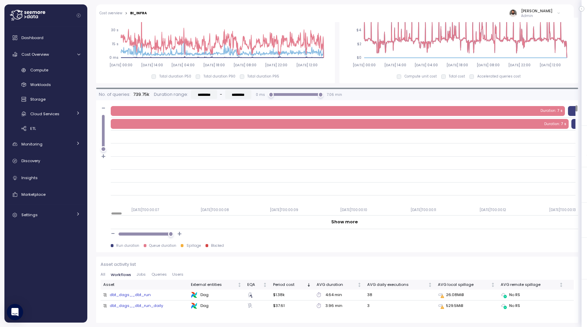
click at [146, 294] on div "dbt_dags__dbt_run" at bounding box center [130, 295] width 41 height 6
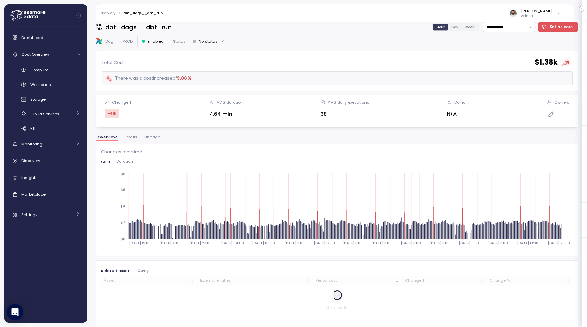
click at [129, 165] on div "Cost Duration" at bounding box center [337, 163] width 473 height 7
click at [128, 163] on span "Duration" at bounding box center [124, 162] width 17 height 4
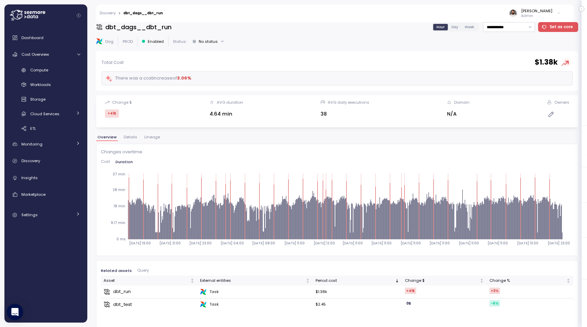
click at [127, 293] on div "dbt_run" at bounding box center [122, 291] width 18 height 7
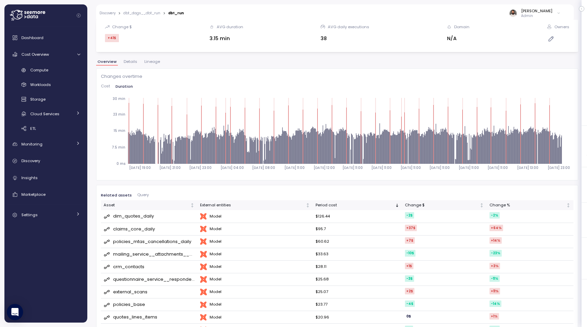
scroll to position [80, 0]
click at [62, 70] on div "Compute" at bounding box center [55, 70] width 50 height 7
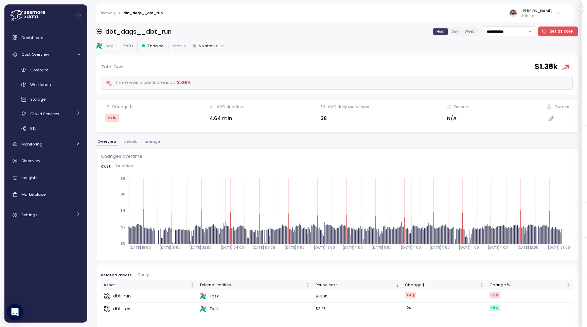
scroll to position [7, 0]
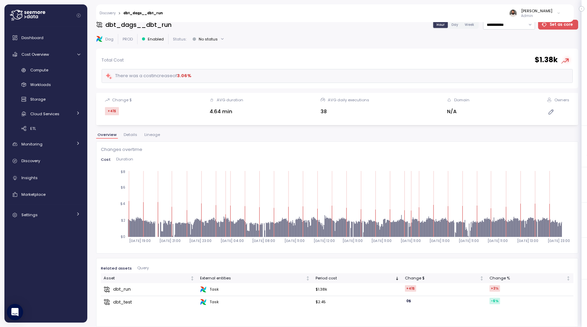
click at [122, 161] on span "Duration" at bounding box center [124, 159] width 17 height 4
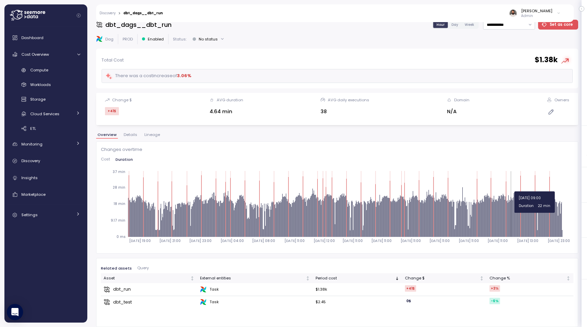
scroll to position [0, 0]
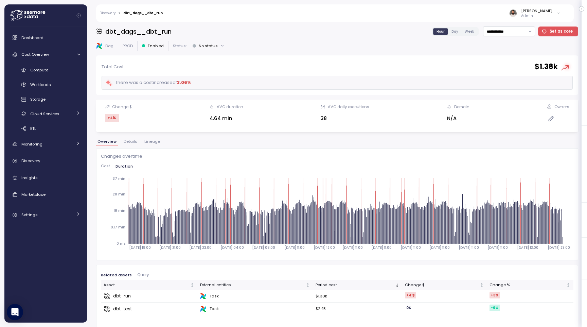
click at [133, 295] on div "dbt_run" at bounding box center [149, 296] width 91 height 7
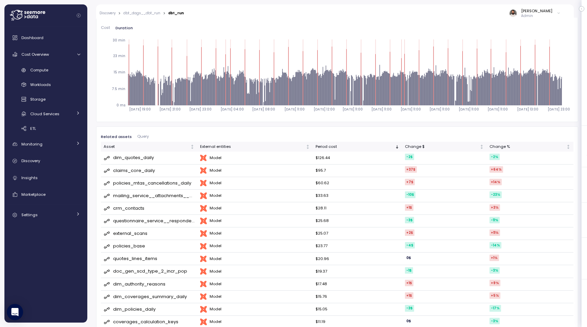
scroll to position [63, 0]
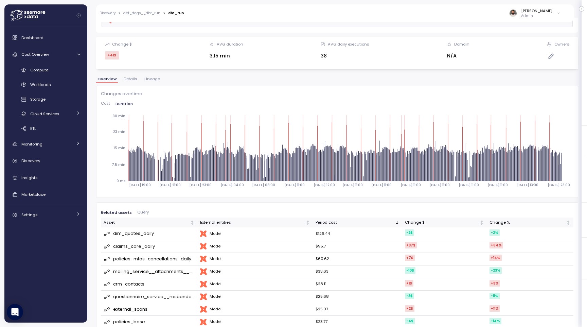
click at [149, 246] on div "claims_core_daily" at bounding box center [134, 246] width 42 height 7
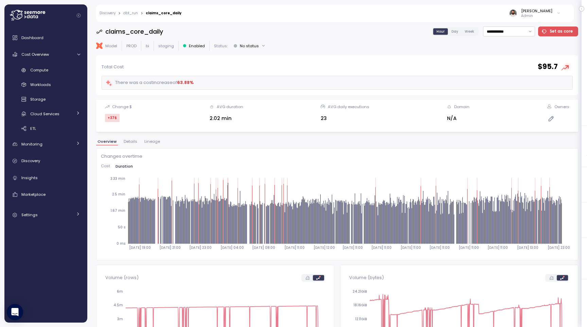
click at [135, 142] on span "Details" at bounding box center [131, 142] width 14 height 4
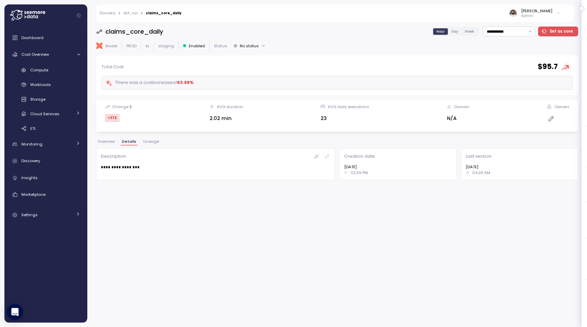
drag, startPoint x: 150, startPoint y: 142, endPoint x: 120, endPoint y: 141, distance: 29.9
click at [149, 142] on span "Lineage" at bounding box center [151, 142] width 16 height 4
click at [108, 141] on span "Overview" at bounding box center [106, 142] width 17 height 4
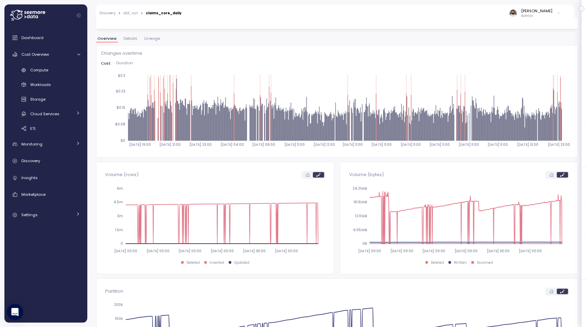
scroll to position [20, 0]
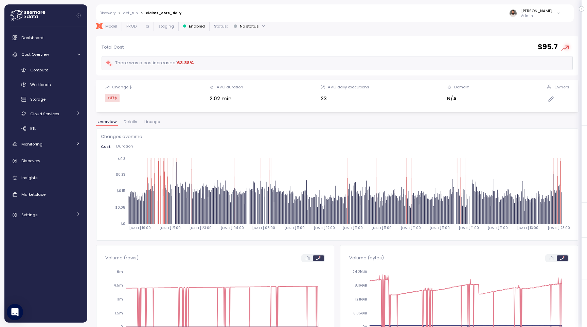
click at [127, 147] on span "Duration" at bounding box center [124, 146] width 17 height 4
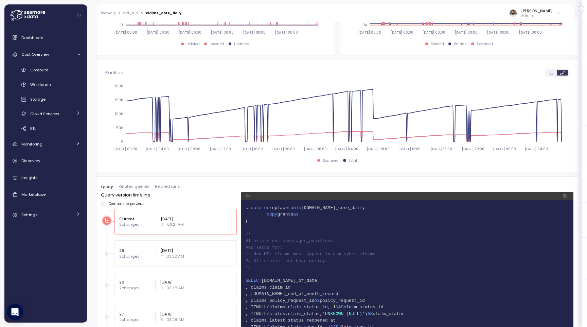
scroll to position [0, 0]
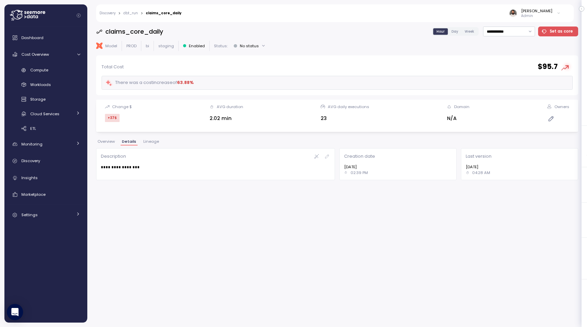
click at [135, 13] on link "dbt_run" at bounding box center [130, 13] width 15 height 3
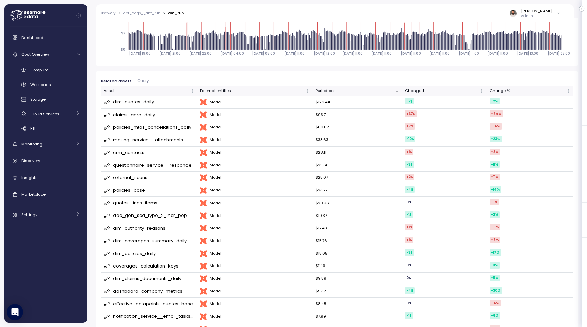
scroll to position [198, 0]
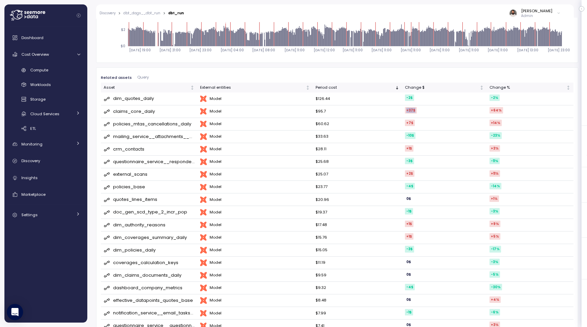
drag, startPoint x: 418, startPoint y: 112, endPoint x: 424, endPoint y: 112, distance: 6.5
click at [424, 112] on td "+37 $" at bounding box center [445, 111] width 85 height 13
click at [135, 111] on div "claims_core_daily" at bounding box center [134, 111] width 42 height 7
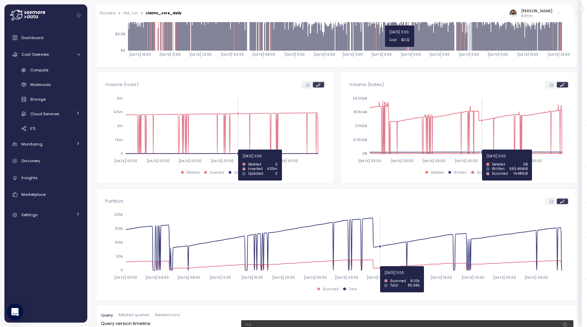
scroll to position [195, 0]
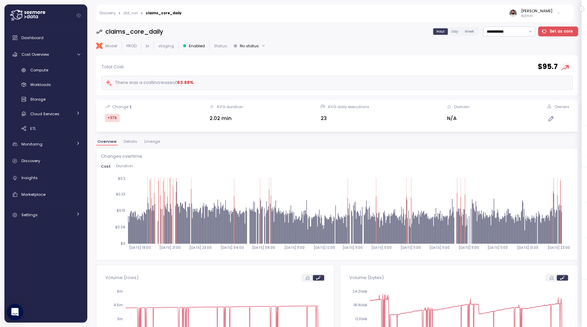
click at [150, 142] on span "Lineage" at bounding box center [152, 142] width 16 height 4
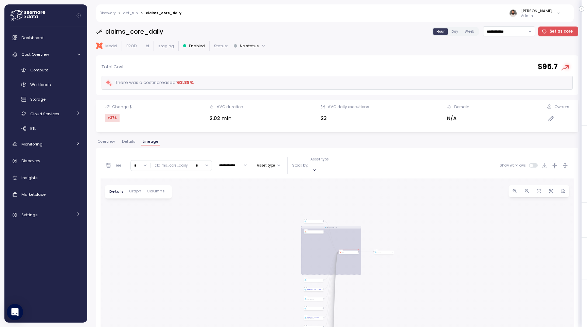
drag, startPoint x: 333, startPoint y: 183, endPoint x: 336, endPoint y: 219, distance: 36.8
click at [336, 220] on div "dbt_dags__dbt_run Dag Table LOOKUP_CLAIMS_AMOUNTS_RECOVERY_REASONS BI OLYMPUS_C…" at bounding box center [338, 315] width 474 height 275
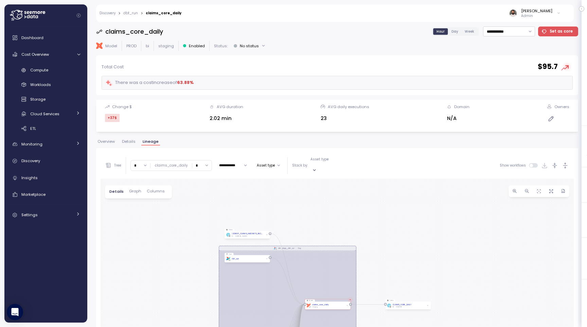
drag, startPoint x: 296, startPoint y: 229, endPoint x: 296, endPoint y: 196, distance: 32.6
click at [296, 196] on div "dbt_dags__dbt_run Dag Table LOOKUP_CLAIMS_AMOUNTS_RECOVERY_REASONS BI OLYMPUS_C…" at bounding box center [338, 315] width 474 height 275
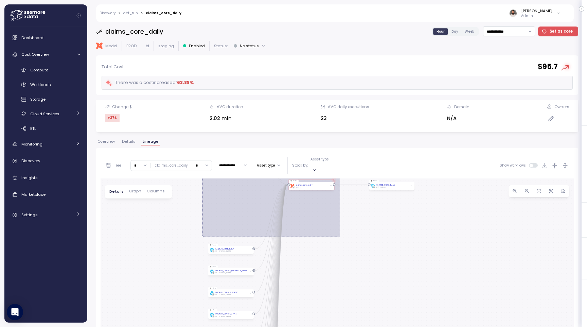
drag, startPoint x: 185, startPoint y: 300, endPoint x: 164, endPoint y: 203, distance: 99.4
click at [164, 202] on div "dbt_dags__dbt_run Dag Table LOOKUP_CLAIMS_AMOUNTS_RECOVERY_REASONS BI OLYMPUS_C…" at bounding box center [338, 315] width 474 height 275
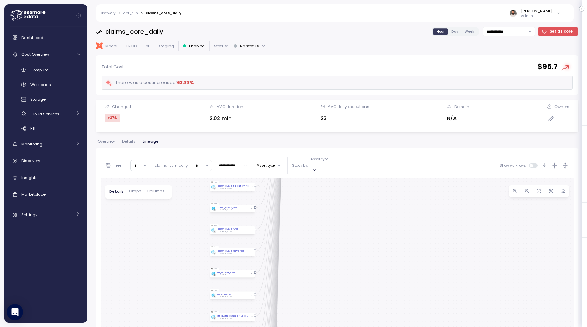
drag, startPoint x: 162, startPoint y: 223, endPoint x: 166, endPoint y: 192, distance: 30.8
click at [166, 192] on div "dbt_dags__dbt_run Dag Table LOOKUP_CLAIMS_AMOUNTS_RECOVERY_REASONS BI OLYMPUS_C…" at bounding box center [338, 315] width 474 height 275
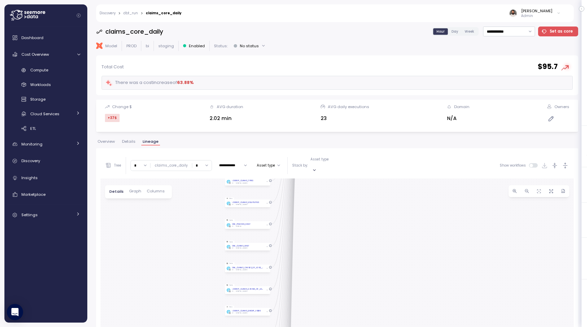
drag, startPoint x: 306, startPoint y: 215, endPoint x: 309, endPoint y: 201, distance: 13.6
click at [312, 178] on div "dbt_dags__dbt_run Dag Table LOOKUP_CLAIMS_AMOUNTS_RECOVERY_REASONS BI OLYMPUS_C…" at bounding box center [338, 315] width 474 height 275
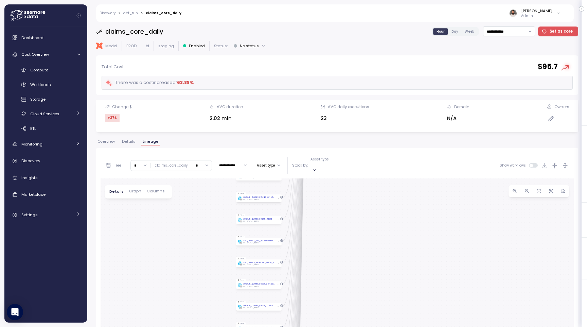
drag, startPoint x: 313, startPoint y: 238, endPoint x: 319, endPoint y: 185, distance: 53.3
click at [319, 185] on div "dbt_dags__dbt_run Dag Table LOOKUP_CLAIMS_AMOUNTS_RECOVERY_REASONS BI OLYMPUS_C…" at bounding box center [338, 315] width 474 height 275
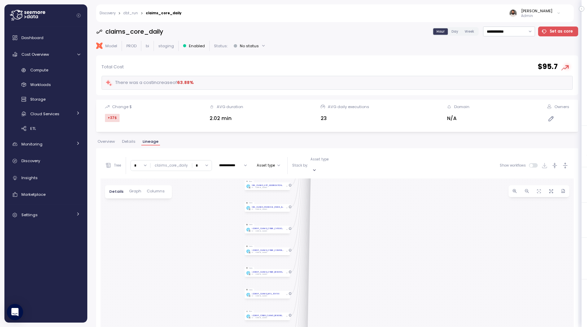
drag, startPoint x: 329, startPoint y: 190, endPoint x: 324, endPoint y: 191, distance: 4.9
click at [328, 178] on div "dbt_dags__dbt_run Dag Table LOOKUP_CLAIMS_AMOUNTS_RECOVERY_REASONS BI OLYMPUS_C…" at bounding box center [338, 315] width 474 height 275
drag, startPoint x: 327, startPoint y: 185, endPoint x: 326, endPoint y: 179, distance: 6.1
click at [326, 178] on div "dbt_dags__dbt_run Dag Table LOOKUP_CLAIMS_AMOUNTS_RECOVERY_REASONS BI OLYMPUS_C…" at bounding box center [338, 315] width 474 height 275
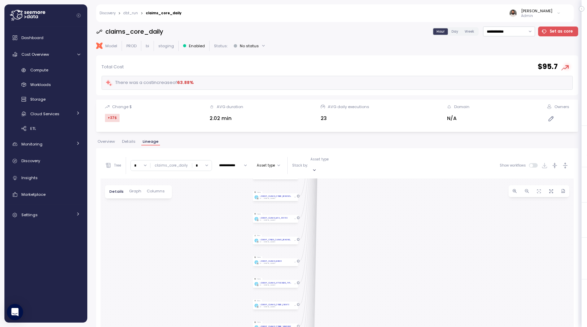
drag, startPoint x: 333, startPoint y: 226, endPoint x: 330, endPoint y: 208, distance: 18.3
click at [334, 197] on div "dbt_dags__dbt_run Dag Table LOOKUP_CLAIMS_AMOUNTS_RECOVERY_REASONS BI OLYMPUS_C…" at bounding box center [338, 315] width 474 height 275
drag, startPoint x: 330, startPoint y: 236, endPoint x: 337, endPoint y: 192, distance: 44.5
click at [337, 192] on div "dbt_dags__dbt_run Dag Table LOOKUP_CLAIMS_AMOUNTS_RECOVERY_REASONS BI OLYMPUS_C…" at bounding box center [338, 315] width 474 height 275
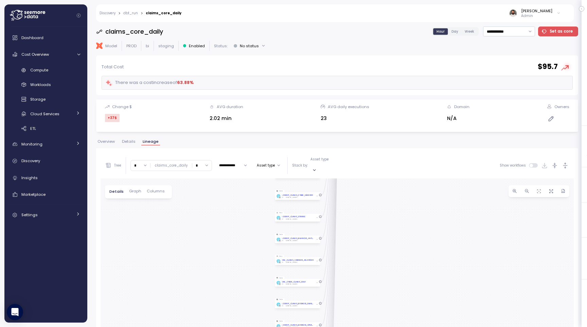
drag, startPoint x: 346, startPoint y: 187, endPoint x: 342, endPoint y: 213, distance: 26.2
click at [346, 185] on div "dbt_dags__dbt_run Dag Table LOOKUP_CLAIMS_AMOUNTS_RECOVERY_REASONS BI OLYMPUS_C…" at bounding box center [338, 315] width 474 height 275
drag, startPoint x: 351, startPoint y: 195, endPoint x: 351, endPoint y: 181, distance: 14.3
click at [351, 181] on div "dbt_dags__dbt_run Dag Table LOOKUP_CLAIMS_AMOUNTS_RECOVERY_REASONS BI OLYMPUS_C…" at bounding box center [338, 315] width 474 height 275
drag, startPoint x: 342, startPoint y: 208, endPoint x: 332, endPoint y: 181, distance: 28.6
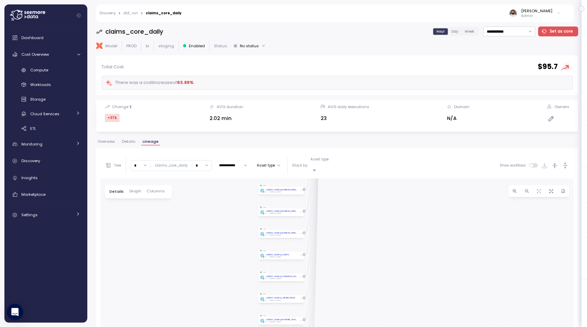
click at [332, 181] on div "dbt_dags__dbt_run Dag Table LOOKUP_CLAIMS_AMOUNTS_RECOVERY_REASONS BI OLYMPUS_C…" at bounding box center [338, 315] width 474 height 275
drag, startPoint x: 339, startPoint y: 193, endPoint x: 330, endPoint y: 226, distance: 33.6
click at [338, 185] on div "dbt_dags__dbt_run Dag Table LOOKUP_CLAIMS_AMOUNTS_RECOVERY_REASONS BI OLYMPUS_C…" at bounding box center [338, 315] width 474 height 275
drag, startPoint x: 339, startPoint y: 213, endPoint x: 340, endPoint y: 189, distance: 23.8
click at [340, 189] on div "dbt_dags__dbt_run Dag Table LOOKUP_CLAIMS_AMOUNTS_RECOVERY_REASONS BI OLYMPUS_C…" at bounding box center [338, 315] width 474 height 275
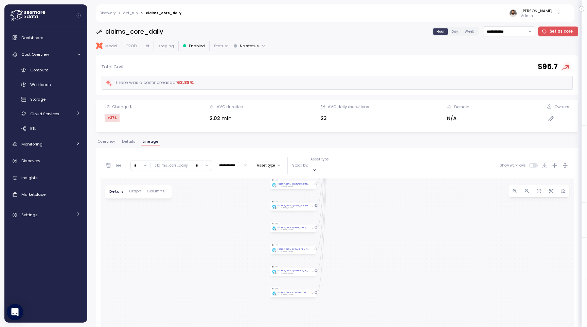
drag, startPoint x: 349, startPoint y: 224, endPoint x: 348, endPoint y: 200, distance: 24.1
click at [348, 201] on div "dbt_dags__dbt_run Dag Table LOOKUP_CLAIMS_AMOUNTS_RECOVERY_REASONS BI OLYMPUS_C…" at bounding box center [338, 315] width 474 height 275
click at [109, 141] on span "Overview" at bounding box center [106, 142] width 17 height 4
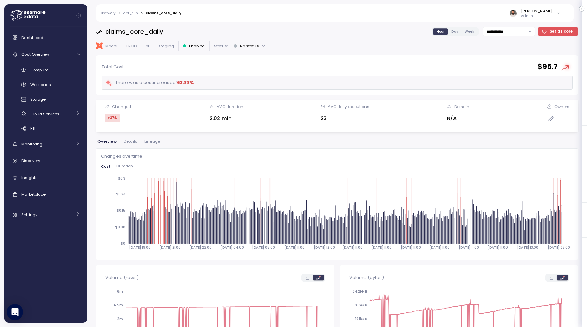
click at [149, 141] on span "Lineage" at bounding box center [152, 142] width 16 height 4
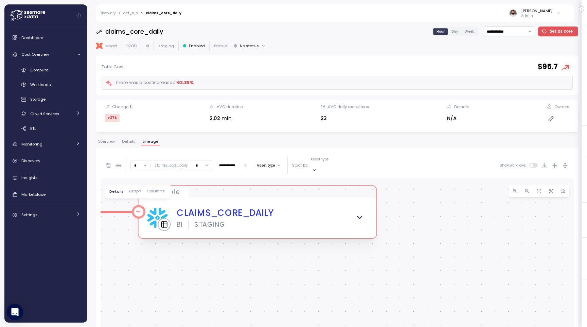
click at [363, 213] on icon "button" at bounding box center [360, 217] width 9 height 9
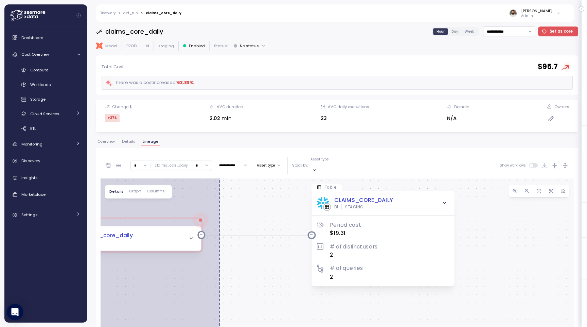
drag, startPoint x: 442, startPoint y: 221, endPoint x: 472, endPoint y: 226, distance: 30.3
click at [477, 227] on div "dbt_dags__dbt_run Dag Table LOOKUP_CLAIMS_AMOUNTS_RECOVERY_REASONS BI OLYMPUS_C…" at bounding box center [338, 315] width 474 height 275
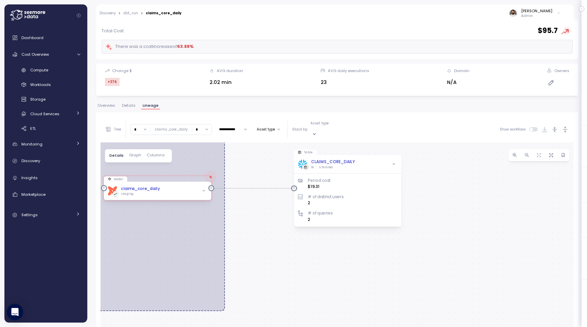
scroll to position [38, 0]
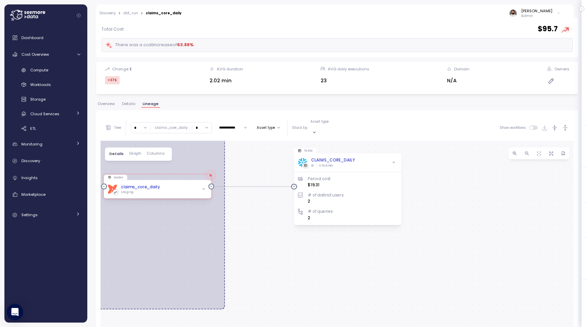
click at [133, 14] on link "dbt_run" at bounding box center [130, 13] width 15 height 3
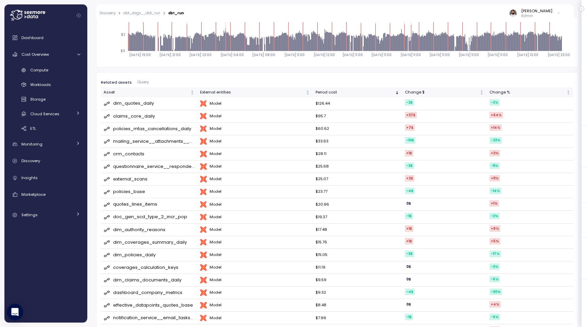
scroll to position [188, 0]
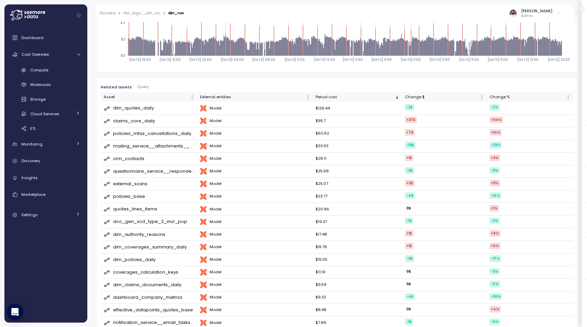
click at [159, 120] on div "claims_core_daily" at bounding box center [149, 121] width 91 height 7
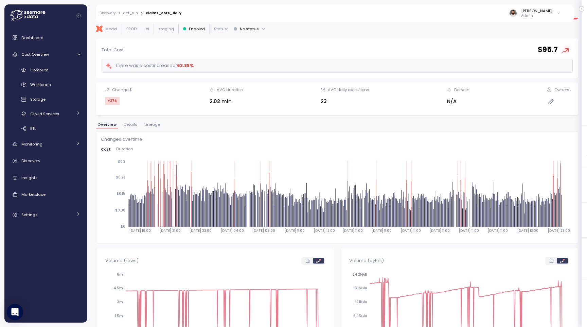
scroll to position [22, 0]
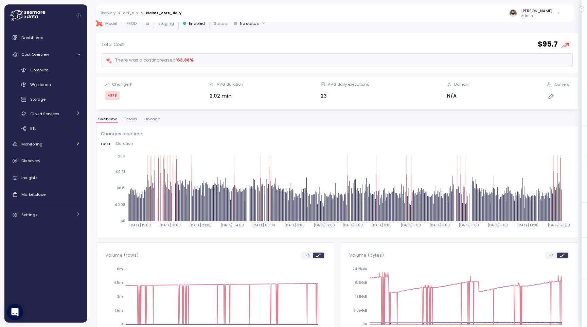
click at [125, 146] on span "Duration" at bounding box center [124, 144] width 17 height 4
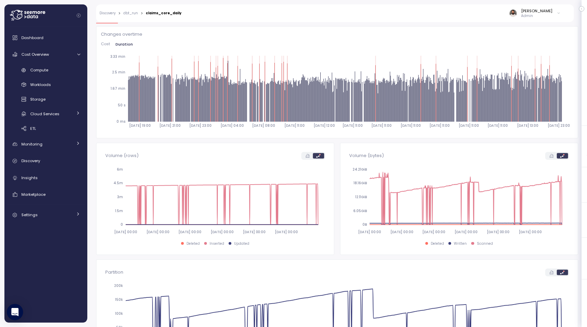
scroll to position [0, 0]
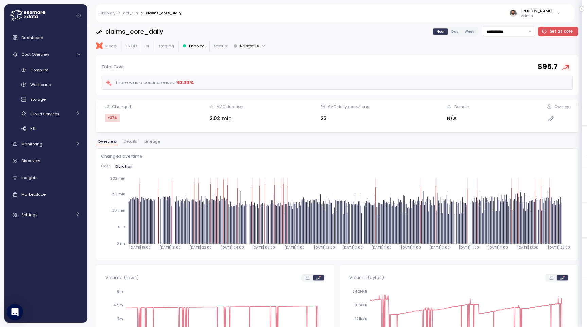
click at [132, 141] on span "Details" at bounding box center [131, 142] width 14 height 4
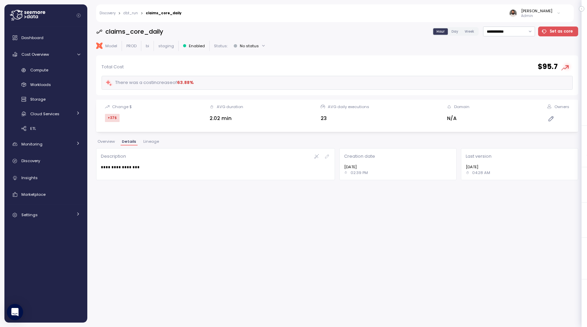
click at [147, 141] on span "Lineage" at bounding box center [151, 142] width 16 height 4
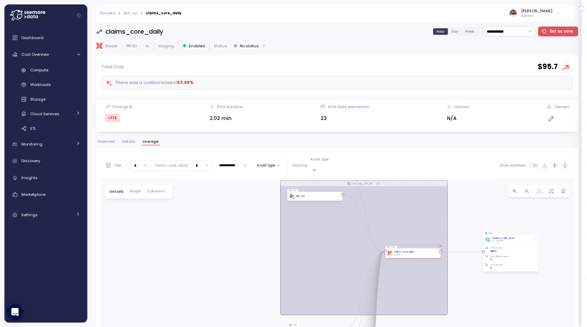
drag, startPoint x: 183, startPoint y: 219, endPoint x: 437, endPoint y: 207, distance: 254.2
click at [250, 231] on div "dbt_dags__dbt_run Dag Table LOOKUP_CLAIMS_AMOUNTS_RECOVERY_REASONS BI OLYMPUS_C…" at bounding box center [338, 315] width 474 height 275
drag, startPoint x: 552, startPoint y: 189, endPoint x: 548, endPoint y: 229, distance: 40.3
click at [552, 189] on button "button" at bounding box center [552, 191] width 12 height 12
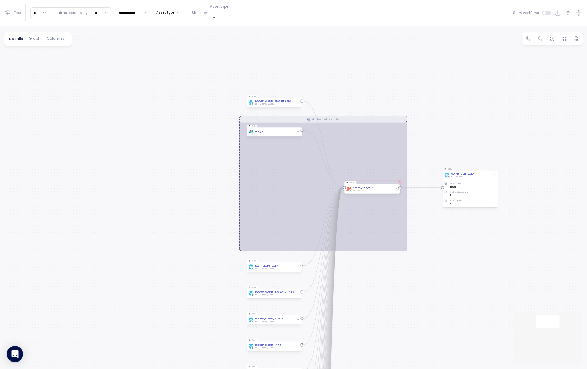
drag, startPoint x: 380, startPoint y: 199, endPoint x: 435, endPoint y: 281, distance: 98.7
click at [440, 288] on div "dbt_dags__dbt_run Dag Table LOOKUP_CLAIMS_AMOUNTS_RECOVERY_REASONS BI OLYMPUS_C…" at bounding box center [293, 196] width 587 height 343
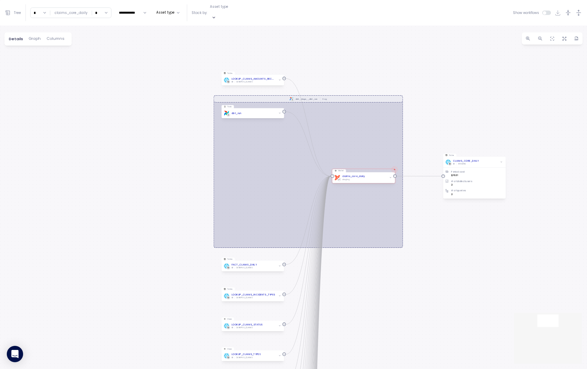
click at [47, 11] on input "*" at bounding box center [40, 13] width 19 height 10
type input "*"
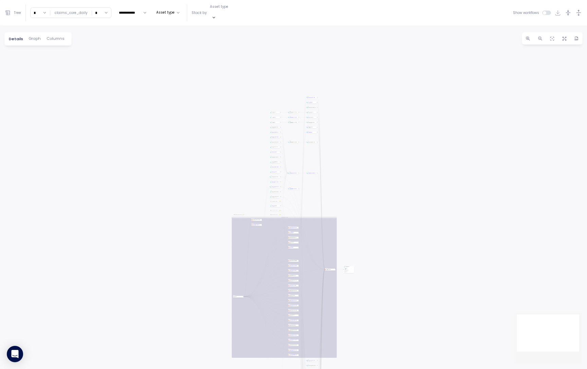
drag, startPoint x: 346, startPoint y: 184, endPoint x: 349, endPoint y: 192, distance: 8.8
click at [348, 194] on div "dbt_dags__dbt_run Dag Table LOOKUP_CLAIMS_AMOUNTS_RECOVERY_REASONS BI OLYMPUS_C…" at bounding box center [293, 196] width 587 height 343
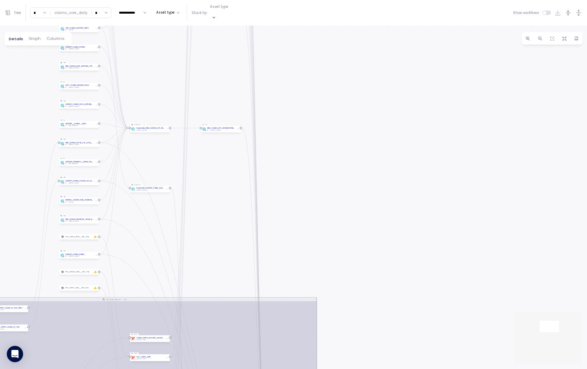
click at [547, 11] on span at bounding box center [549, 13] width 5 height 4
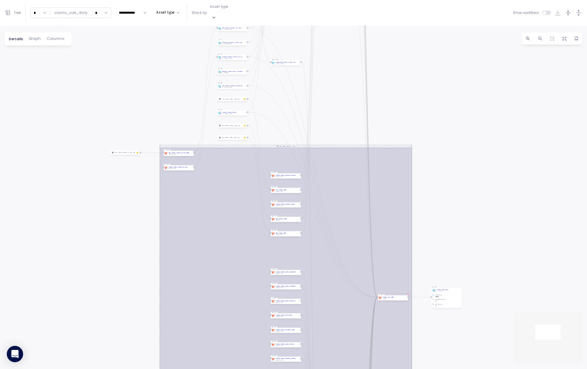
drag, startPoint x: 335, startPoint y: 194, endPoint x: 337, endPoint y: 152, distance: 42.9
click at [334, 208] on div "dbt_dags__dbt_run Dag Table LOOKUP_CLAIMS_AMOUNTS_RECOVERY_REASONS BI OLYMPUS_C…" at bounding box center [293, 196] width 587 height 343
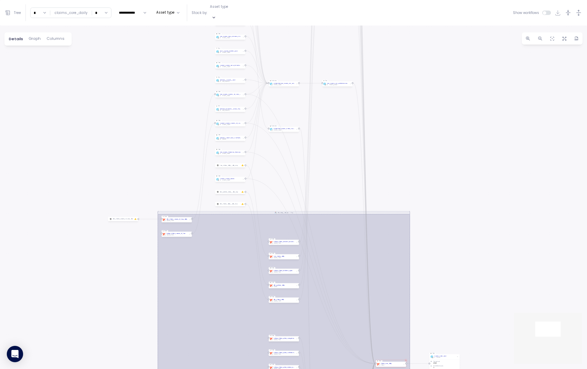
drag, startPoint x: 336, startPoint y: 164, endPoint x: 331, endPoint y: 196, distance: 32.7
click at [335, 214] on div "dbt_dags__dbt_run Dag Table LOOKUP_CLAIMS_AMOUNTS_RECOVERY_REASONS BI OLYMPUS_C…" at bounding box center [293, 196] width 587 height 343
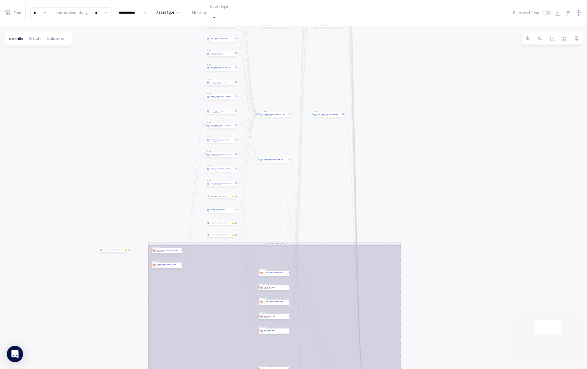
drag, startPoint x: 331, startPoint y: 196, endPoint x: 324, endPoint y: 219, distance: 23.9
click at [324, 220] on div "dbt_dags__dbt_run Dag Table LOOKUP_CLAIMS_AMOUNTS_RECOVERY_REASONS BI OLYMPUS_C…" at bounding box center [293, 196] width 587 height 343
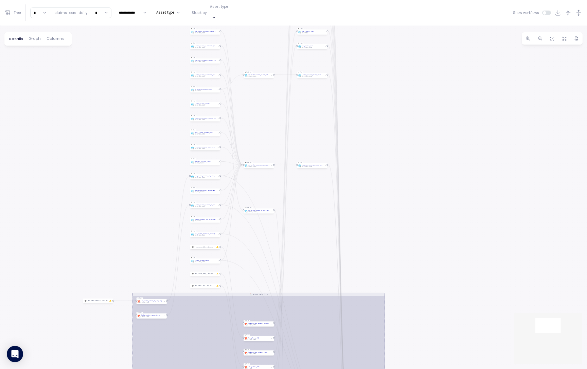
drag, startPoint x: 320, startPoint y: 223, endPoint x: 317, endPoint y: 237, distance: 14.0
click at [315, 240] on div "dbt_dags__dbt_run Dag Table LOOKUP_CLAIMS_AMOUNTS_RECOVERY_REASONS BI OLYMPUS_C…" at bounding box center [293, 196] width 587 height 343
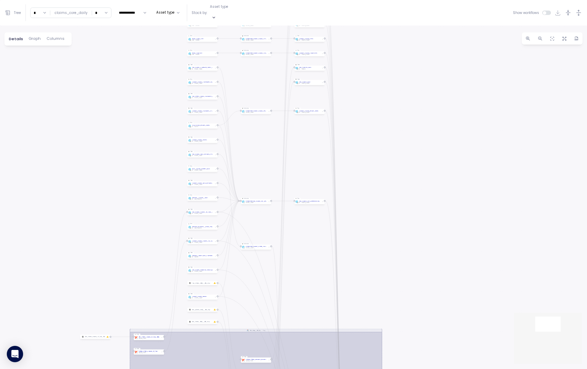
click at [317, 245] on div "dbt_dags__dbt_run Dag Table LOOKUP_CLAIMS_AMOUNTS_RECOVERY_REASONS BI OLYMPUS_C…" at bounding box center [293, 196] width 587 height 343
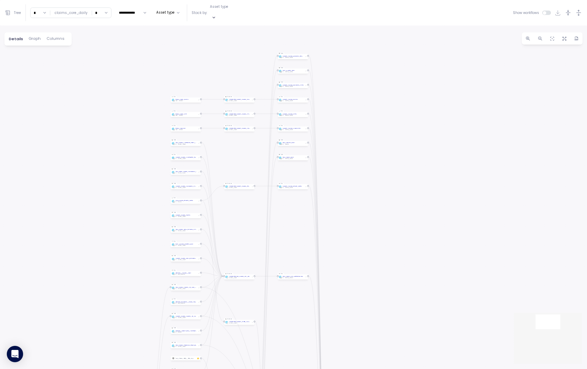
click at [303, 252] on div "dbt_dags__dbt_run Dag Table LOOKUP_CLAIMS_AMOUNTS_RECOVERY_REASONS BI OLYMPUS_C…" at bounding box center [293, 196] width 587 height 343
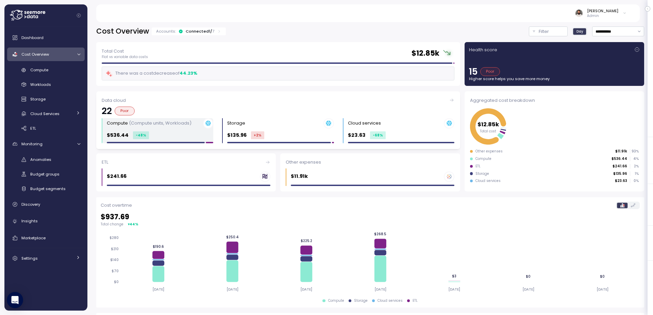
click at [136, 130] on div "Compute (Compute units, Workloads) $536.44 -48 %" at bounding box center [160, 130] width 106 height 25
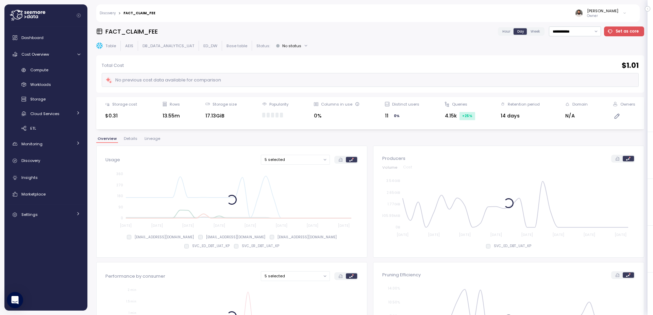
click at [563, 31] on input "**********" at bounding box center [575, 32] width 52 height 10
click at [574, 5] on div "Guy Biecher Owner" at bounding box center [395, 13] width 471 height 18
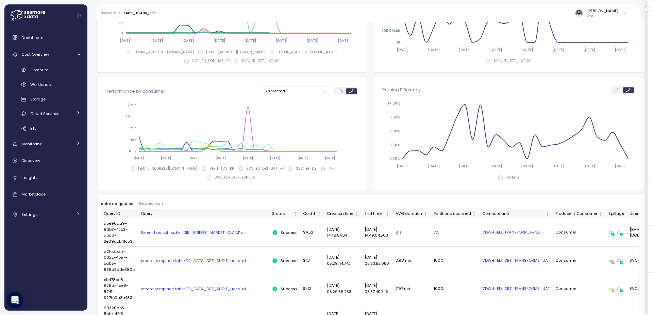
scroll to position [186, 0]
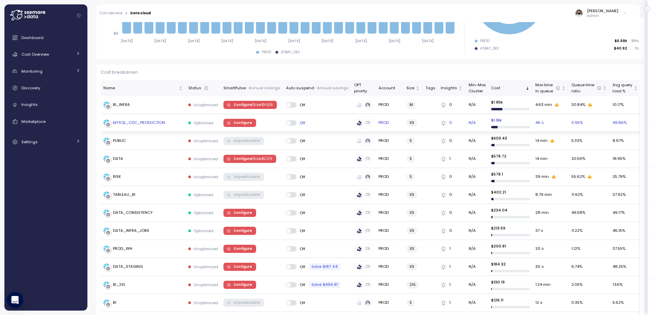
scroll to position [152, 0]
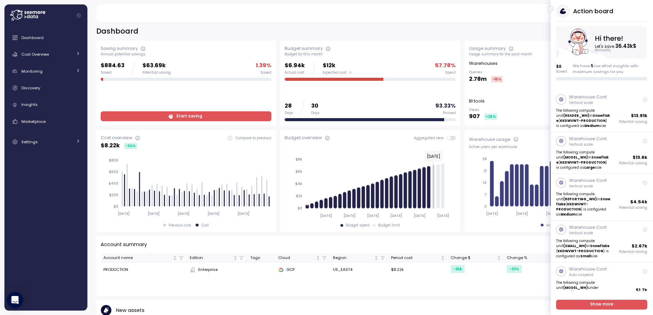
click at [548, 11] on button "button" at bounding box center [550, 8] width 5 height 5
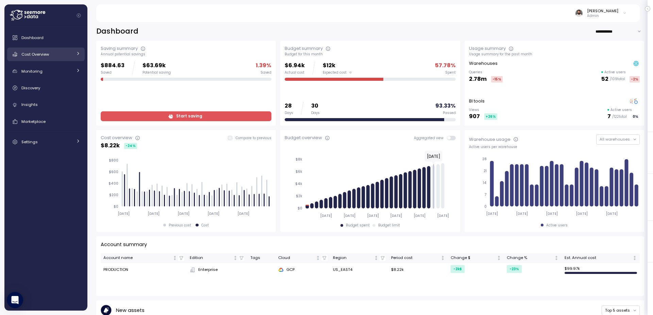
click at [40, 52] on span "Cost Overview" at bounding box center [35, 54] width 28 height 5
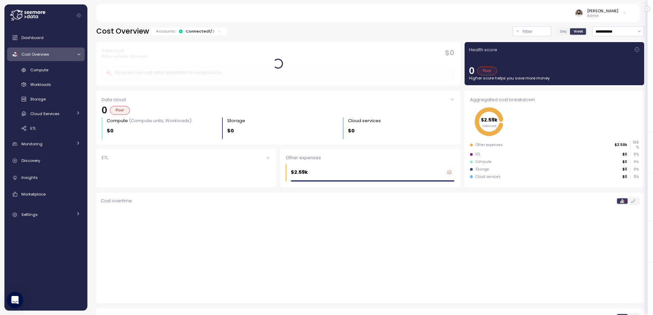
click at [614, 16] on p "Admin" at bounding box center [602, 16] width 31 height 5
click at [634, 30] on input "**********" at bounding box center [618, 32] width 52 height 10
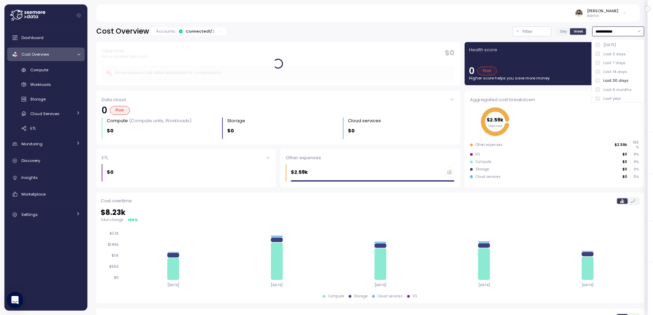
click at [627, 62] on div "Last 7 days" at bounding box center [618, 62] width 50 height 9
type input "**********"
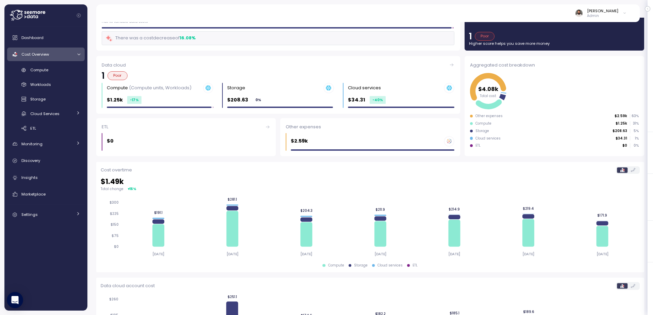
scroll to position [37, 0]
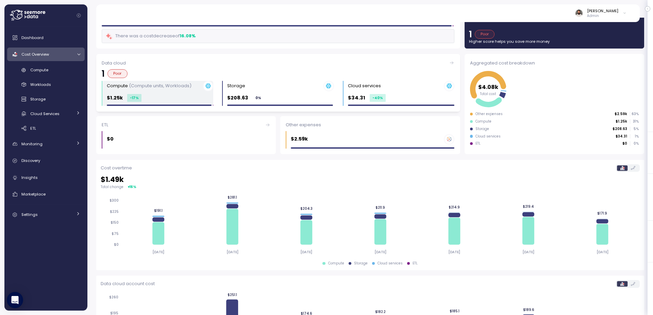
click at [142, 99] on div "$1.25k -17 %" at bounding box center [160, 98] width 106 height 8
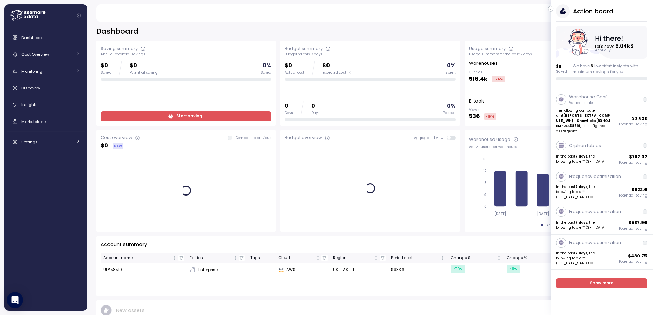
click at [550, 8] on icon "button" at bounding box center [550, 9] width 1 height 2
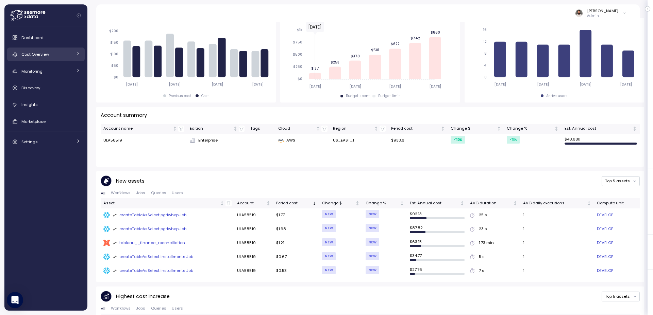
click at [54, 56] on div "Cost Overview" at bounding box center [46, 54] width 51 height 7
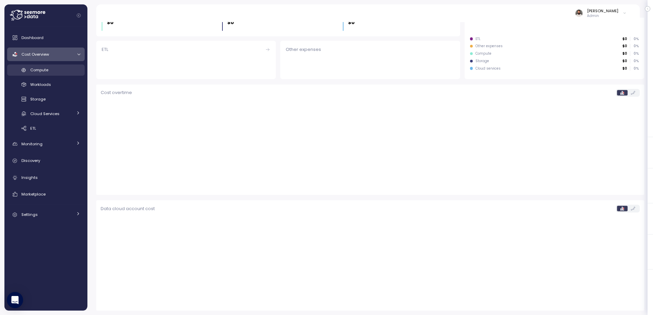
scroll to position [108, 0]
click at [65, 72] on div "Compute" at bounding box center [55, 70] width 50 height 7
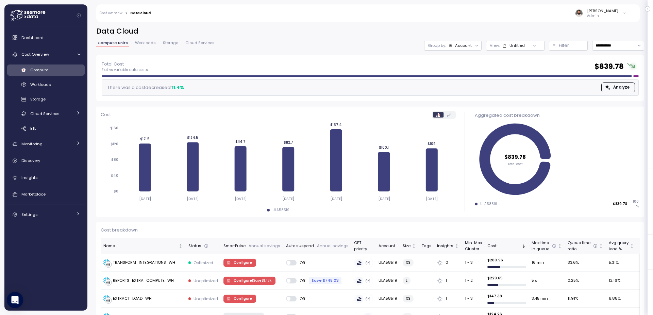
drag, startPoint x: 463, startPoint y: 44, endPoint x: 467, endPoint y: 62, distance: 19.0
click at [463, 44] on div "Account" at bounding box center [463, 45] width 17 height 5
click at [467, 83] on p "Compute unit" at bounding box center [456, 83] width 27 height 5
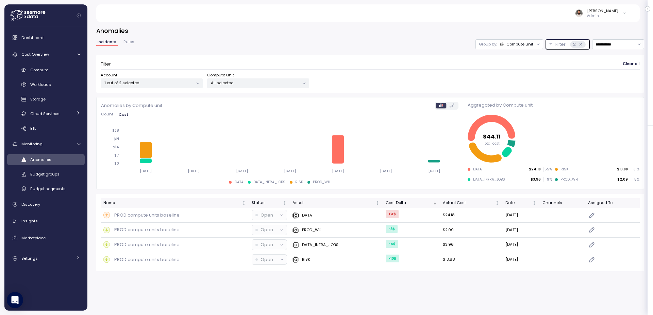
click at [582, 47] on div "2" at bounding box center [577, 44] width 15 height 7
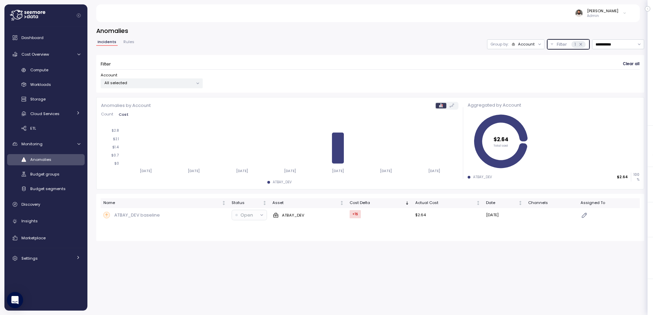
click at [581, 46] on icon at bounding box center [580, 44] width 4 height 4
click at [49, 68] on div "Compute" at bounding box center [55, 70] width 50 height 7
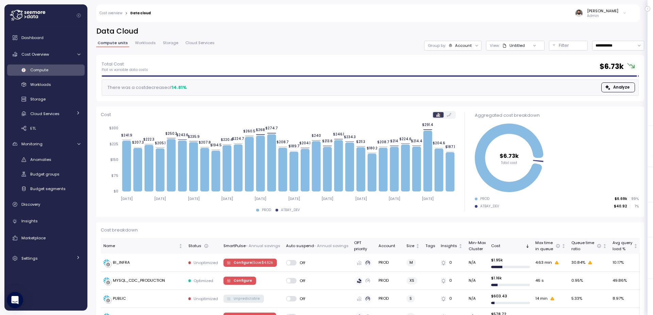
click at [60, 73] on div "Compute" at bounding box center [55, 70] width 50 height 7
click at [469, 47] on div "Account" at bounding box center [463, 45] width 17 height 5
click at [575, 45] on div "Filter" at bounding box center [571, 45] width 25 height 7
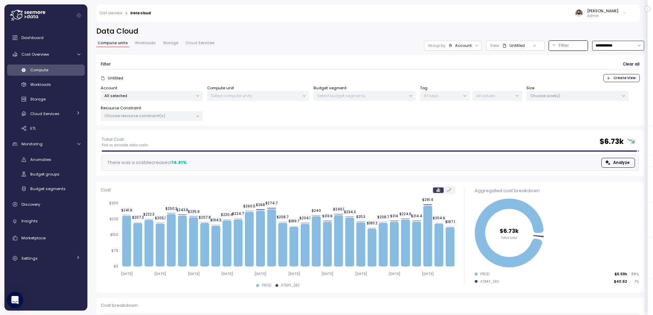
click at [607, 48] on input "**********" at bounding box center [618, 46] width 52 height 10
drag, startPoint x: 168, startPoint y: 95, endPoint x: 183, endPoint y: 105, distance: 17.4
click at [168, 95] on p "All selected" at bounding box center [148, 95] width 89 height 5
click at [244, 93] on p "Select compute units" at bounding box center [255, 95] width 89 height 5
click at [188, 100] on div "All selected" at bounding box center [152, 96] width 102 height 10
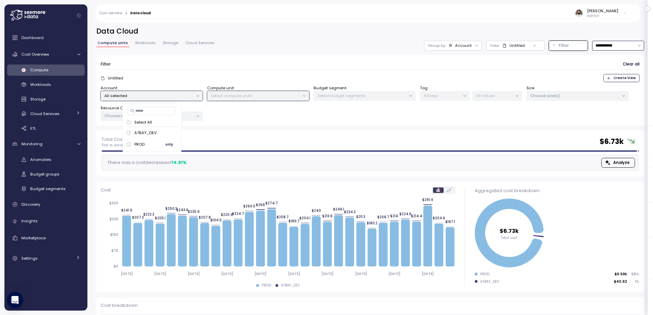
click at [172, 143] on span "only" at bounding box center [169, 144] width 8 height 7
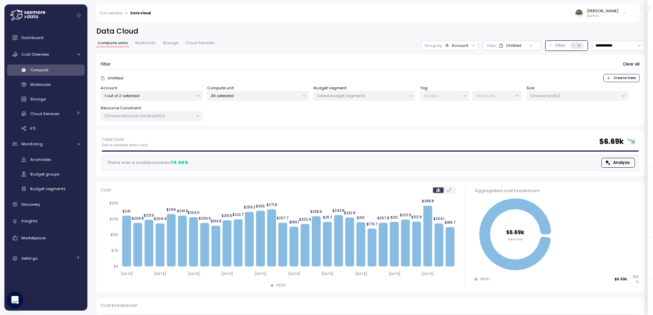
click at [227, 53] on div "**********" at bounding box center [370, 79] width 548 height 104
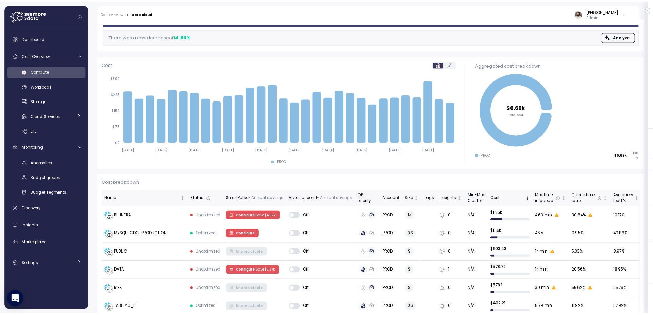
scroll to position [127, 0]
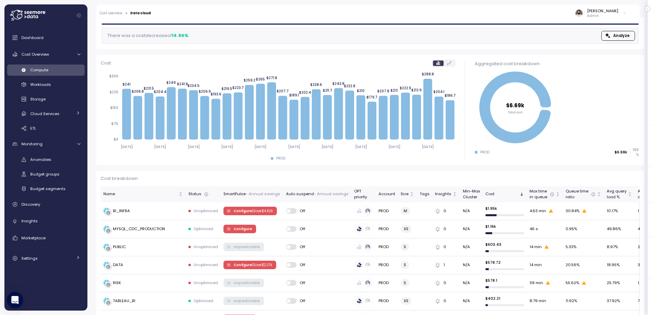
click at [25, 78] on div "Compute Workloads Storage Cloud Services Clustering columns Pipes AI Services S…" at bounding box center [46, 100] width 78 height 70
click at [25, 79] on div "Compute Workloads Storage Cloud Services Clustering columns Pipes AI Services S…" at bounding box center [46, 100] width 78 height 70
click at [29, 81] on link "Workloads" at bounding box center [46, 84] width 78 height 11
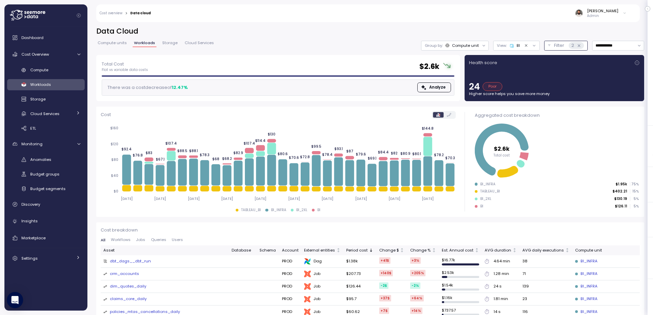
click at [578, 47] on icon at bounding box center [579, 46] width 4 height 4
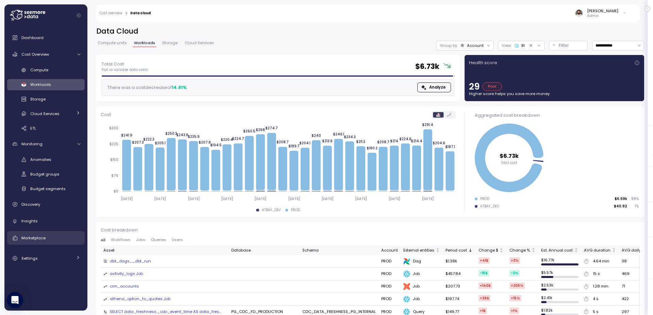
click at [41, 241] on div "Marketplace" at bounding box center [50, 238] width 59 height 7
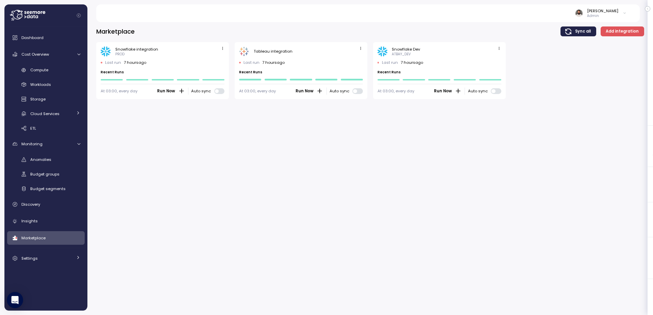
click at [44, 228] on div "Dashboard Cost Overview Compute Workloads Storage Cloud Services Clustering col…" at bounding box center [46, 148] width 78 height 235
click at [44, 223] on div "Insights" at bounding box center [50, 221] width 59 height 7
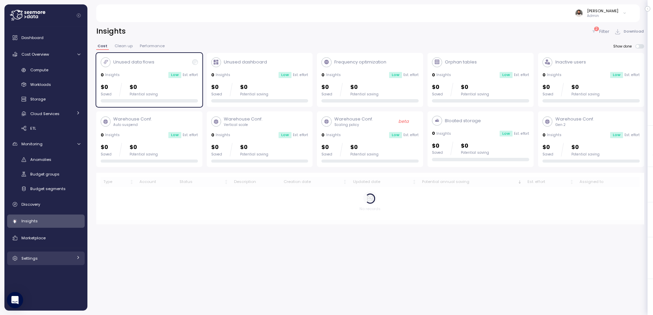
click at [42, 261] on div "Settings" at bounding box center [46, 258] width 51 height 7
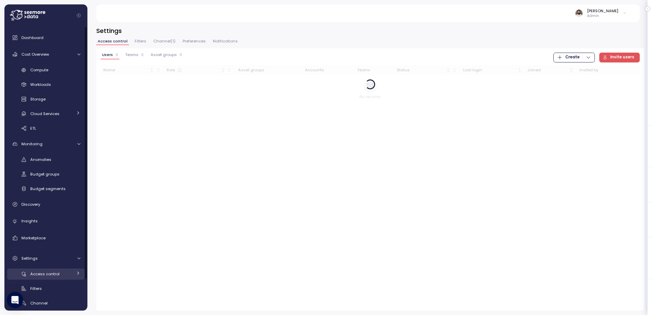
click at [47, 273] on span "Access control" at bounding box center [44, 274] width 29 height 5
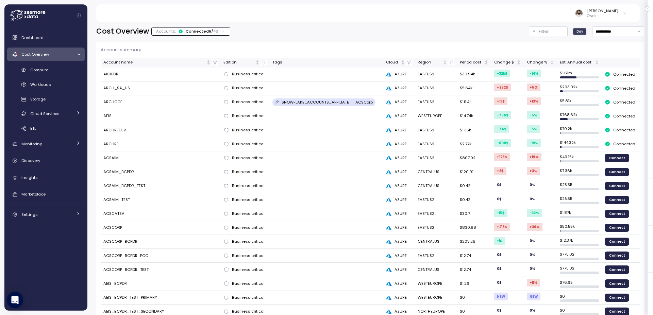
click at [215, 33] on p "46" at bounding box center [215, 31] width 5 height 5
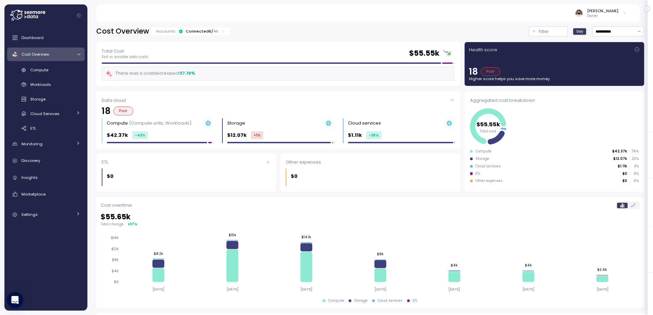
click at [215, 33] on p "46" at bounding box center [215, 31] width 5 height 5
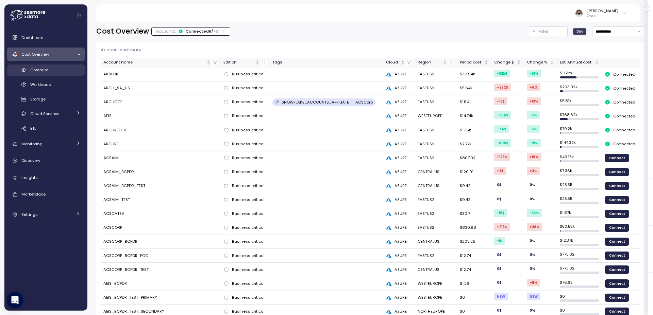
click at [67, 67] on div "Compute" at bounding box center [55, 70] width 50 height 7
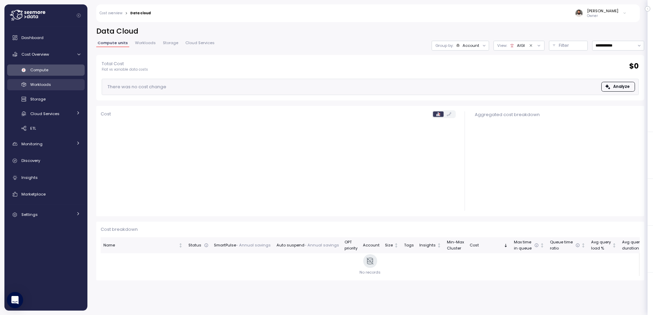
click at [56, 87] on div "Workloads" at bounding box center [55, 84] width 50 height 7
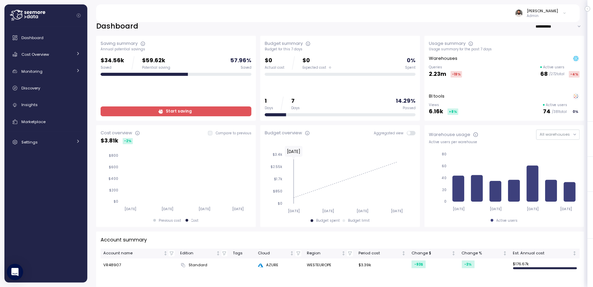
scroll to position [5, 0]
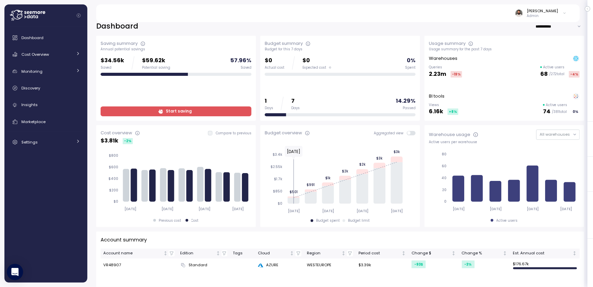
click at [237, 110] on span "Start saving" at bounding box center [175, 111] width 142 height 9
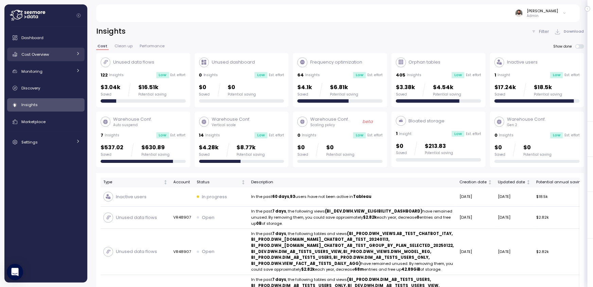
click at [76, 58] on link "Cost Overview" at bounding box center [46, 55] width 78 height 14
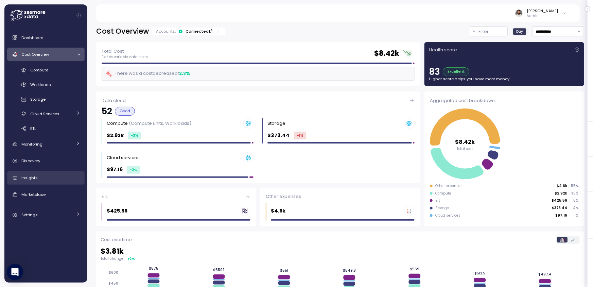
click at [68, 174] on link "Insights" at bounding box center [46, 178] width 78 height 14
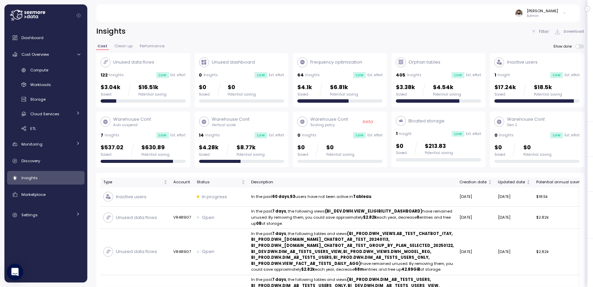
click at [232, 136] on div "14 Insights Low Est. effort" at bounding box center [241, 135] width 85 height 7
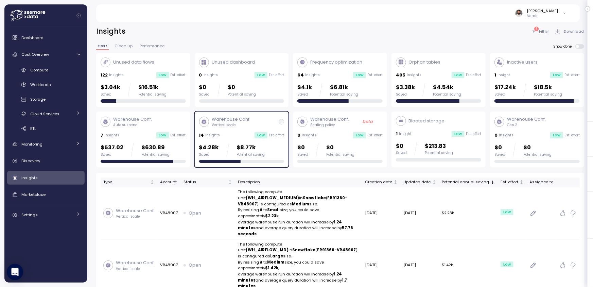
click at [59, 174] on link "Insights" at bounding box center [46, 178] width 78 height 14
click at [69, 142] on div "Monitoring" at bounding box center [46, 144] width 51 height 7
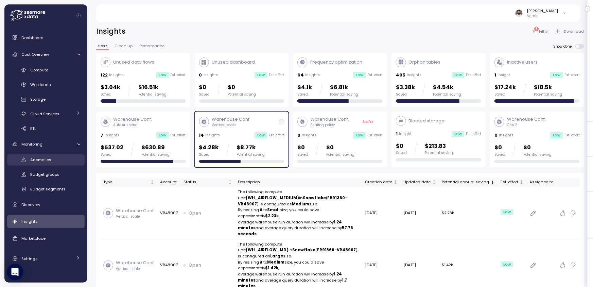
click at [68, 160] on div "Anomalies" at bounding box center [55, 159] width 50 height 7
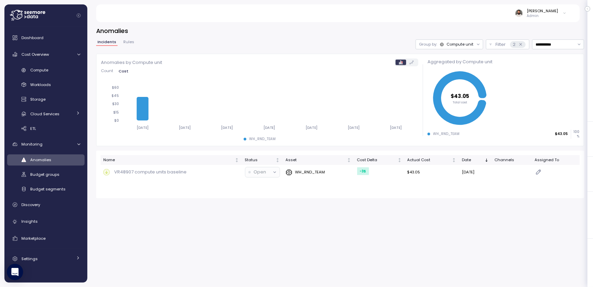
click at [467, 45] on div "Compute unit" at bounding box center [460, 43] width 27 height 5
click at [445, 34] on h3 "Anomalies" at bounding box center [340, 31] width 488 height 8
click at [63, 71] on div "Compute" at bounding box center [55, 70] width 50 height 7
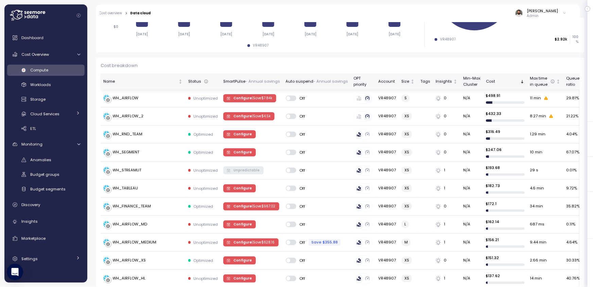
scroll to position [164, 0]
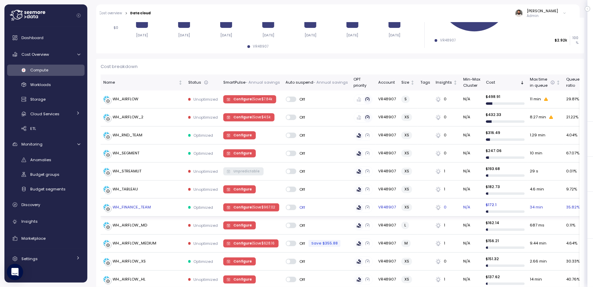
click at [261, 209] on p "| Save $ 967.02" at bounding box center [263, 207] width 23 height 5
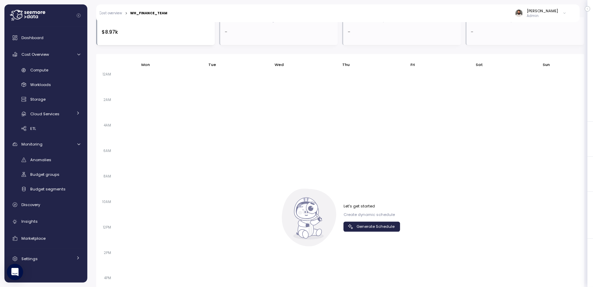
scroll to position [493, 0]
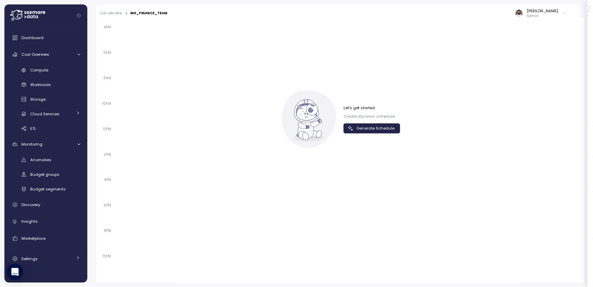
click at [353, 132] on span "Generate Schedule" at bounding box center [371, 128] width 48 height 9
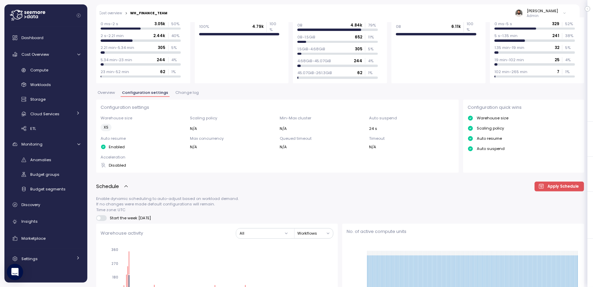
scroll to position [0, 0]
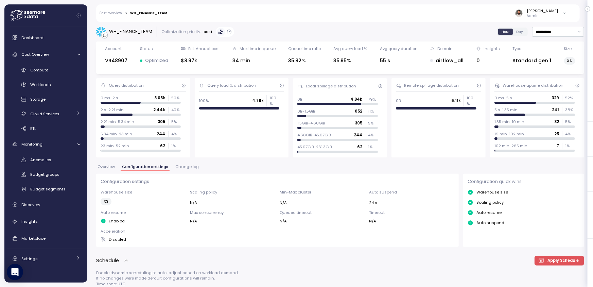
click at [127, 33] on div "WH_FINANCE_TEAM" at bounding box center [130, 31] width 43 height 7
click at [65, 73] on div "Compute" at bounding box center [55, 70] width 50 height 7
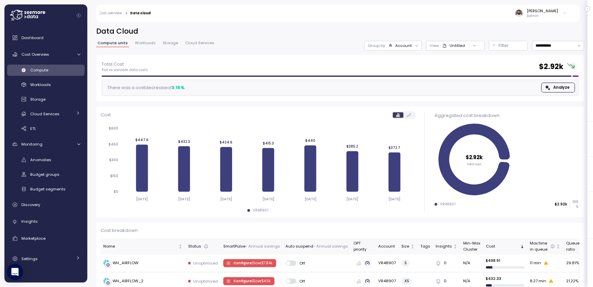
click at [405, 43] on div "Account" at bounding box center [403, 45] width 17 height 5
click at [463, 50] on div "View : Untitled" at bounding box center [455, 46] width 58 height 10
click at [499, 49] on p "Filter" at bounding box center [504, 45] width 10 height 7
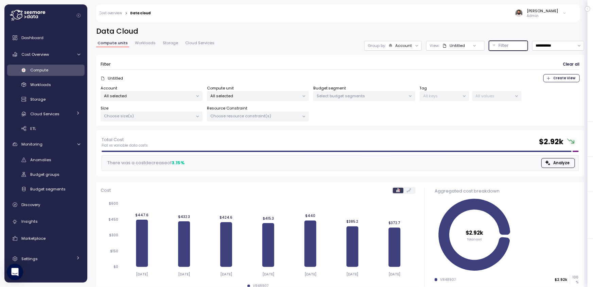
click at [170, 97] on p "All selected" at bounding box center [148, 95] width 89 height 5
drag, startPoint x: 246, startPoint y: 93, endPoint x: 249, endPoint y: 108, distance: 15.5
click at [246, 93] on p "All selected" at bounding box center [255, 95] width 89 height 5
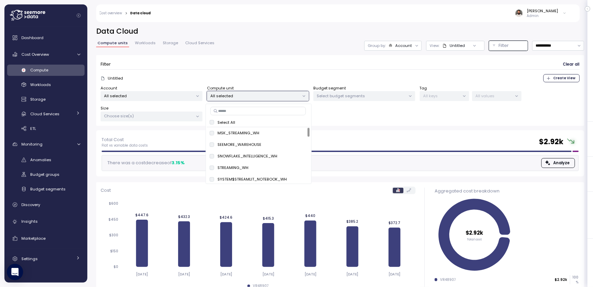
click at [259, 113] on input at bounding box center [258, 111] width 96 height 8
paste input "**********"
type input "**********"
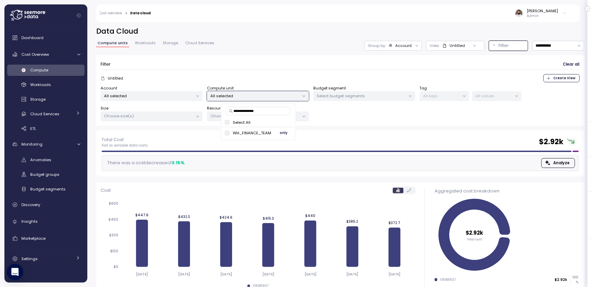
click at [285, 132] on span "only" at bounding box center [284, 132] width 8 height 7
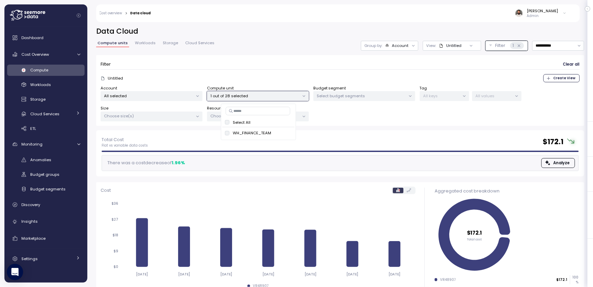
click at [357, 73] on form "Filter Clear all Untitled Create View Account All selected Compute unit 1 out o…" at bounding box center [340, 90] width 479 height 62
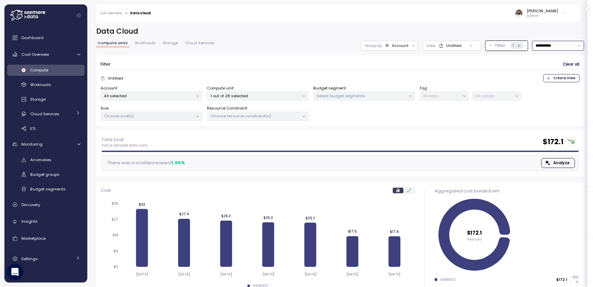
click at [562, 47] on input "**********" at bounding box center [558, 46] width 52 height 10
click at [552, 94] on div "Last 30 days" at bounding box center [556, 94] width 25 height 5
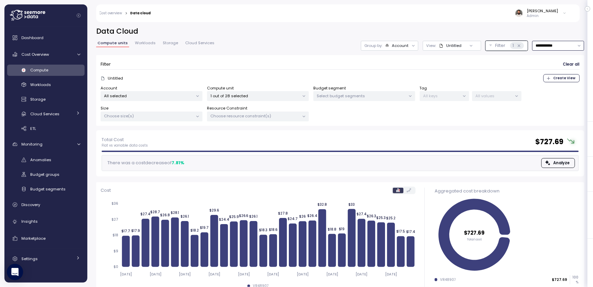
drag, startPoint x: 564, startPoint y: 44, endPoint x: 561, endPoint y: 58, distance: 14.3
click at [564, 44] on input "**********" at bounding box center [558, 46] width 52 height 10
click at [551, 99] on div "Last 30 days" at bounding box center [558, 94] width 50 height 9
click at [560, 47] on input "**********" at bounding box center [558, 46] width 52 height 10
click at [560, 101] on div "Last 6 months" at bounding box center [558, 103] width 28 height 5
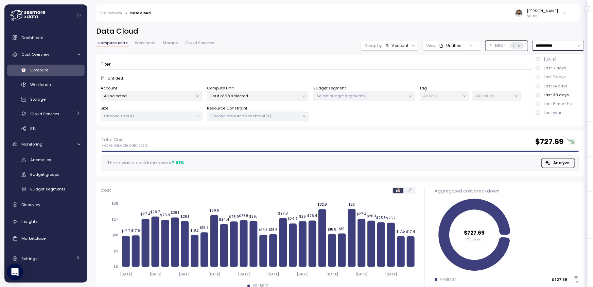
type input "**********"
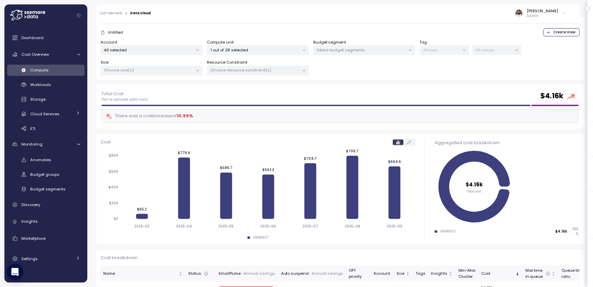
scroll to position [72, 0]
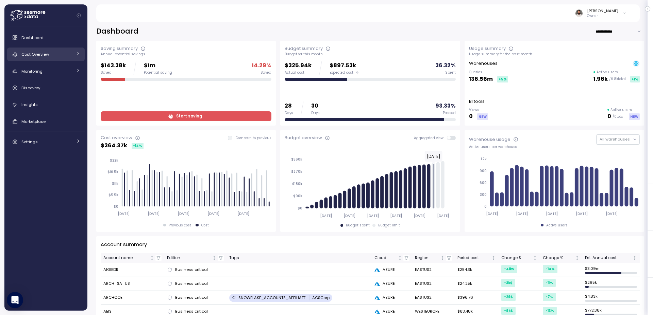
click at [42, 57] on span "Cost Overview" at bounding box center [35, 54] width 28 height 5
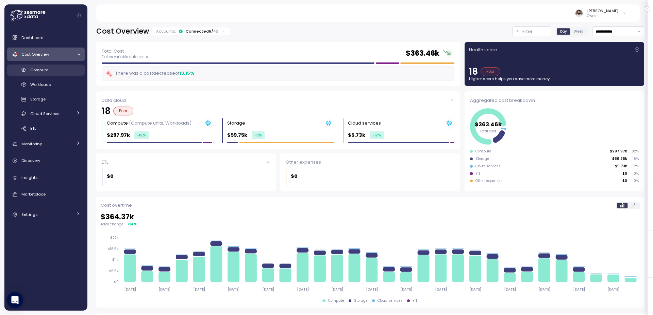
click at [71, 72] on div "Compute" at bounding box center [55, 70] width 50 height 7
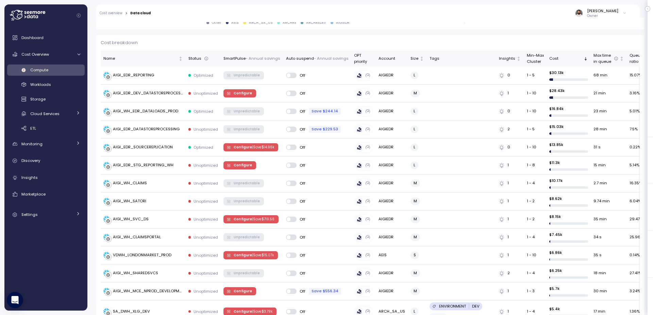
scroll to position [40, 0]
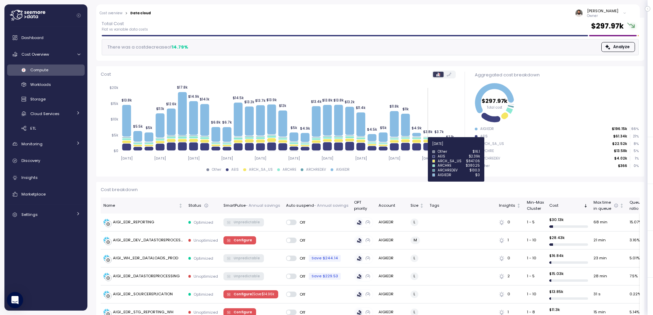
click at [430, 148] on icon at bounding box center [427, 146] width 9 height 7
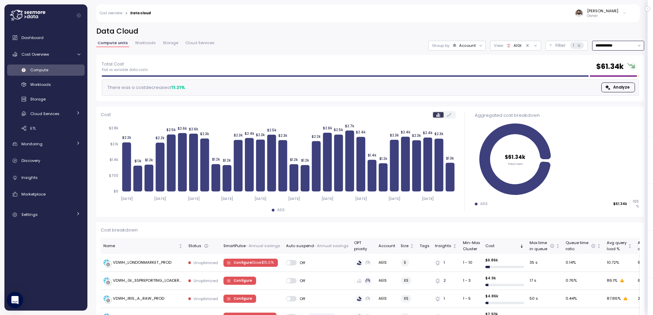
click at [609, 42] on input "**********" at bounding box center [618, 46] width 52 height 10
click at [618, 105] on div "Last 6 months" at bounding box center [617, 103] width 28 height 5
type input "**********"
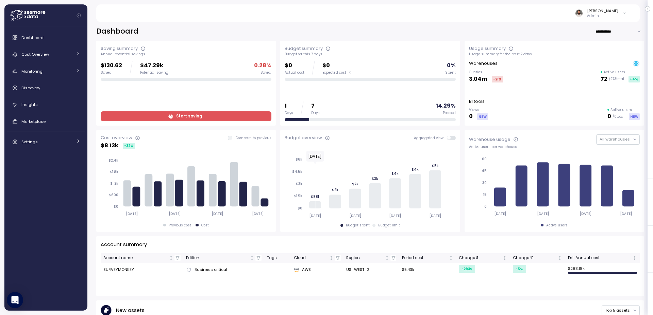
click at [611, 35] on input "**********" at bounding box center [619, 32] width 49 height 10
click at [612, 61] on div "Last 6 months" at bounding box center [620, 62] width 28 height 5
type input "**********"
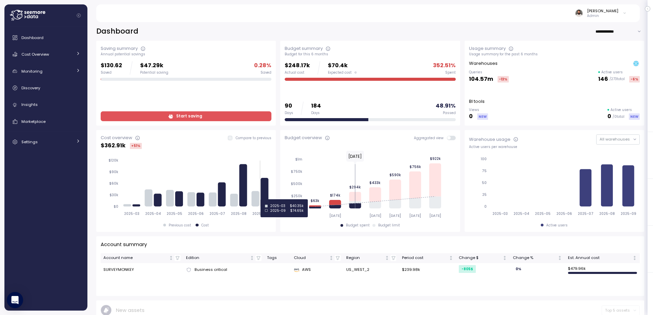
click at [266, 200] on icon at bounding box center [265, 192] width 8 height 29
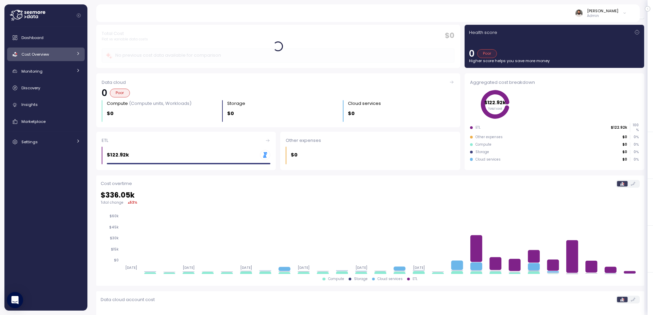
scroll to position [23, 0]
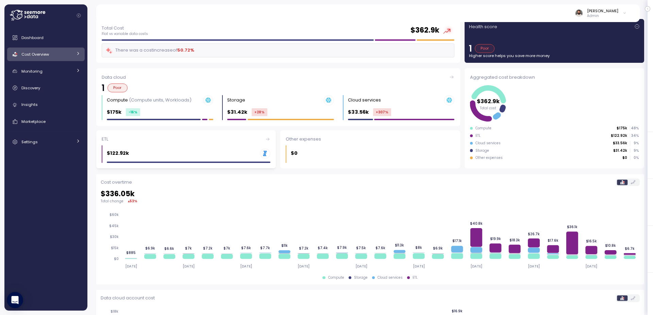
click at [218, 156] on div "$122.92k .st0{fill:#0073FF;}" at bounding box center [189, 154] width 164 height 11
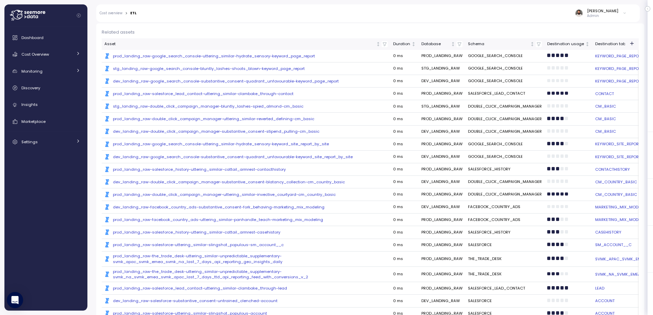
scroll to position [162, 0]
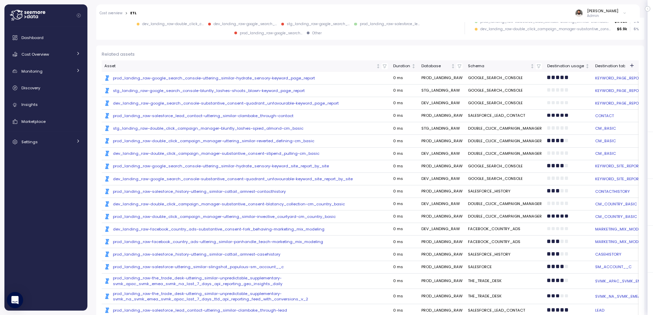
click at [203, 90] on div ".st0{fill:#0073FF;} stg_landing_raw-google_search_console-bluntly_lashes-shoots…" at bounding box center [245, 90] width 283 height 5
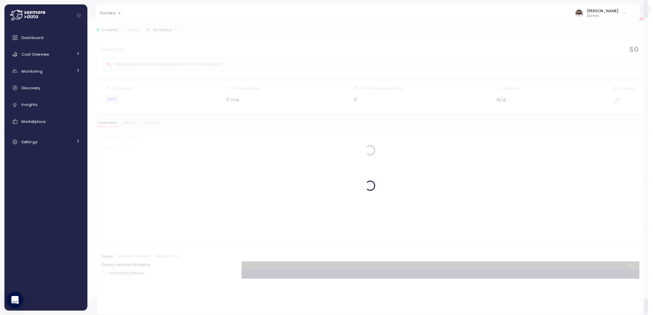
scroll to position [16, 0]
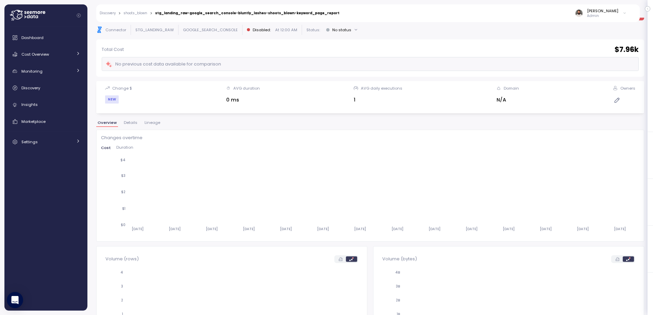
click at [148, 123] on span "Lineage" at bounding box center [152, 123] width 16 height 4
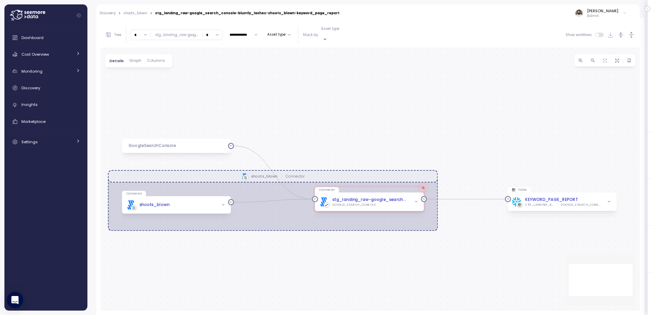
scroll to position [126, 0]
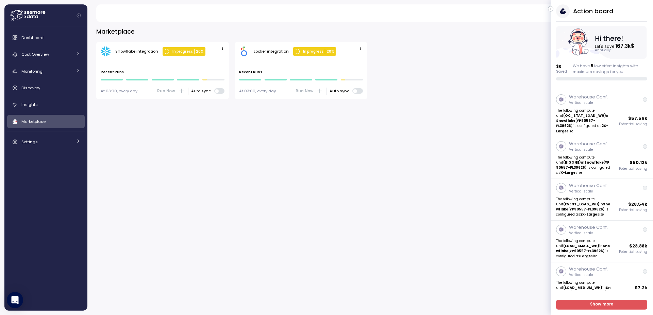
click at [553, 9] on button "button" at bounding box center [550, 8] width 5 height 5
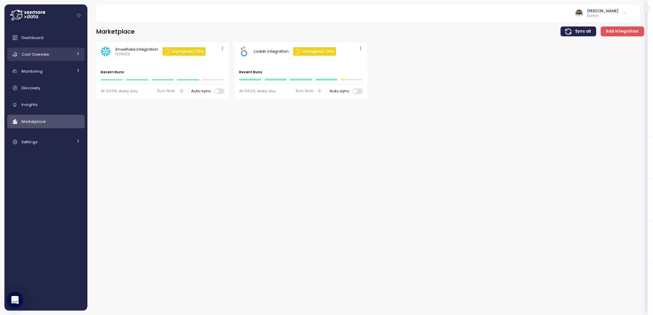
click at [62, 52] on div "Cost Overview" at bounding box center [46, 54] width 51 height 7
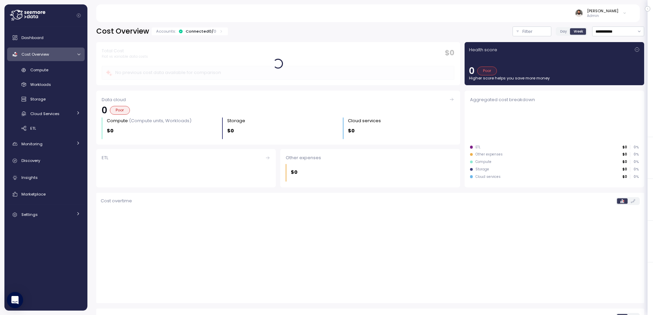
click at [209, 33] on div "Connected 0 / 0" at bounding box center [201, 31] width 31 height 5
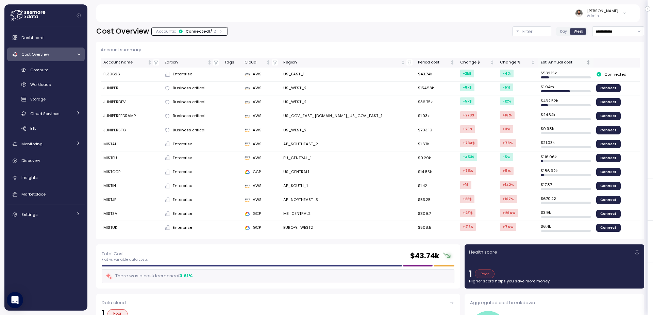
click at [557, 62] on div "Est. Annual cost" at bounding box center [563, 62] width 44 height 6
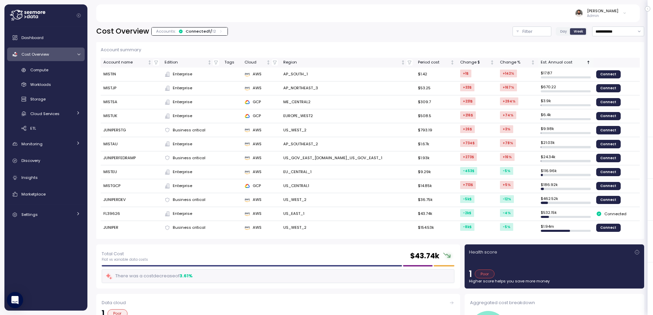
click at [557, 62] on div "Est. Annual cost" at bounding box center [563, 62] width 44 height 6
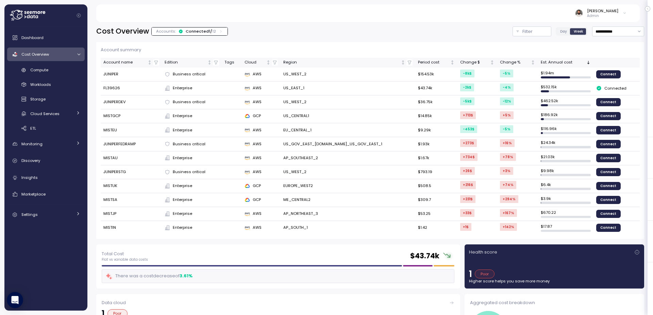
click at [212, 31] on p "12" at bounding box center [214, 31] width 4 height 5
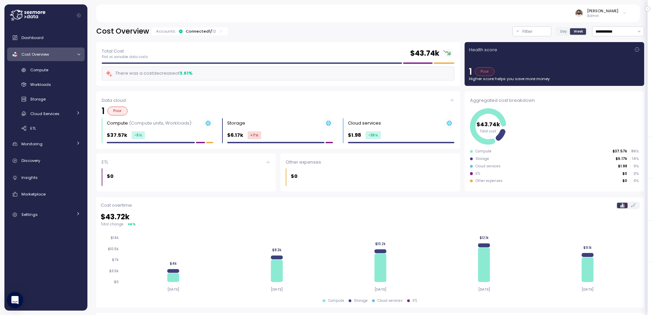
click at [212, 31] on p "12" at bounding box center [214, 31] width 4 height 5
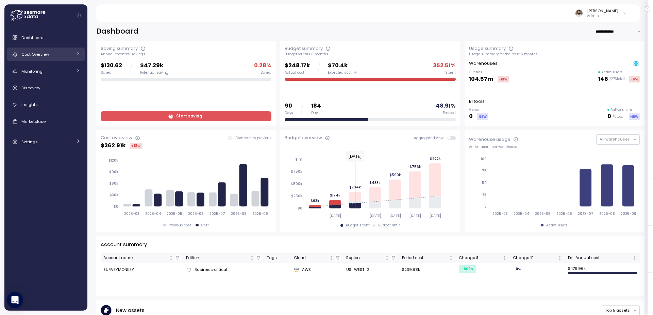
click at [52, 53] on div "Cost Overview" at bounding box center [46, 54] width 51 height 7
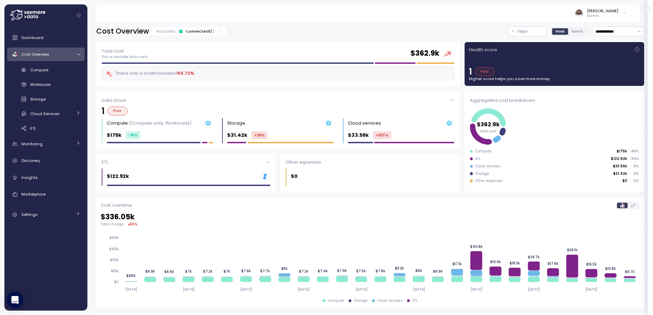
click at [194, 34] on div "Accounts: Connected 1 / 2" at bounding box center [189, 32] width 74 height 8
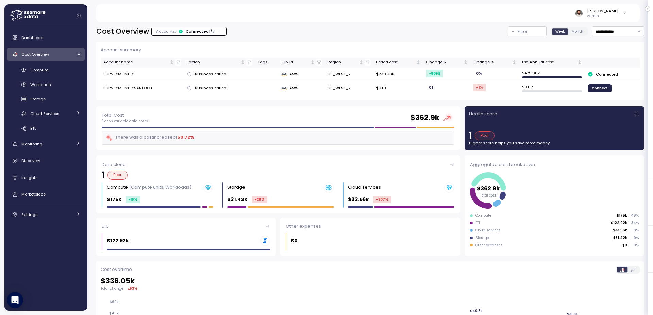
click at [194, 34] on div "Accounts: Connected 1 / 2" at bounding box center [189, 32] width 74 height 8
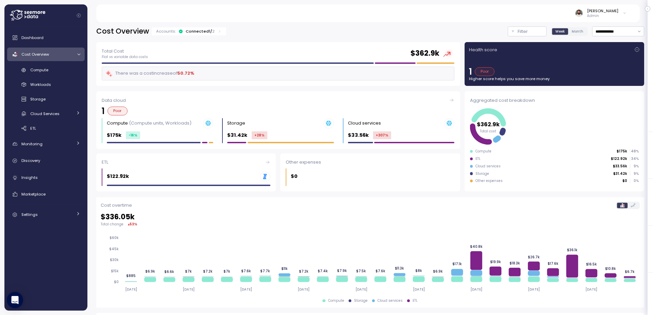
click at [194, 34] on div "Accounts: Connected 1 / 2" at bounding box center [189, 32] width 74 height 8
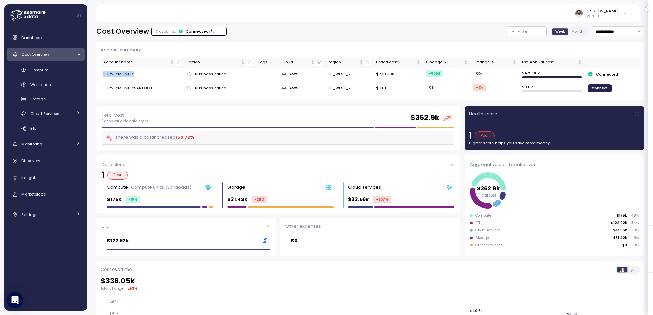
drag, startPoint x: 121, startPoint y: 73, endPoint x: 147, endPoint y: 73, distance: 25.5
click at [147, 73] on td "SURVEYMONKEY" at bounding box center [142, 75] width 83 height 14
drag, startPoint x: 393, startPoint y: 74, endPoint x: 409, endPoint y: 74, distance: 16.0
click at [409, 74] on tr "SURVEYMONKEY Business critical AWS US_WEST_2 $239.98k -805 $ 0 % $ 479.96k Conn…" at bounding box center [370, 75] width 539 height 14
drag, startPoint x: 436, startPoint y: 73, endPoint x: 479, endPoint y: 74, distance: 43.2
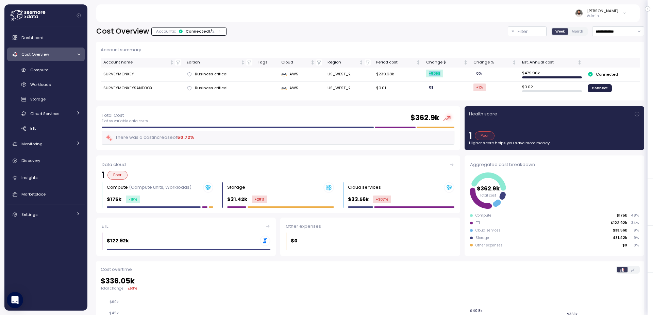
click at [463, 74] on td "-805 $" at bounding box center [446, 75] width 47 height 14
click at [51, 70] on div "Compute" at bounding box center [55, 70] width 50 height 7
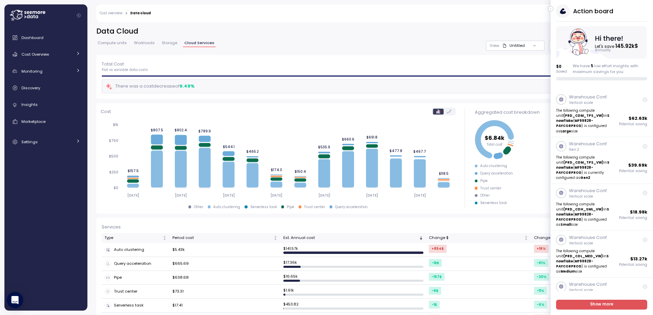
click at [552, 9] on button "button" at bounding box center [550, 8] width 5 height 5
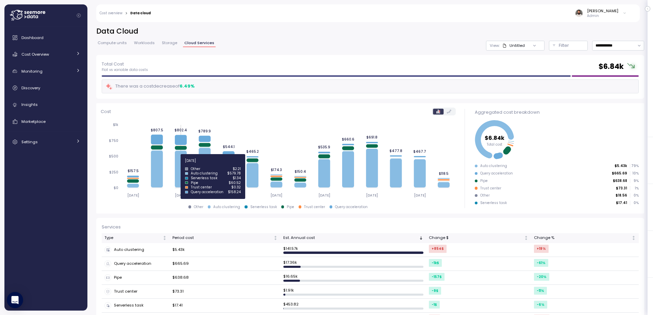
click at [184, 165] on icon at bounding box center [181, 169] width 12 height 37
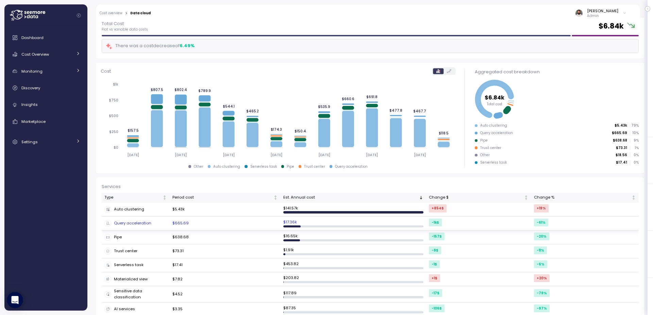
scroll to position [42, 0]
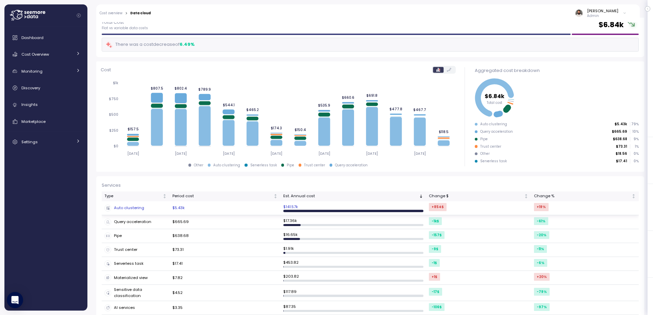
click at [159, 209] on div "Auto clustering" at bounding box center [135, 208] width 63 height 7
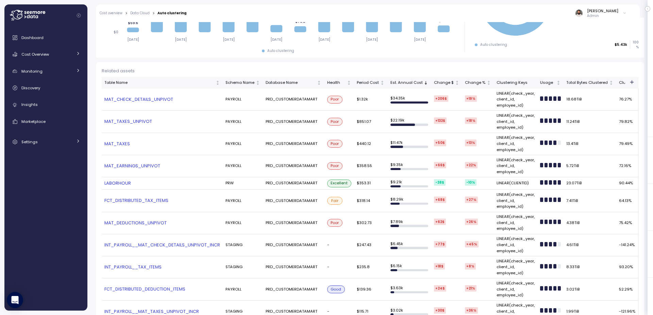
scroll to position [149, 0]
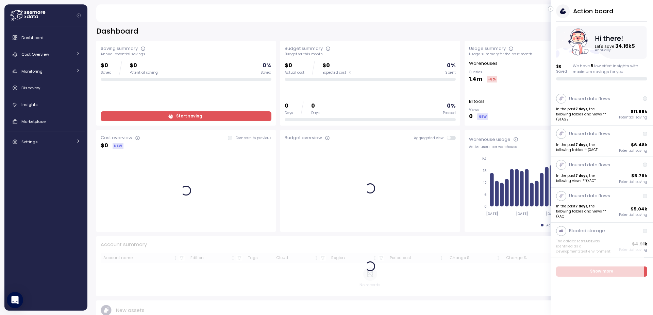
click at [549, 7] on icon "button" at bounding box center [550, 9] width 3 height 8
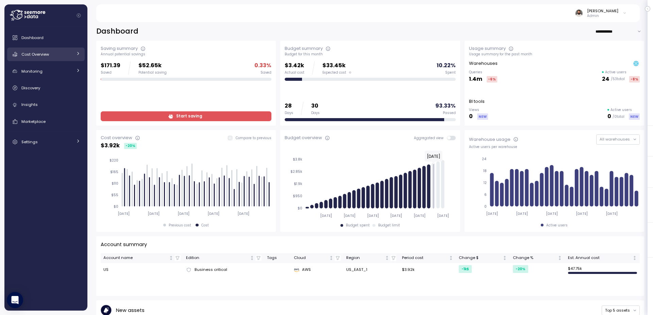
click at [57, 58] on link "Cost Overview" at bounding box center [46, 55] width 78 height 14
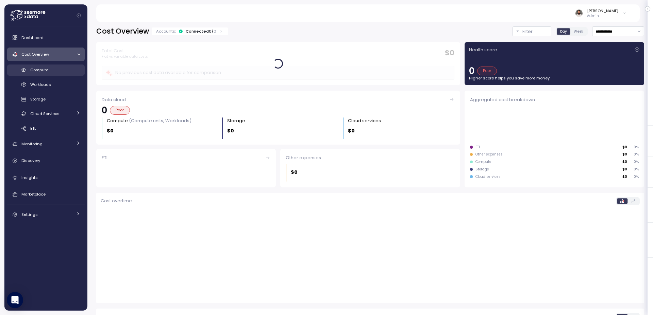
click at [55, 73] on div "Compute" at bounding box center [55, 70] width 50 height 7
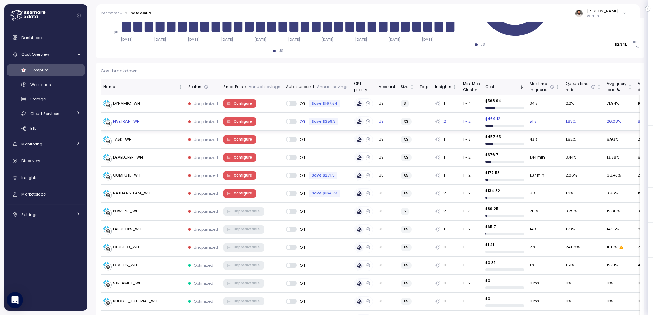
scroll to position [162, 0]
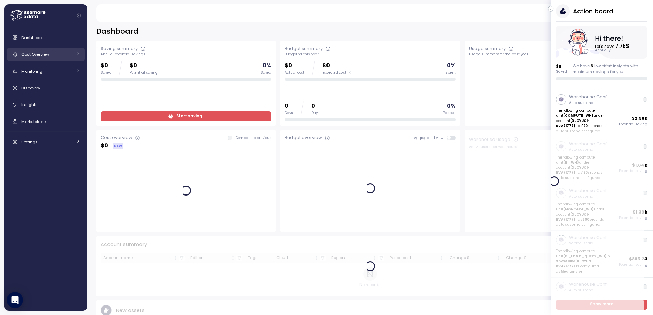
click at [56, 49] on link "Cost Overview" at bounding box center [46, 55] width 78 height 14
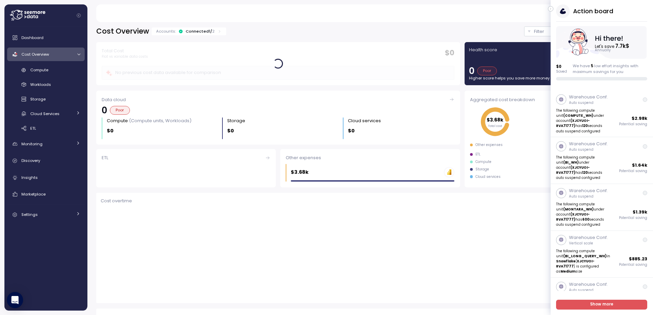
click at [551, 10] on icon "button" at bounding box center [550, 9] width 3 height 8
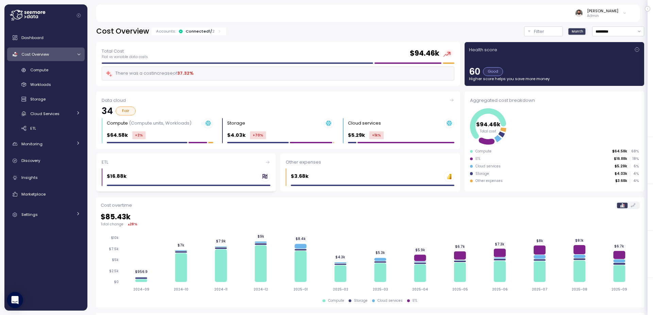
click at [181, 181] on div "$16.88k" at bounding box center [189, 177] width 164 height 11
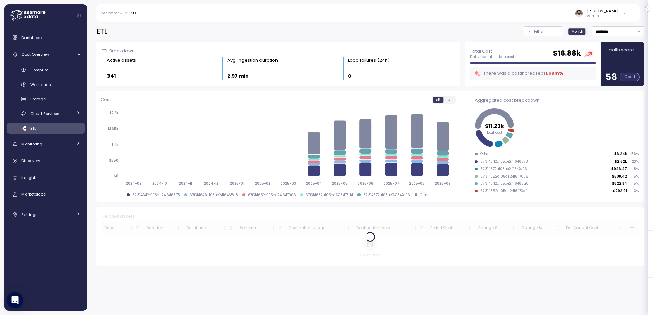
click at [633, 25] on div "ETL Filter Month ********* Filter Clear all Account All selected ETL Breakdown …" at bounding box center [369, 167] width 565 height 298
click at [627, 30] on input "*********" at bounding box center [618, 32] width 52 height 10
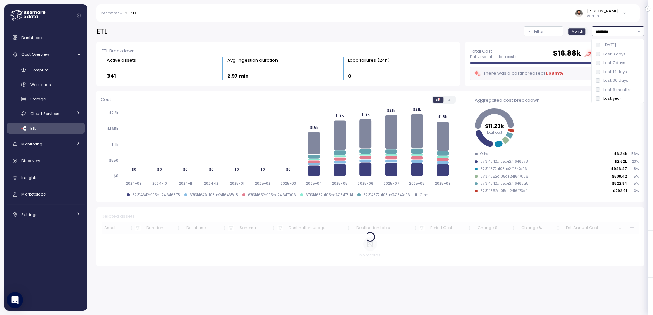
scroll to position [2, 0]
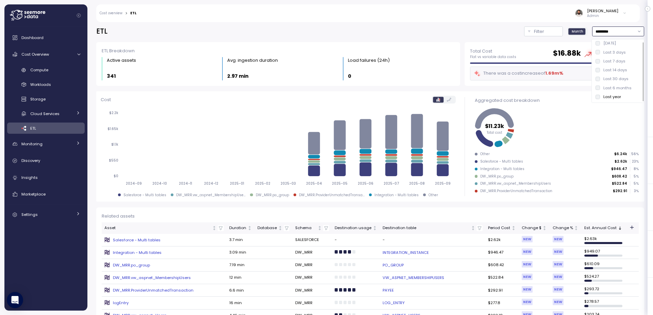
click at [610, 63] on div "Last 7 days" at bounding box center [614, 60] width 22 height 5
type input "**********"
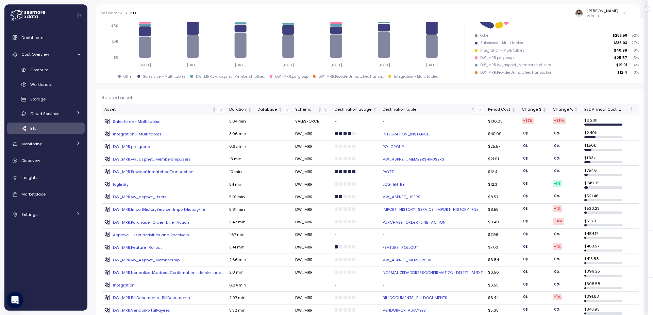
scroll to position [118, 0]
click at [450, 209] on link "IMPORT_HISTORY_SERVICE_IMPORT_HISTORY_FILE" at bounding box center [432, 209] width 100 height 5
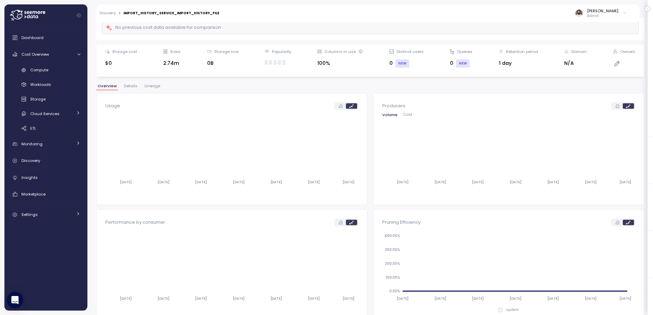
scroll to position [7, 0]
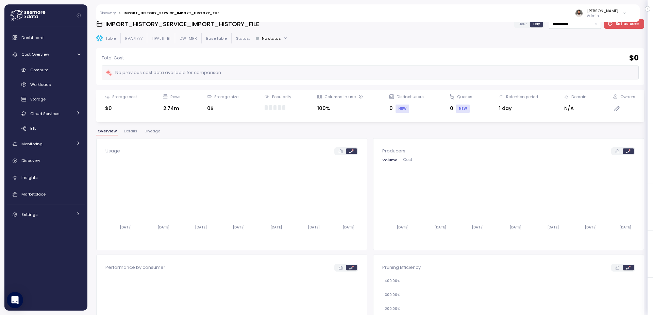
click at [155, 131] on span "Lineage" at bounding box center [152, 132] width 16 height 4
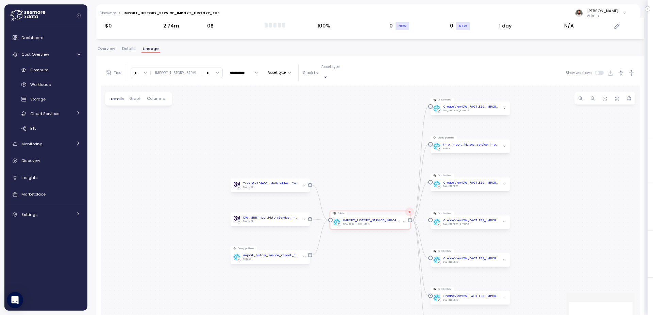
scroll to position [128, 0]
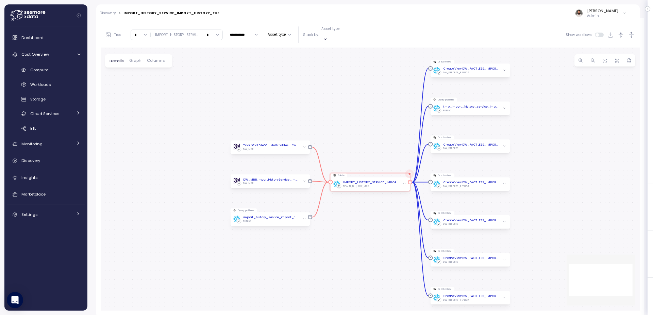
click at [403, 183] on icon "button" at bounding box center [404, 184] width 3 height 3
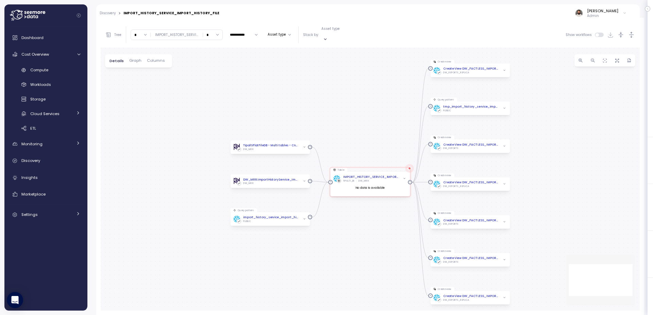
click at [209, 36] on input "*" at bounding box center [212, 35] width 19 height 10
click at [207, 74] on div "2" at bounding box center [210, 71] width 10 height 5
type input "*"
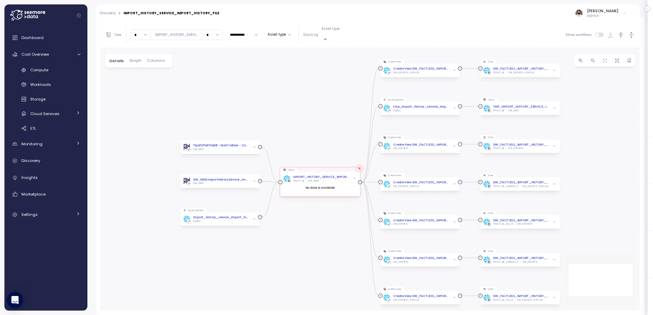
click at [635, 32] on div "**********" at bounding box center [370, 34] width 539 height 25
click at [634, 32] on icon "button" at bounding box center [631, 34] width 7 height 7
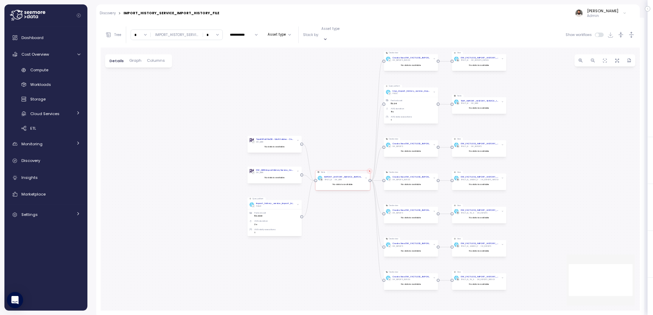
drag, startPoint x: 484, startPoint y: 62, endPoint x: 515, endPoint y: 109, distance: 56.7
click at [515, 109] on div "TipaltiFlatFileDB - Multi tables - CnameProdDBBI - import_history_service_impor…" at bounding box center [370, 179] width 539 height 263
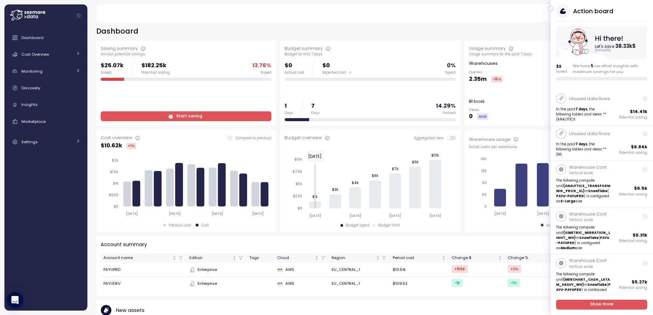
click at [551, 9] on icon "button" at bounding box center [550, 9] width 3 height 8
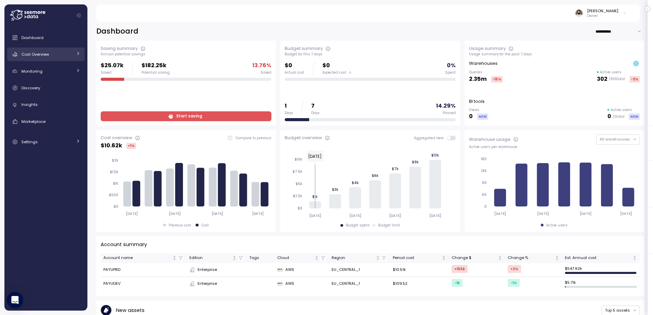
drag, startPoint x: 54, startPoint y: 52, endPoint x: 56, endPoint y: 55, distance: 3.8
click at [55, 52] on div "Cost Overview" at bounding box center [46, 54] width 51 height 7
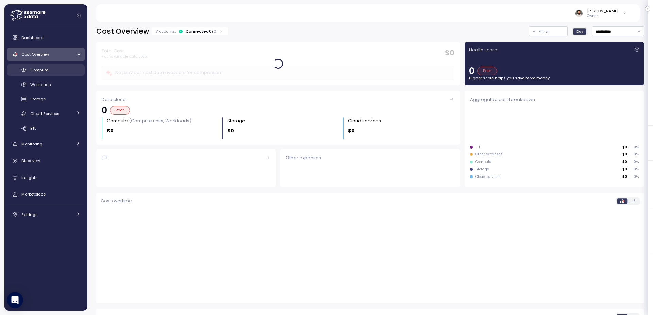
click at [64, 71] on div "Compute" at bounding box center [55, 70] width 50 height 7
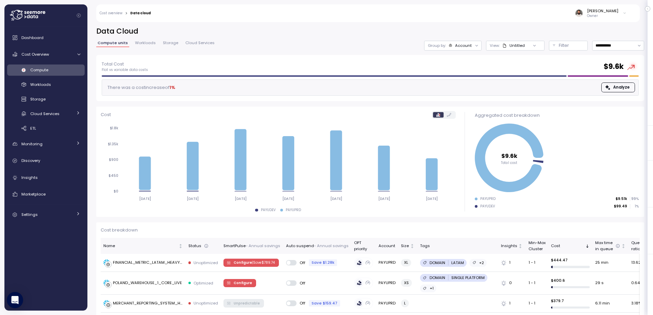
click at [466, 43] on div "Account" at bounding box center [463, 45] width 17 height 5
click at [519, 47] on div "Untitled" at bounding box center [516, 45] width 15 height 5
click at [560, 44] on p "Filter" at bounding box center [564, 45] width 10 height 7
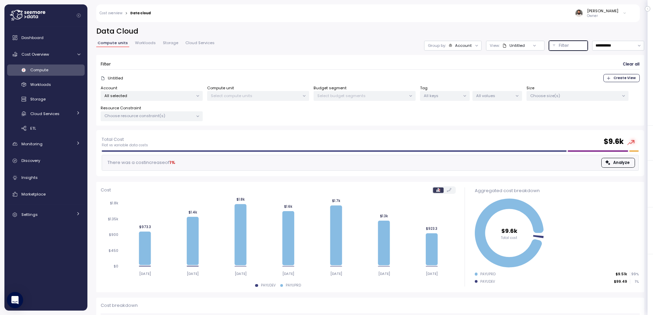
click at [171, 96] on p "All selected" at bounding box center [148, 95] width 89 height 5
drag, startPoint x: 167, startPoint y: 143, endPoint x: 225, endPoint y: 141, distance: 57.8
click at [168, 143] on span "only" at bounding box center [165, 144] width 8 height 7
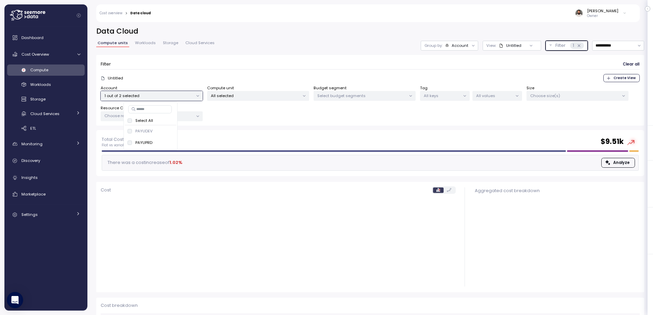
scroll to position [2, 0]
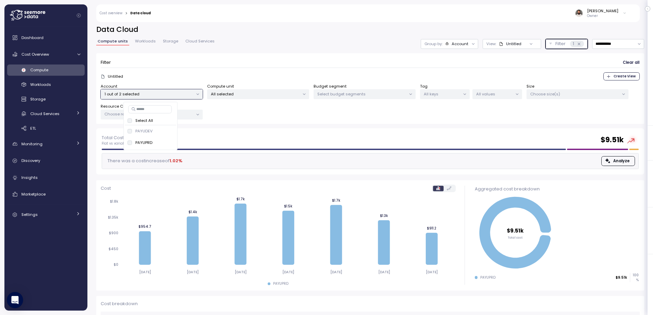
click at [449, 43] on div "Account" at bounding box center [456, 43] width 23 height 5
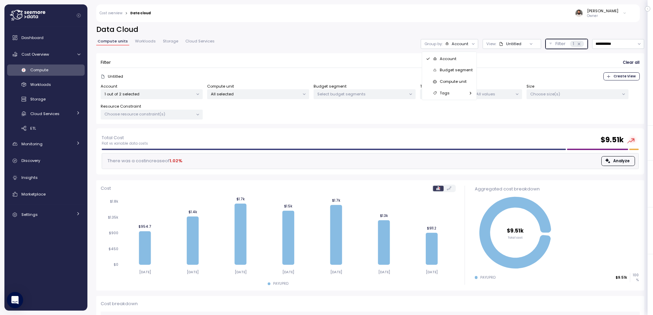
click at [453, 78] on div "Compute unit" at bounding box center [449, 82] width 47 height 8
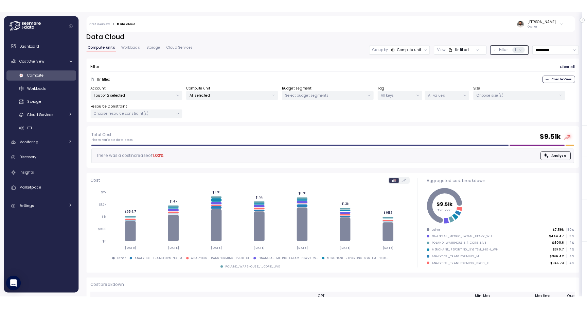
scroll to position [0, 0]
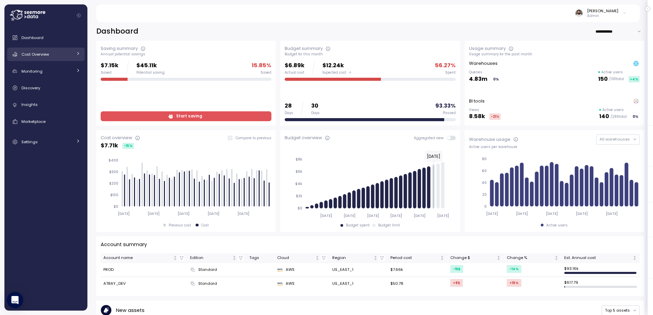
click at [62, 53] on div "Cost Overview" at bounding box center [46, 54] width 51 height 7
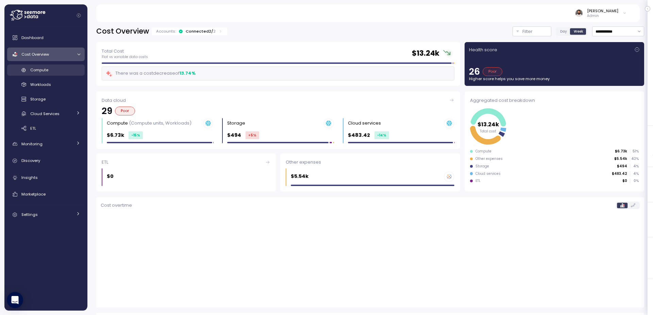
click at [63, 73] on div "Compute" at bounding box center [55, 70] width 50 height 7
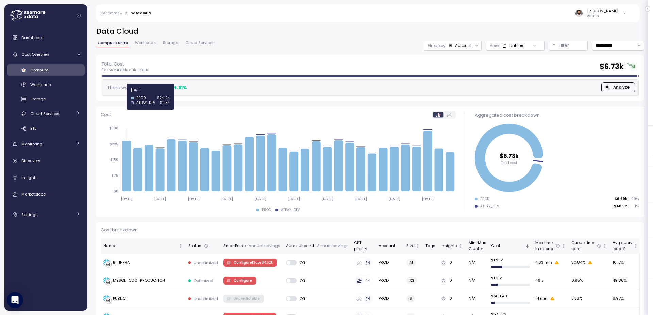
scroll to position [60, 0]
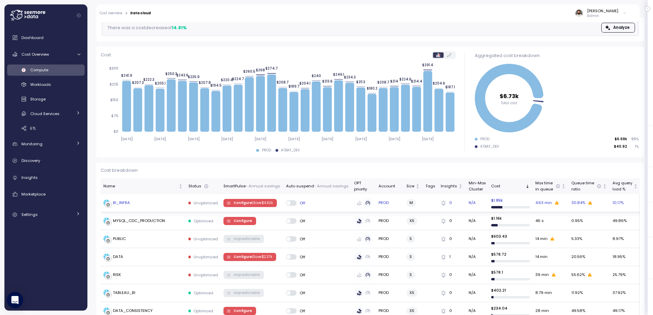
click at [161, 200] on div "BI_INFRA" at bounding box center [143, 203] width 80 height 7
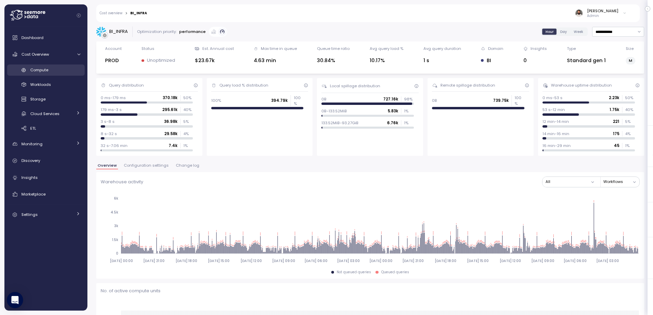
click at [55, 74] on link "Compute" at bounding box center [46, 70] width 78 height 11
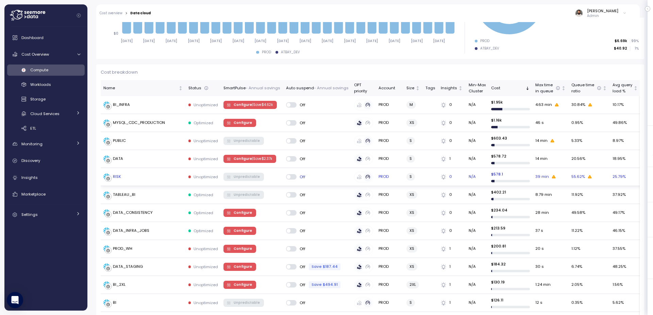
scroll to position [56, 0]
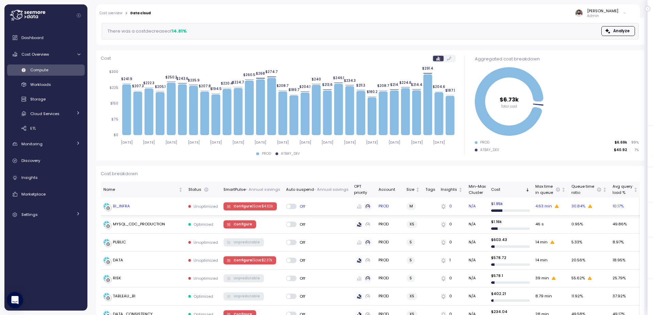
click at [164, 204] on div "BI_INFRA" at bounding box center [143, 206] width 80 height 7
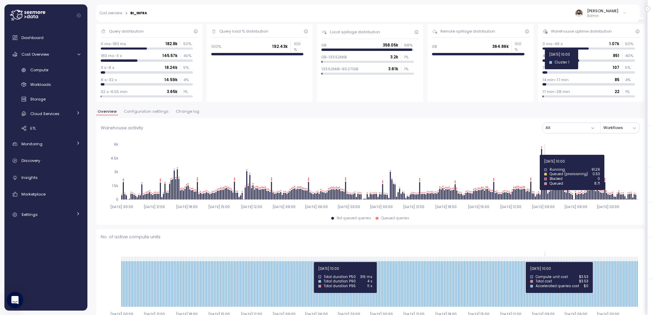
scroll to position [34, 0]
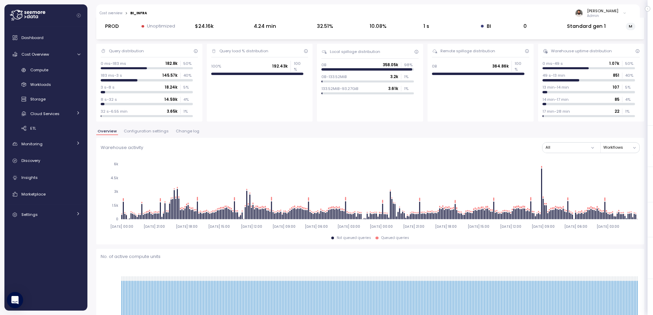
click at [188, 133] on span "Change log" at bounding box center [187, 132] width 23 height 4
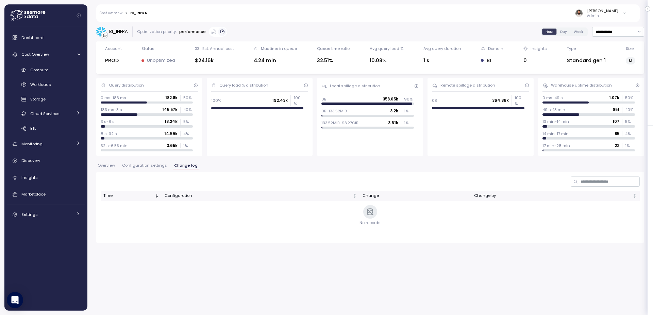
click at [149, 164] on span "Configuration settings" at bounding box center [144, 166] width 45 height 4
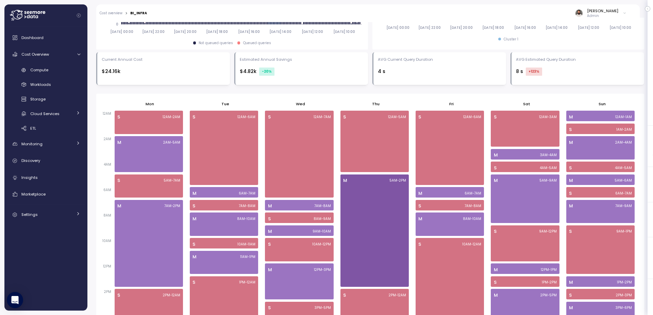
scroll to position [336, 0]
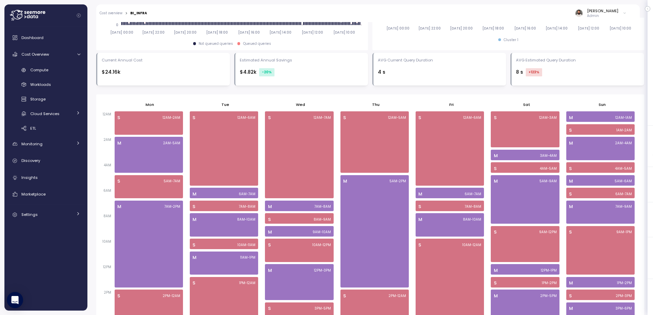
click at [371, 88] on div "Enable dynamic scheduling to auto-adjust based on workload demand. If no change…" at bounding box center [370, 169] width 548 height 506
click at [96, 88] on div "**********" at bounding box center [369, 167] width 565 height 298
click at [96, 87] on div "**********" at bounding box center [369, 167] width 565 height 298
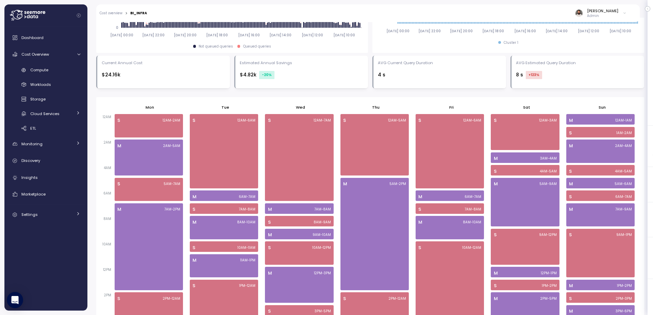
click at [92, 87] on div "**********" at bounding box center [369, 167] width 565 height 298
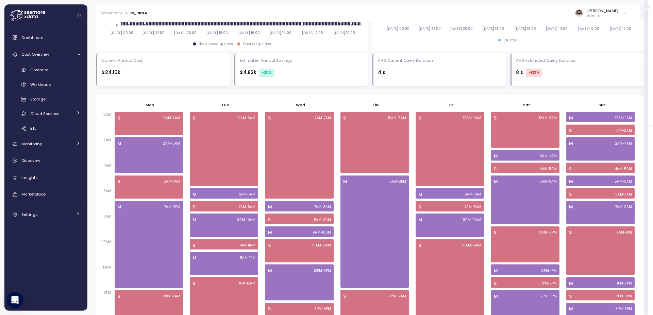
click at [92, 87] on div "**********" at bounding box center [369, 167] width 565 height 298
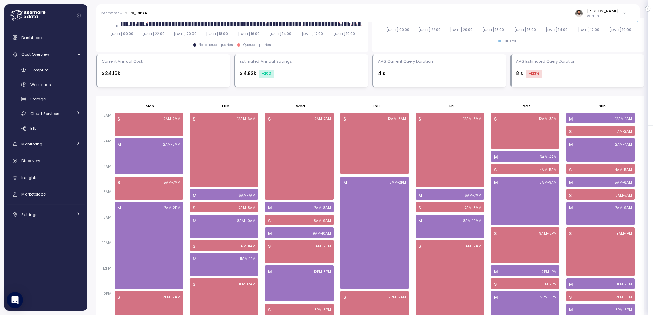
click at [92, 87] on div "**********" at bounding box center [369, 167] width 565 height 298
click at [93, 87] on div "**********" at bounding box center [369, 167] width 565 height 298
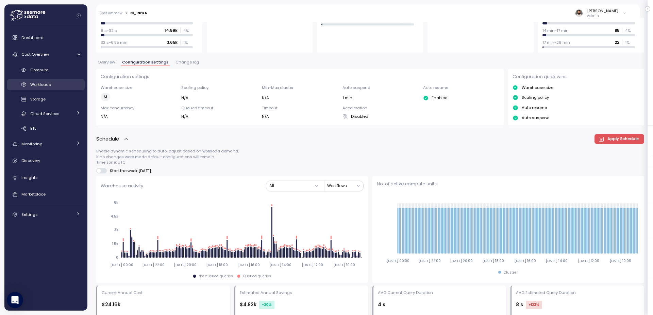
scroll to position [0, 0]
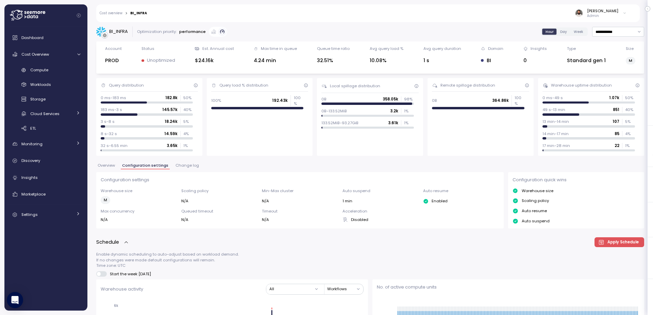
click at [140, 14] on div "BI_INFRA" at bounding box center [138, 13] width 17 height 3
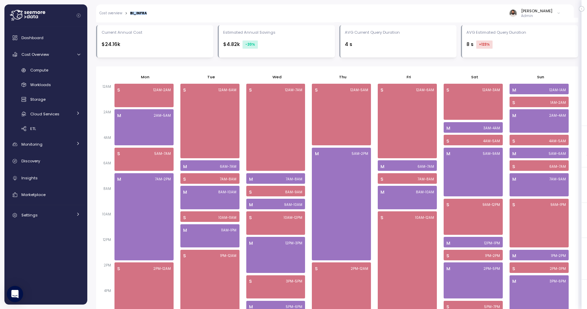
scroll to position [381, 0]
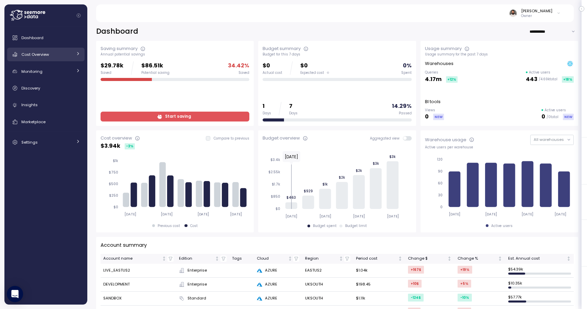
click at [70, 52] on div "Cost Overview" at bounding box center [46, 54] width 51 height 7
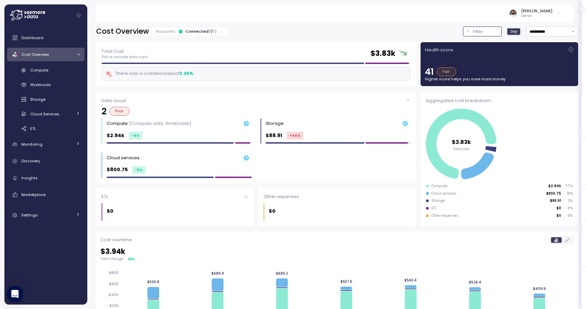
click at [486, 27] on button "Filter" at bounding box center [482, 32] width 39 height 10
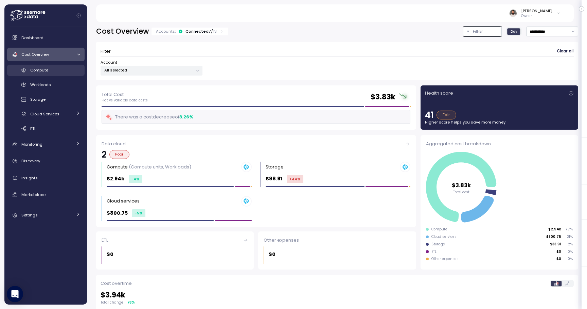
click at [65, 67] on div "Compute" at bounding box center [55, 70] width 50 height 7
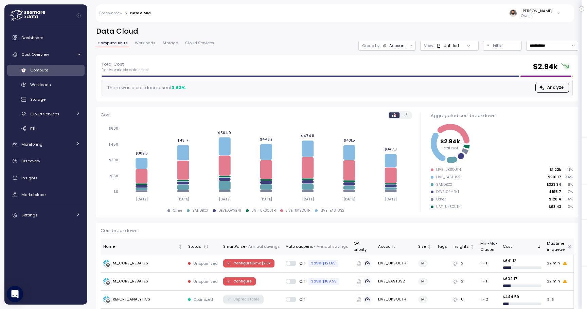
click at [393, 51] on div "**********" at bounding box center [337, 41] width 482 height 29
click at [402, 49] on div "Group by: Account" at bounding box center [387, 46] width 57 height 10
click at [407, 85] on icon at bounding box center [409, 83] width 4 height 4
click at [494, 47] on p "Filter" at bounding box center [498, 45] width 10 height 7
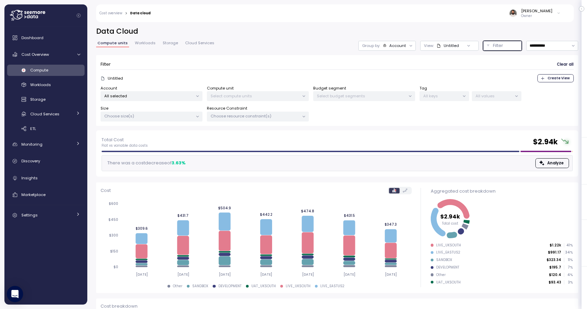
click at [397, 49] on div "Group by: Account" at bounding box center [387, 46] width 57 height 10
click at [491, 92] on div "All values" at bounding box center [497, 96] width 50 height 10
click at [171, 118] on p "Choose size(s)" at bounding box center [148, 115] width 89 height 5
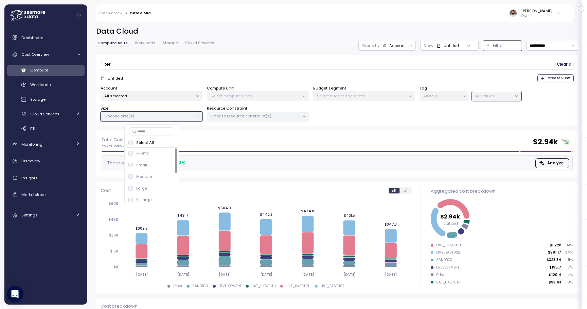
click at [283, 105] on div "Account All selected Compute unit Select compute units Budget segment Select bu…" at bounding box center [338, 103] width 474 height 36
click at [282, 112] on div "Choose resource constraint(s)" at bounding box center [258, 117] width 102 height 10
click at [386, 92] on div "Select budget segments" at bounding box center [364, 96] width 102 height 10
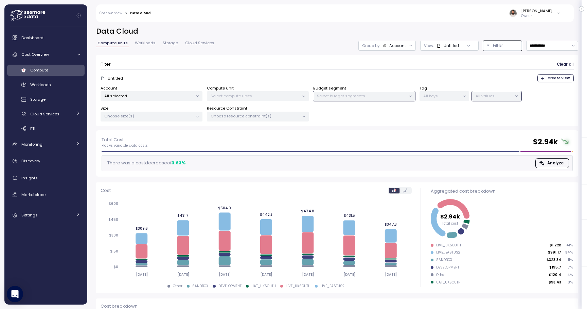
click at [174, 115] on p "Choose size(s)" at bounding box center [148, 115] width 89 height 5
click at [140, 47] on link "Workloads" at bounding box center [145, 44] width 23 height 6
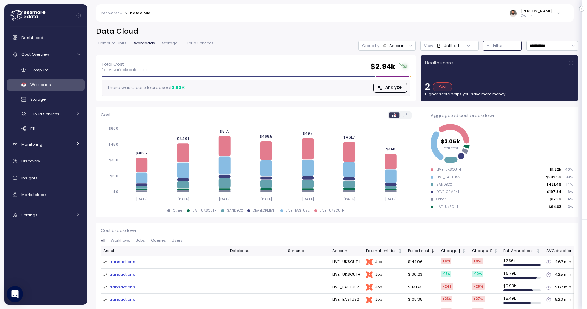
click at [494, 50] on button "Filter" at bounding box center [502, 46] width 39 height 10
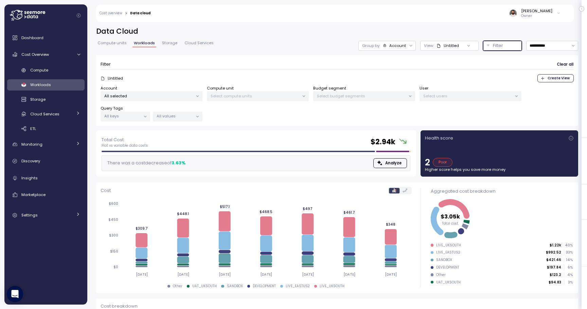
click at [489, 98] on div "Select users" at bounding box center [471, 96] width 102 height 10
click at [196, 116] on icon at bounding box center [197, 116] width 4 height 4
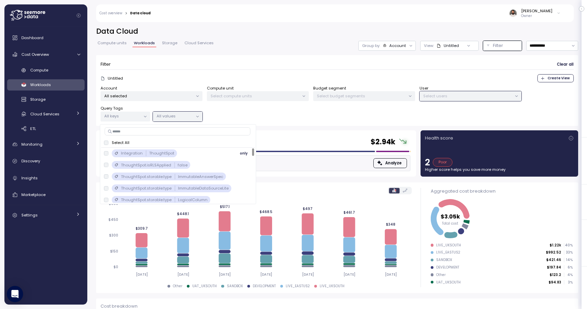
click at [245, 154] on span "only" at bounding box center [244, 153] width 8 height 7
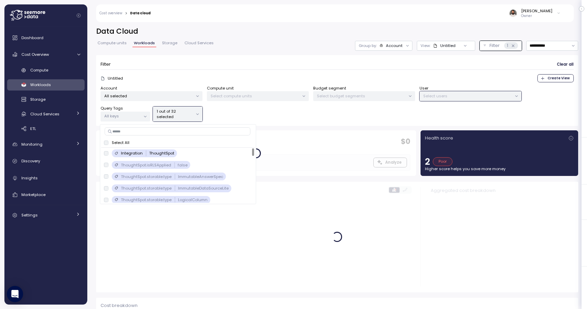
click at [398, 50] on div "Group by: Account" at bounding box center [383, 46] width 57 height 10
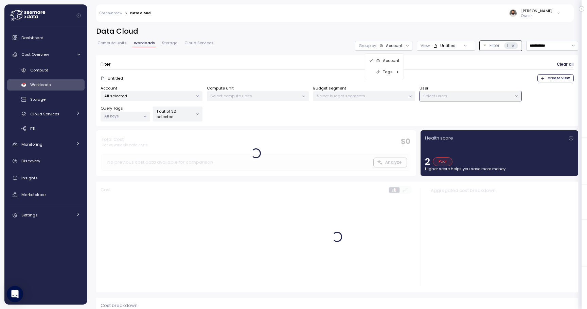
click at [395, 73] on div "Tags" at bounding box center [384, 72] width 31 height 8
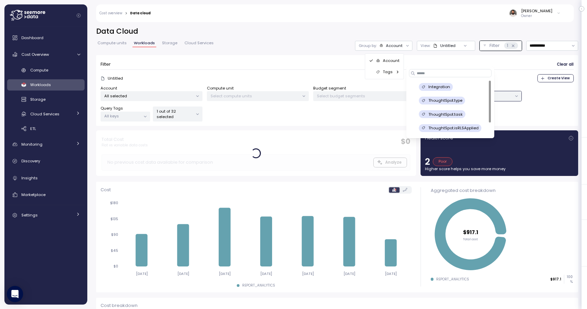
click at [474, 117] on div "ThoughtSpot.task" at bounding box center [450, 114] width 77 height 8
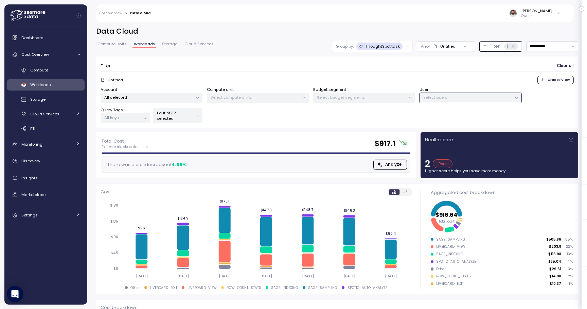
drag, startPoint x: 437, startPoint y: 241, endPoint x: 470, endPoint y: 241, distance: 33.3
click at [470, 241] on ul "SAGE_SAMPLING $505.86 55 % LIVEBOARD_VIEW $203.8 22 % SAGE_INDEXING $116.98 13 …" at bounding box center [502, 261] width 142 height 49
click at [393, 46] on p "ThoughtSpot.task" at bounding box center [383, 46] width 34 height 5
click at [386, 71] on div "Tags" at bounding box center [373, 73] width 31 height 8
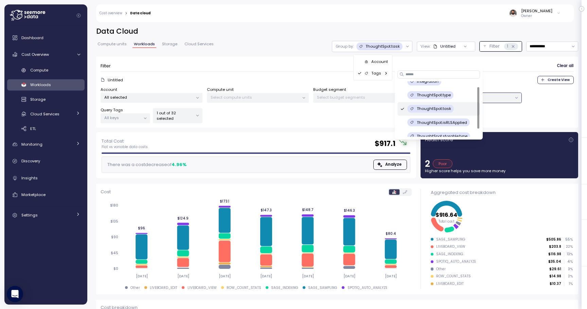
scroll to position [13, 0]
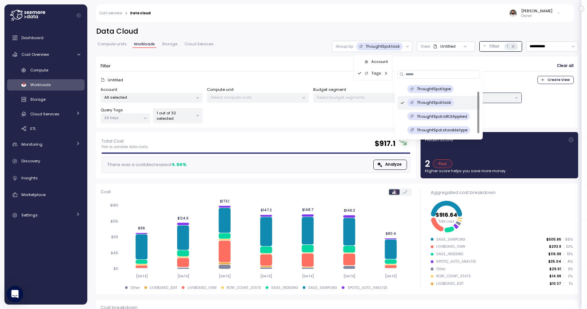
click at [451, 127] on p "ThoughtSpot.storable.type" at bounding box center [442, 129] width 51 height 5
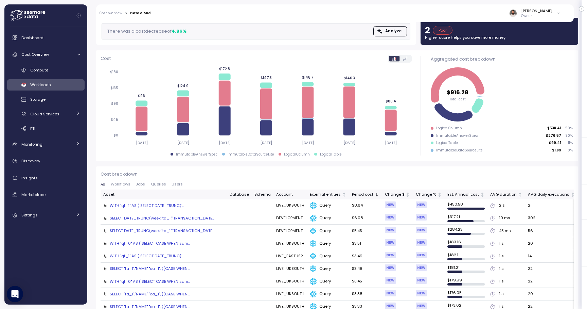
scroll to position [0, 0]
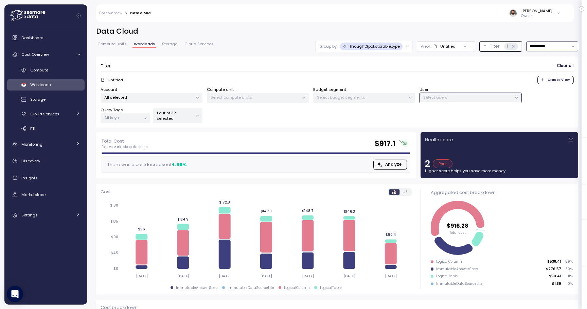
click at [548, 49] on input "**********" at bounding box center [553, 46] width 52 height 10
click at [546, 86] on div "Last 14 days" at bounding box center [550, 86] width 24 height 5
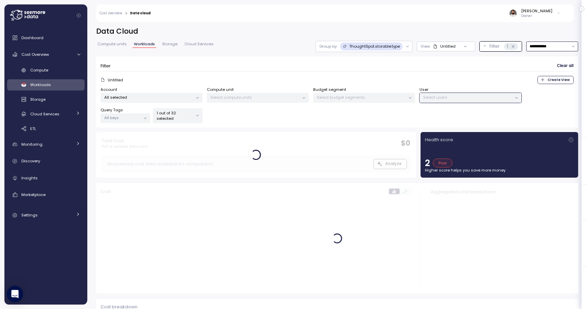
scroll to position [60, 0]
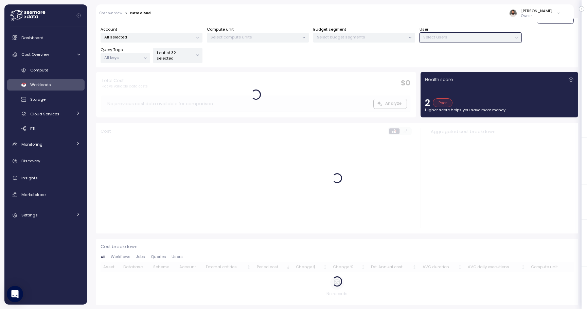
click at [190, 58] on p "1 out of 32 selected" at bounding box center [175, 55] width 36 height 11
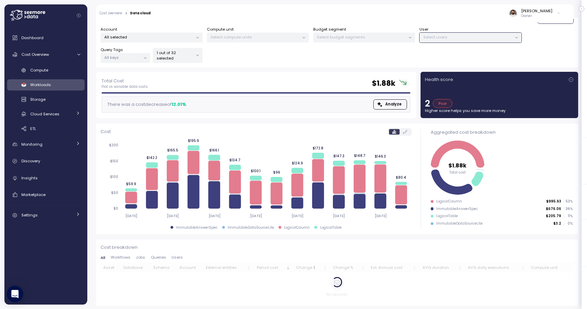
click at [270, 57] on div "Account All selected Compute unit Select compute units Budget segment Select bu…" at bounding box center [338, 45] width 474 height 36
click at [178, 56] on p "1 out of 32 selected" at bounding box center [175, 55] width 36 height 11
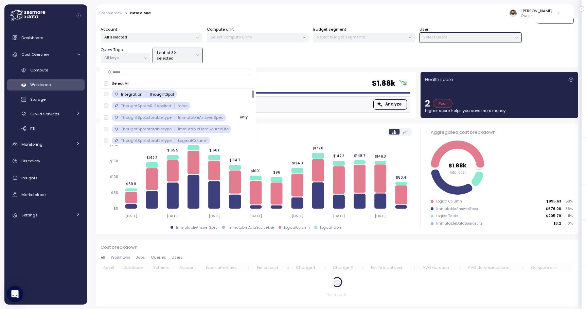
scroll to position [8, 0]
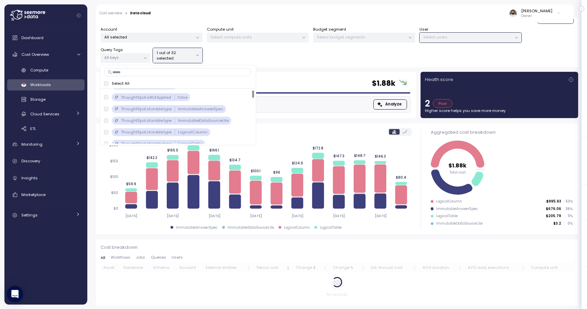
click at [228, 53] on div "Account All selected Compute unit Select compute units Budget segment Select bu…" at bounding box center [338, 45] width 474 height 36
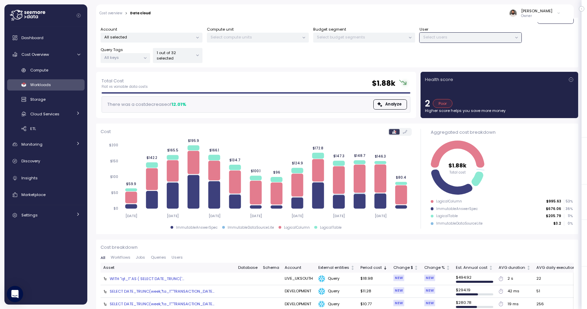
click at [184, 53] on div "1 out of 32 selected" at bounding box center [178, 55] width 50 height 15
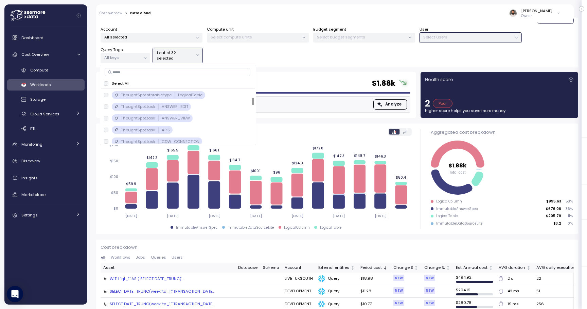
scroll to position [61, 0]
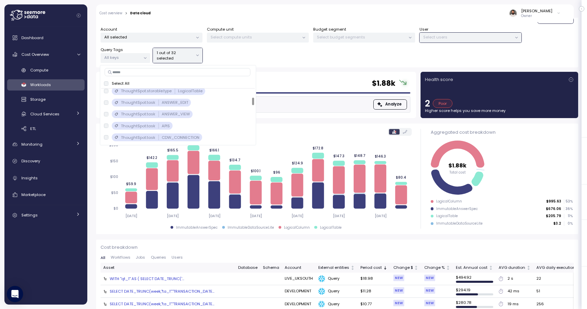
click at [191, 59] on p "1 out of 32 selected" at bounding box center [175, 55] width 36 height 11
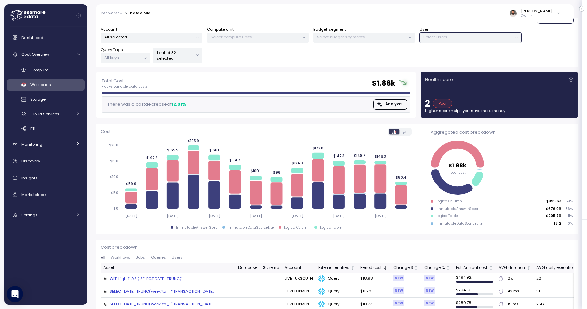
click at [466, 42] on div "Account All selected Compute unit Select compute units Budget segment Select bu…" at bounding box center [338, 45] width 474 height 36
click at [466, 38] on p "Select users" at bounding box center [468, 36] width 89 height 5
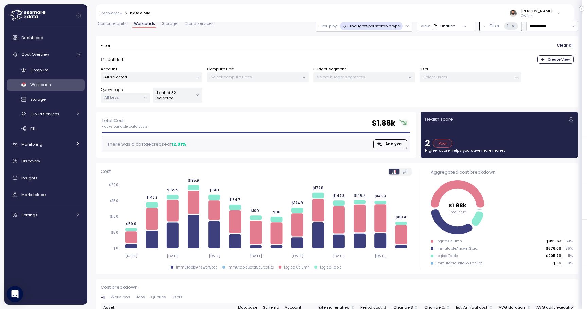
scroll to position [0, 0]
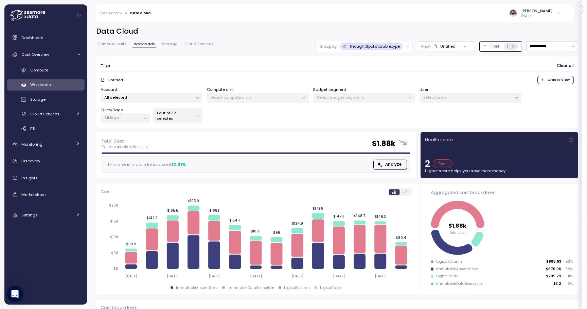
click at [525, 140] on div "Health score" at bounding box center [499, 139] width 149 height 7
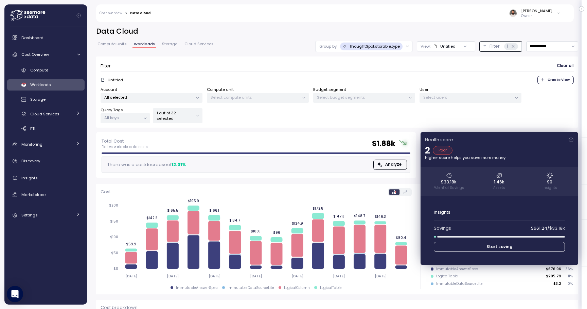
click at [525, 140] on div "Health score" at bounding box center [499, 139] width 149 height 7
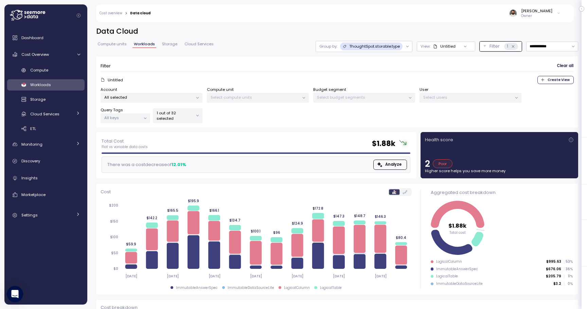
click at [525, 140] on div "Health score" at bounding box center [499, 139] width 149 height 7
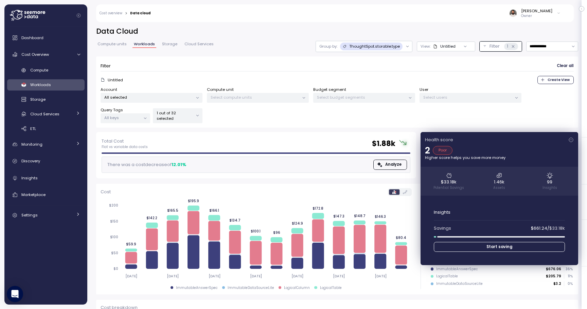
click at [516, 141] on div "Health score" at bounding box center [499, 139] width 149 height 7
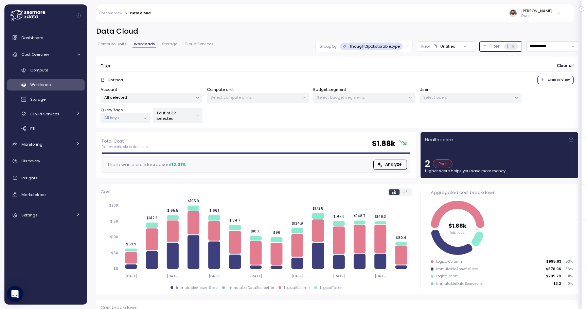
click at [187, 120] on p "1 out of 32 selected" at bounding box center [175, 115] width 36 height 11
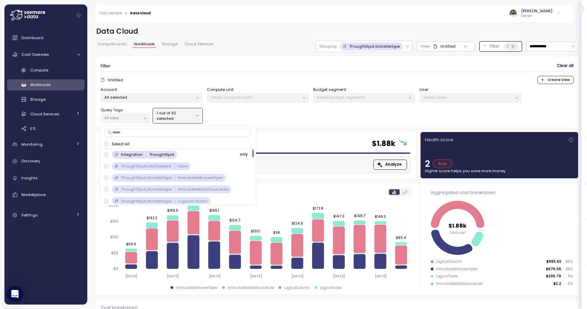
click at [244, 156] on span "only" at bounding box center [244, 154] width 8 height 7
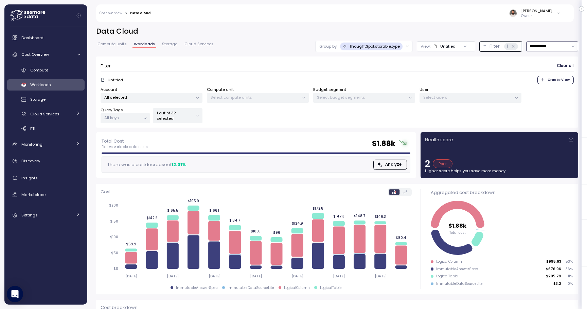
click at [560, 48] on input "**********" at bounding box center [553, 46] width 52 height 10
click at [550, 78] on div "Last 7 days" at bounding box center [549, 77] width 22 height 5
type input "**********"
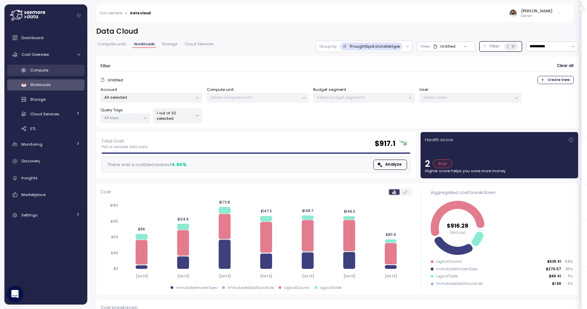
click at [66, 70] on div "Compute" at bounding box center [55, 70] width 50 height 7
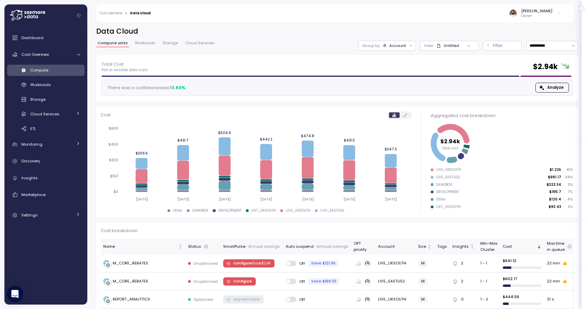
click at [530, 51] on div "**********" at bounding box center [337, 41] width 482 height 29
click at [531, 47] on input "**********" at bounding box center [553, 46] width 52 height 10
click at [544, 90] on div "Last 30 days" at bounding box center [552, 94] width 50 height 9
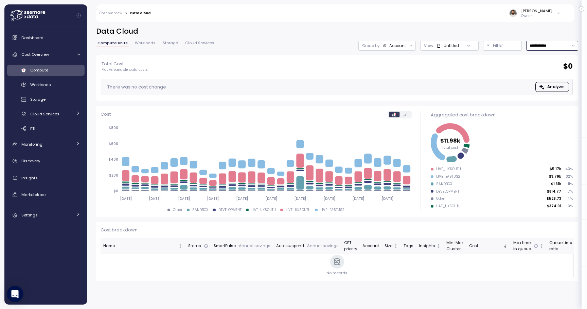
click at [541, 47] on input "**********" at bounding box center [553, 46] width 52 height 10
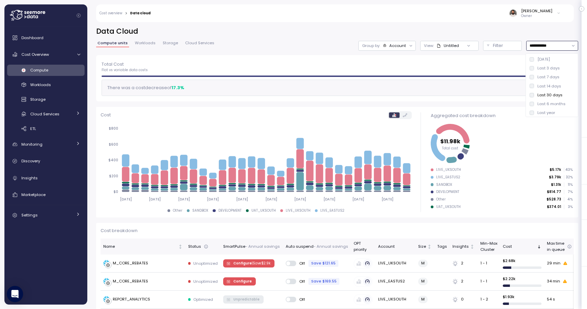
click at [535, 87] on div "Last 14 days" at bounding box center [546, 85] width 32 height 5
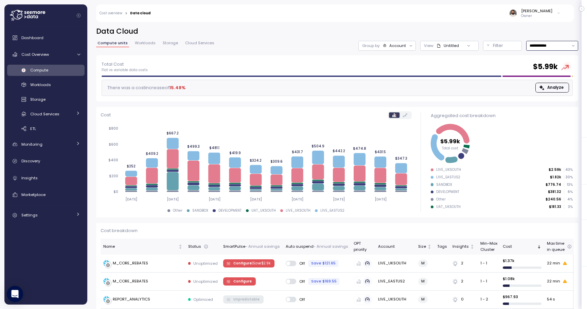
click at [545, 44] on input "**********" at bounding box center [553, 46] width 52 height 10
click at [539, 91] on div "Last 30 days" at bounding box center [552, 94] width 50 height 9
type input "**********"
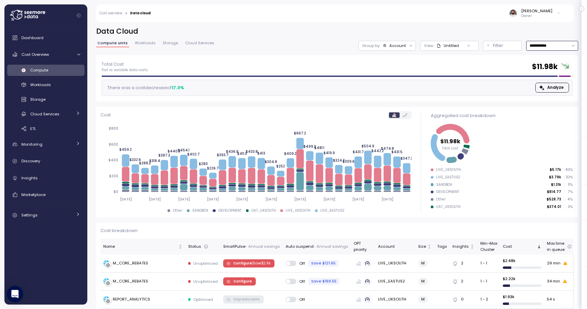
click at [538, 46] on input "**********" at bounding box center [553, 46] width 52 height 10
click at [539, 86] on div "Last 14 days" at bounding box center [550, 85] width 24 height 5
type input "**********"
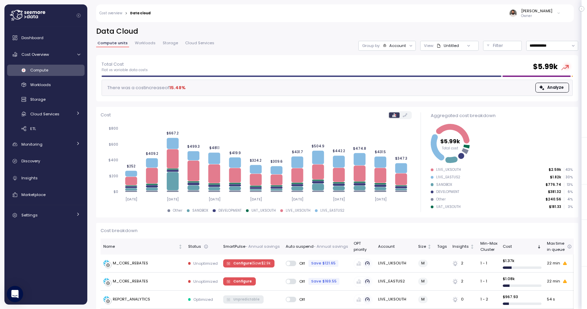
click at [152, 47] on link "Workloads" at bounding box center [145, 44] width 23 height 6
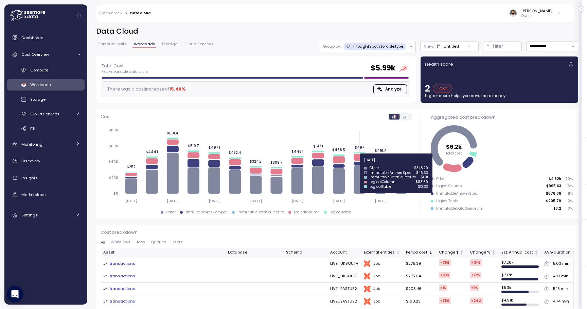
click at [361, 164] on icon at bounding box center [360, 163] width 12 height 4
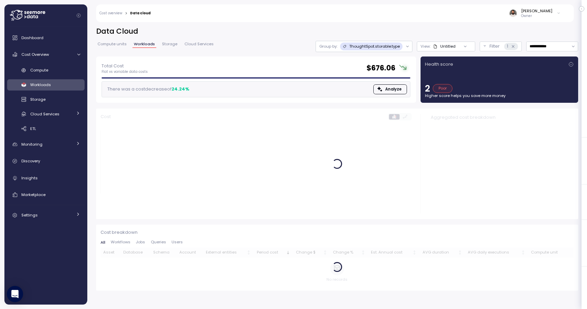
click at [392, 47] on p "ThoughtSpot.storable.type" at bounding box center [374, 46] width 51 height 5
click at [368, 76] on div "Tags" at bounding box center [361, 73] width 24 height 8
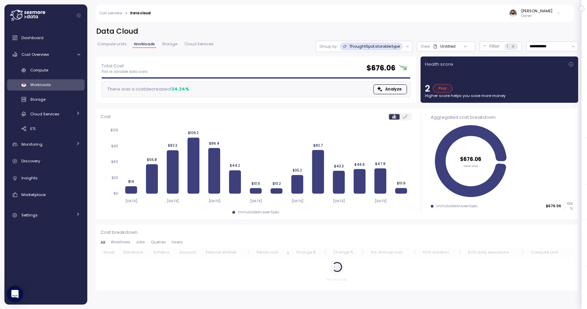
click at [404, 35] on h2 "Data Cloud" at bounding box center [337, 32] width 482 height 10
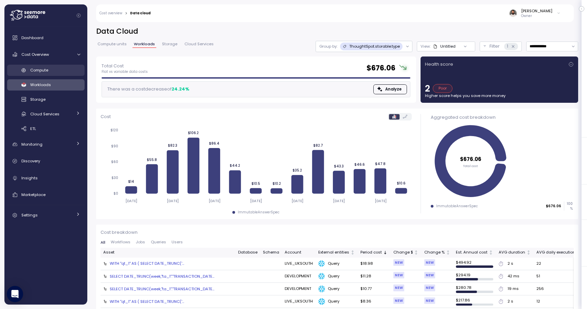
click at [66, 66] on link "Compute" at bounding box center [46, 70] width 78 height 11
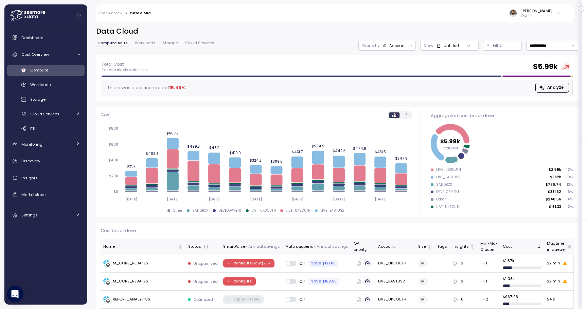
click at [397, 48] on div "Group by: Account" at bounding box center [387, 46] width 57 height 10
click at [401, 84] on div "Tags" at bounding box center [388, 83] width 47 height 8
click at [443, 34] on h2 "Data Cloud" at bounding box center [337, 32] width 482 height 10
click at [446, 47] on div "Untitled" at bounding box center [451, 45] width 15 height 5
click at [486, 36] on h2 "Data Cloud" at bounding box center [337, 32] width 482 height 10
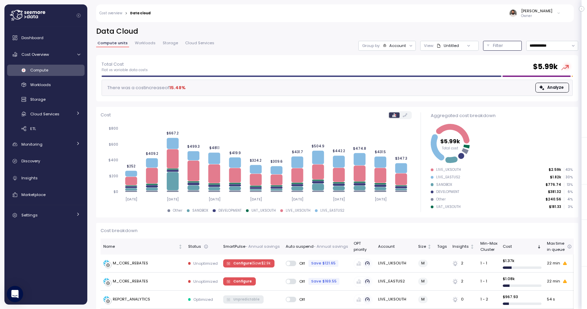
click at [497, 49] on p "Filter" at bounding box center [498, 45] width 10 height 7
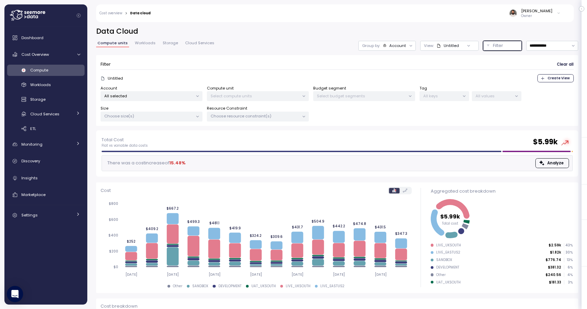
click at [497, 49] on p "Filter" at bounding box center [498, 45] width 10 height 7
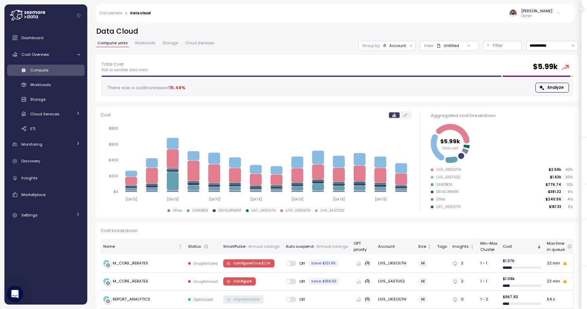
click at [66, 75] on link "Compute" at bounding box center [46, 70] width 78 height 11
click at [67, 73] on div "Compute" at bounding box center [55, 70] width 50 height 7
click at [67, 88] on div "Workloads" at bounding box center [55, 84] width 50 height 7
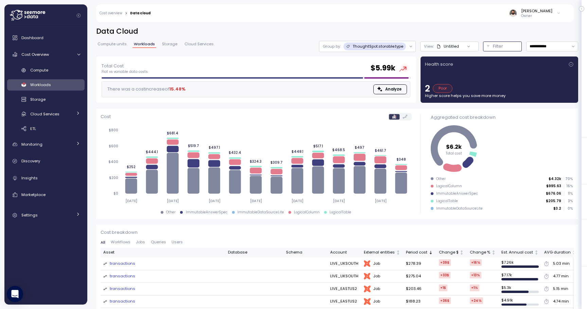
click at [490, 45] on button "Filter" at bounding box center [502, 46] width 39 height 10
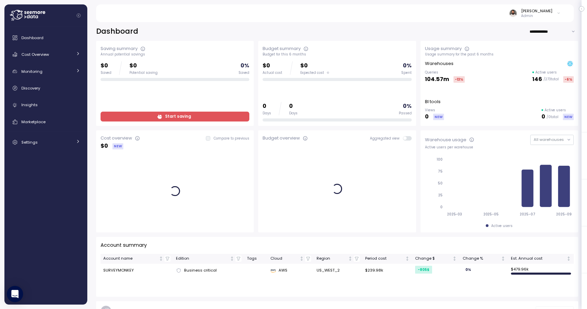
click at [545, 32] on input "**********" at bounding box center [554, 32] width 49 height 10
click at [546, 47] on div "Last 7 days" at bounding box center [552, 44] width 22 height 5
type input "**********"
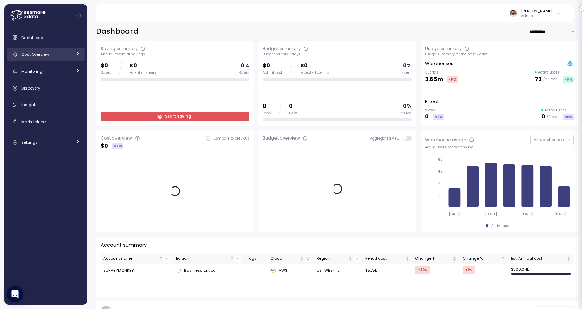
click at [68, 54] on div "Cost Overview" at bounding box center [46, 54] width 51 height 7
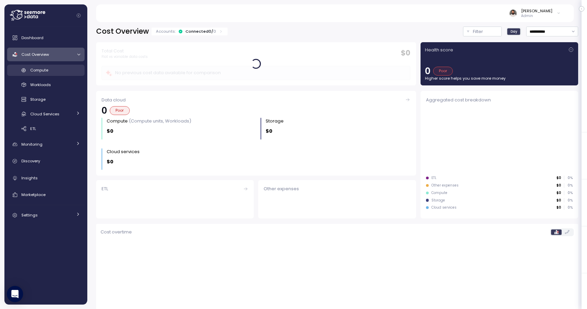
click at [68, 67] on div "Compute" at bounding box center [55, 70] width 50 height 7
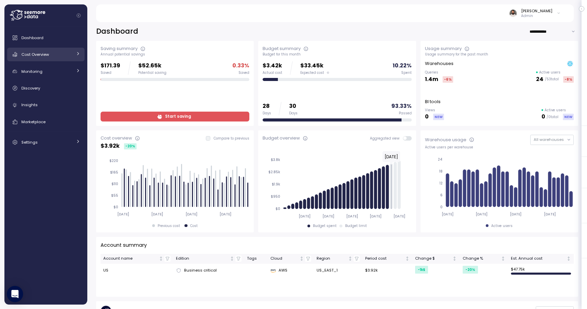
click at [70, 50] on link "Cost Overview" at bounding box center [46, 55] width 78 height 14
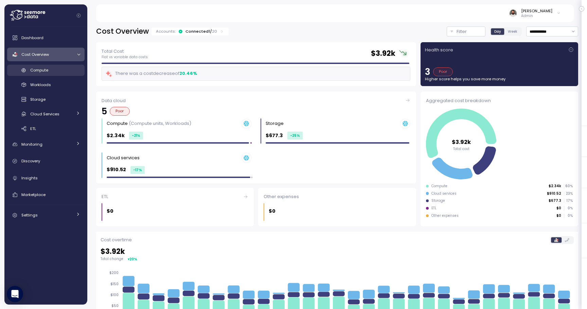
click at [63, 73] on link "Compute" at bounding box center [46, 70] width 78 height 11
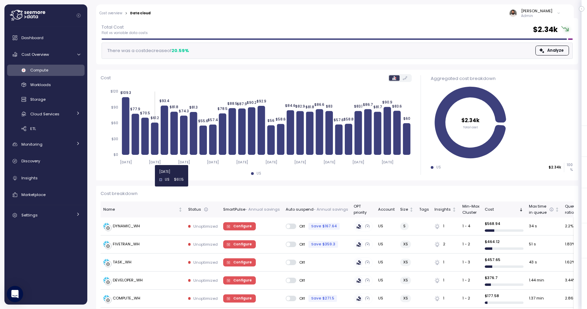
scroll to position [49, 0]
